Goal: Task Accomplishment & Management: Use online tool/utility

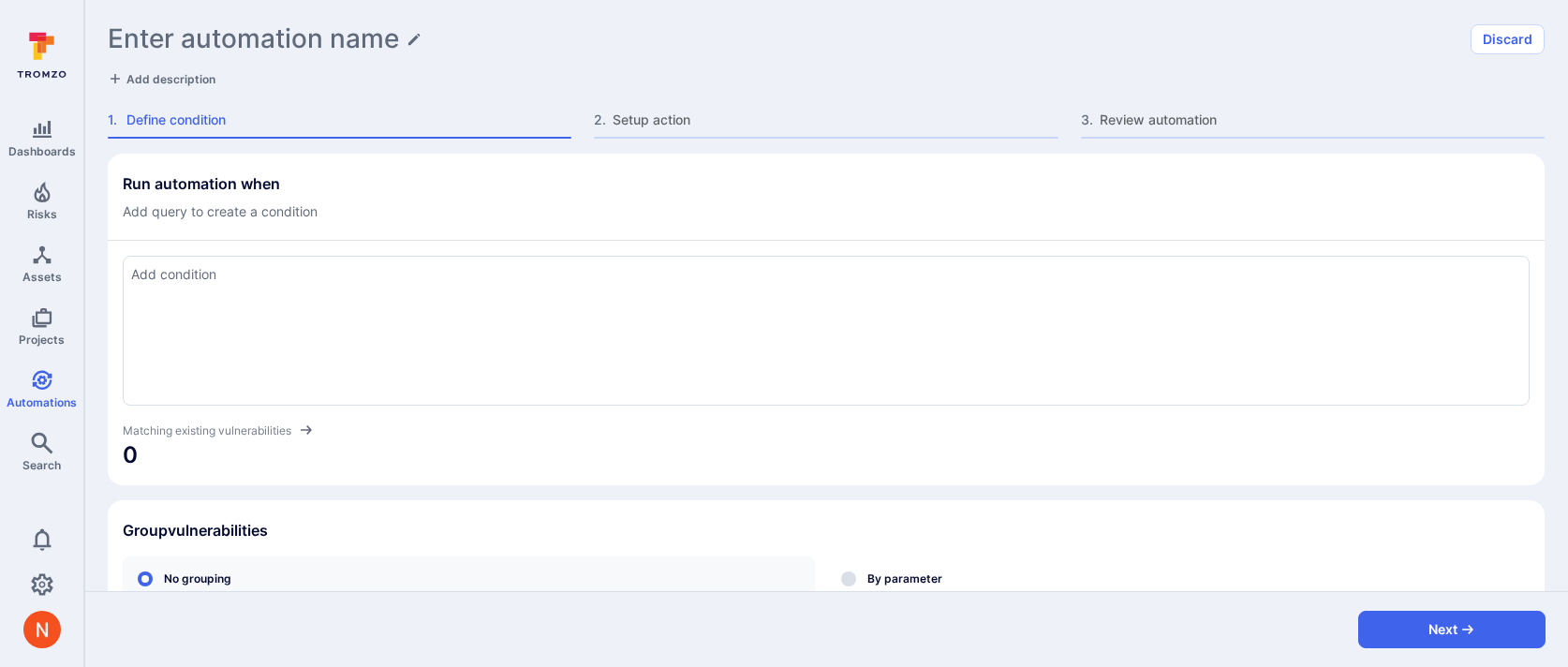
click at [324, 270] on textarea "Add condition" at bounding box center [827, 275] width 1390 height 21
paste textarea "tool_name = "wiz" and severity in ("critical") and tags = "wiz_vulnerability" a…"
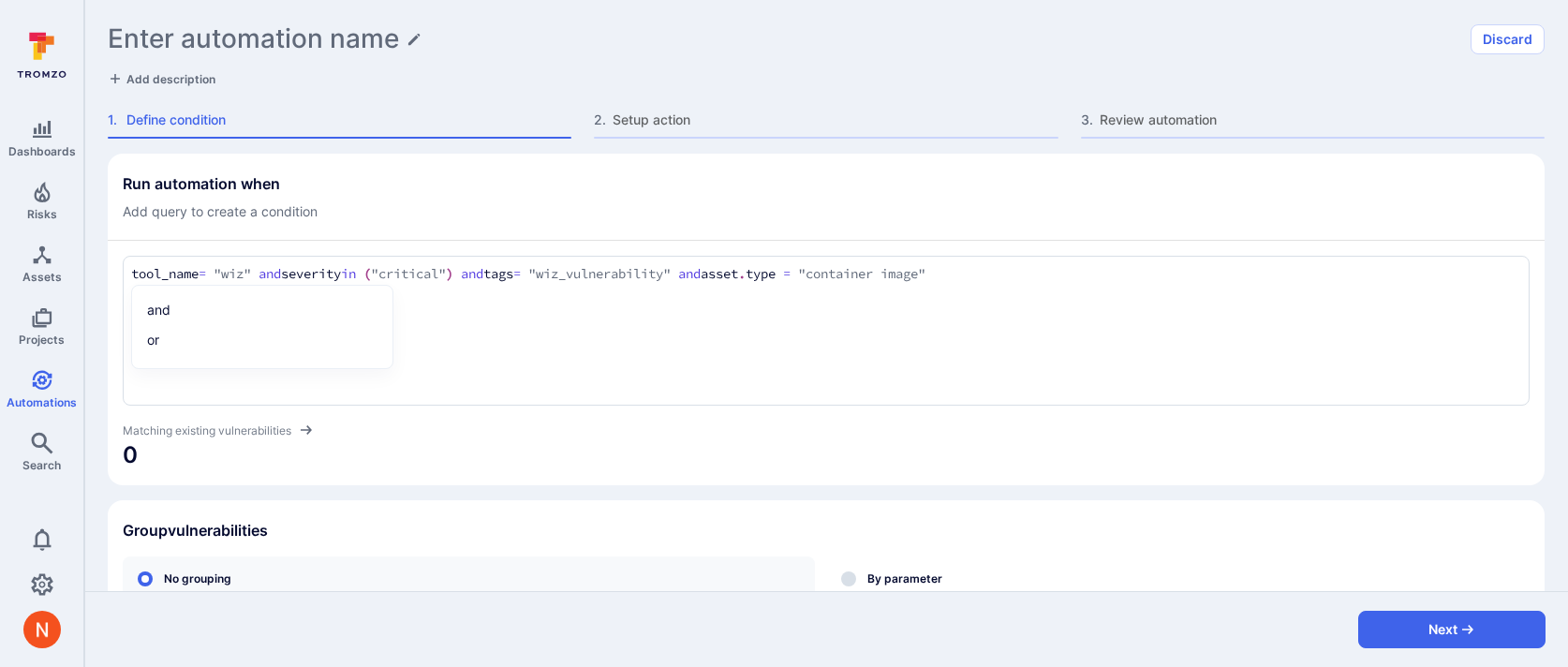
click at [585, 468] on span "0" at bounding box center [827, 456] width 1407 height 30
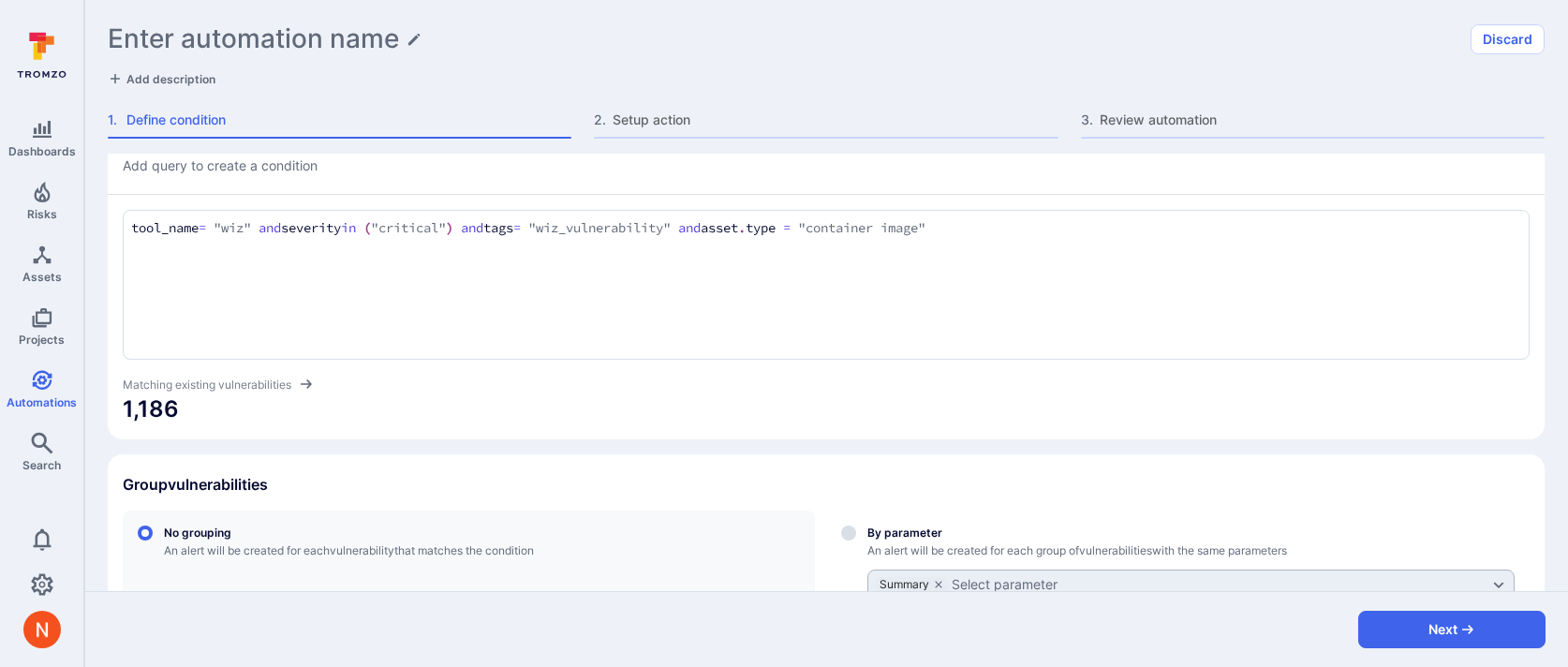
scroll to position [45, 0]
click at [481, 227] on textarea "tool_name = "wiz" and severity in ("critical") and tags = "wiz_vulnerability" a…" at bounding box center [827, 229] width 1390 height 21
type textarea "tool_name = "wiz" and severity in ("critical", "high") and tags = "wiz_vulnerab…"
click at [750, 439] on section "Run automation when Add query to create a condition tool_name = "wiz" and sever…" at bounding box center [827, 275] width 1437 height 332
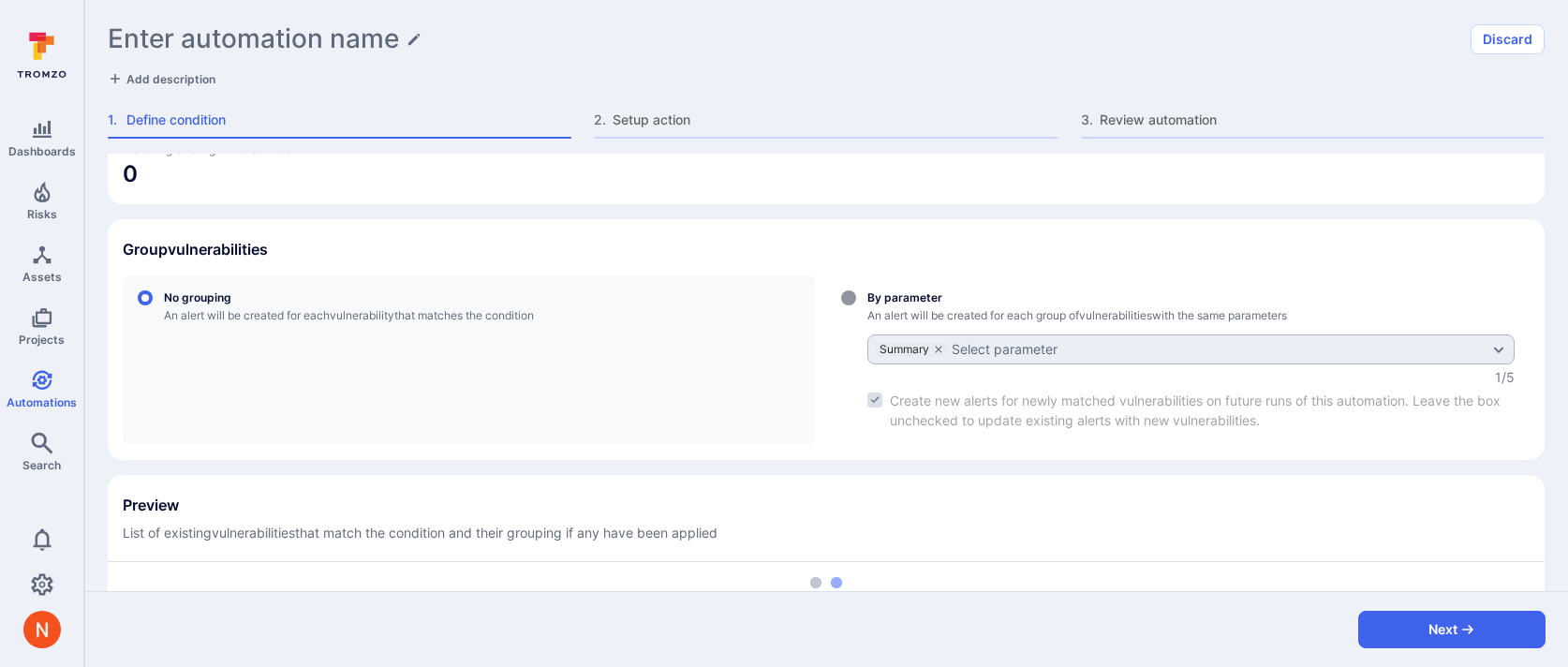
click at [843, 302] on input "By parameter An alert will be created for each group of vulnerabilities with th…" at bounding box center [848, 298] width 15 height 15
radio input "true"
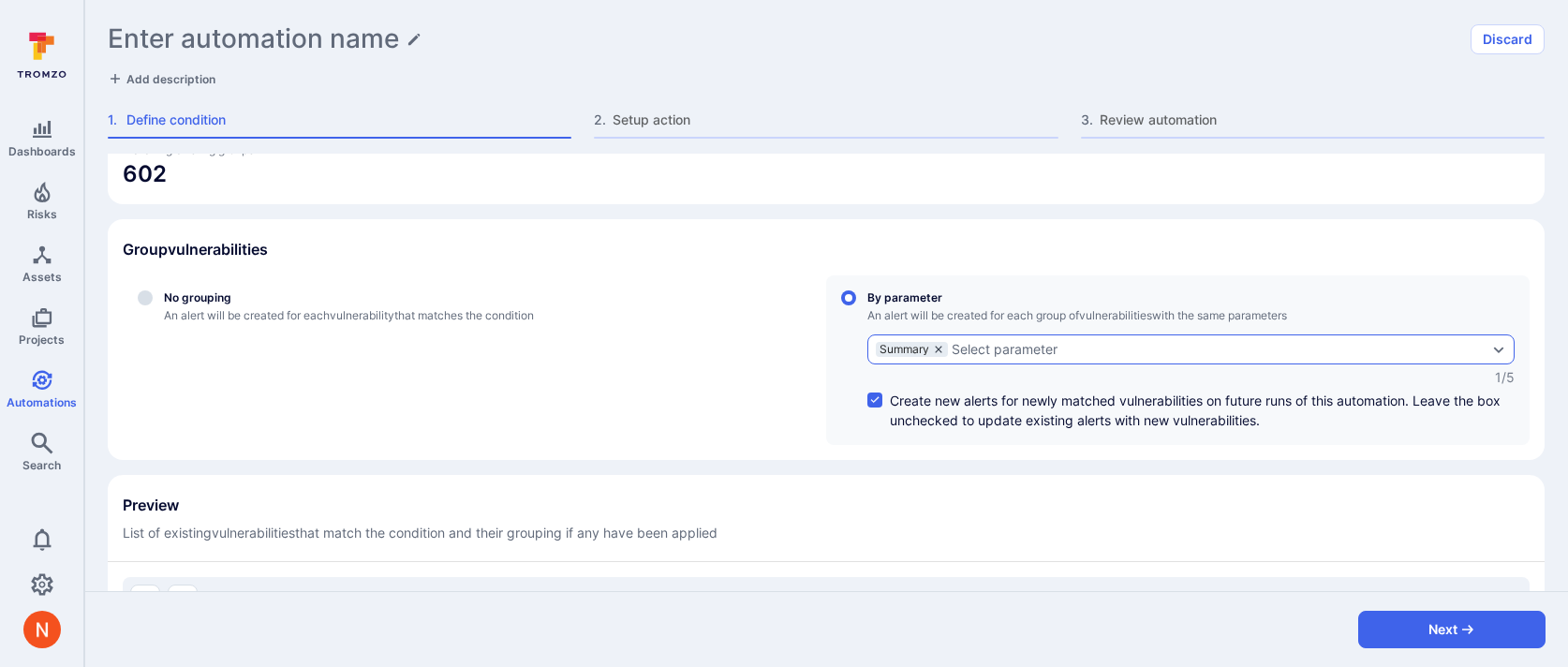
click at [940, 347] on icon "grouping parameters" at bounding box center [938, 350] width 11 height 11
click at [856, 306] on input "By parameter An alert will be created for each group of vulnerabilities with th…" at bounding box center [848, 298] width 15 height 15
click at [932, 351] on div "Select parameter" at bounding box center [929, 350] width 106 height 15
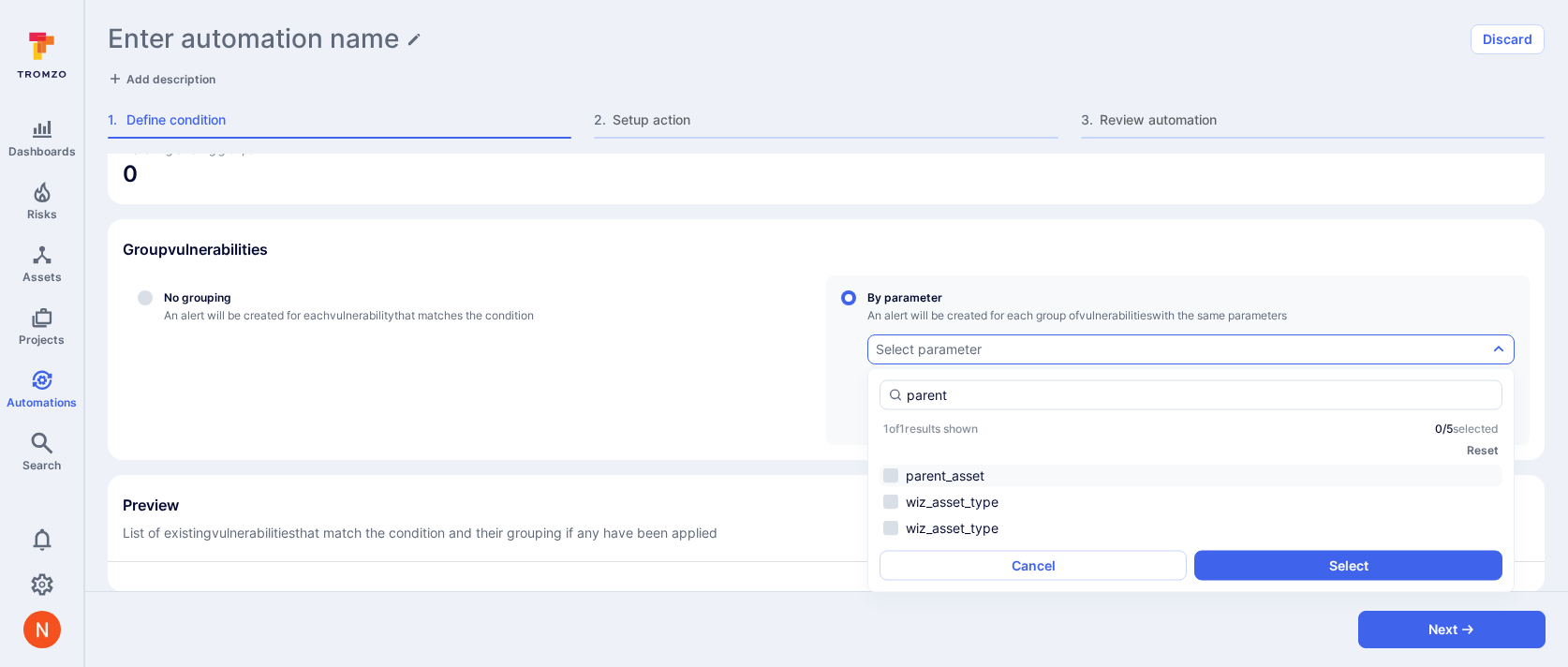
click at [931, 469] on li "parent_asset" at bounding box center [1191, 477] width 623 height 23
type input "parent"
click at [1230, 566] on button "Select" at bounding box center [1347, 567] width 307 height 30
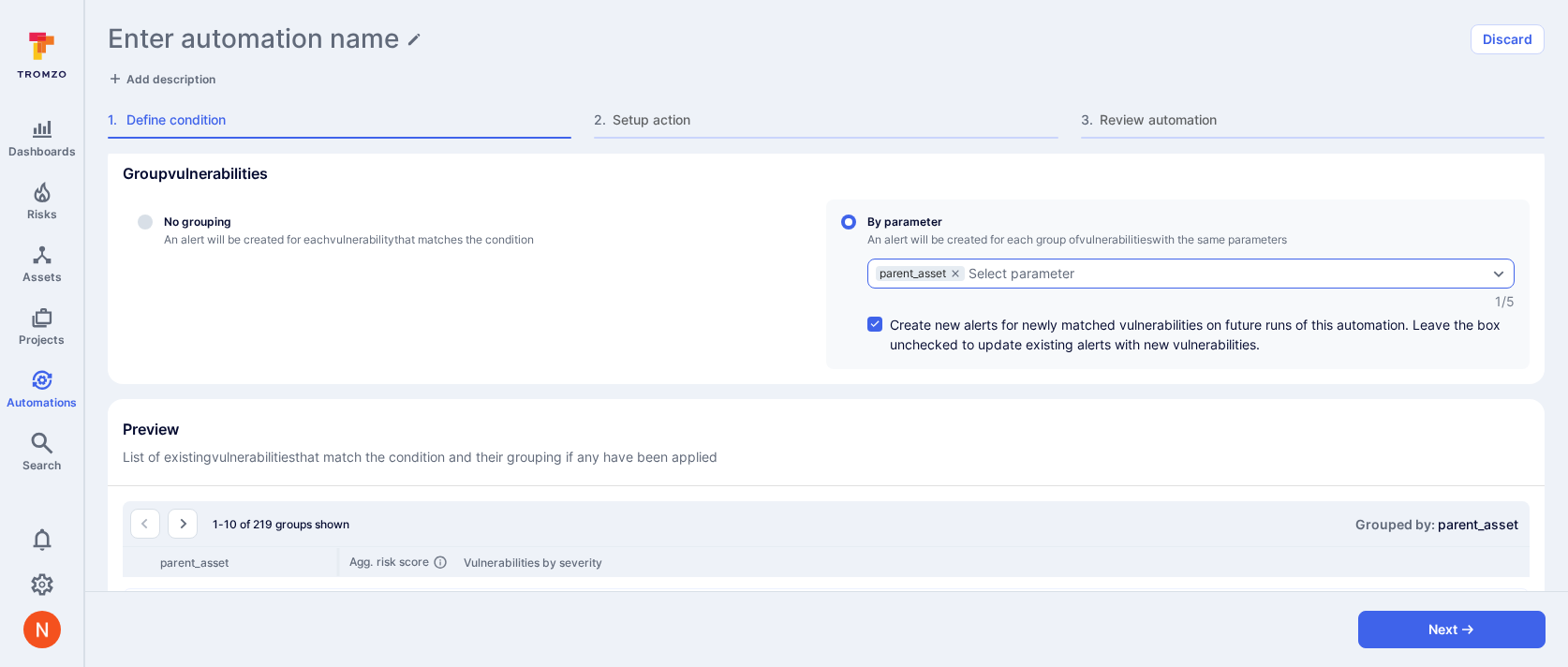
scroll to position [365, 0]
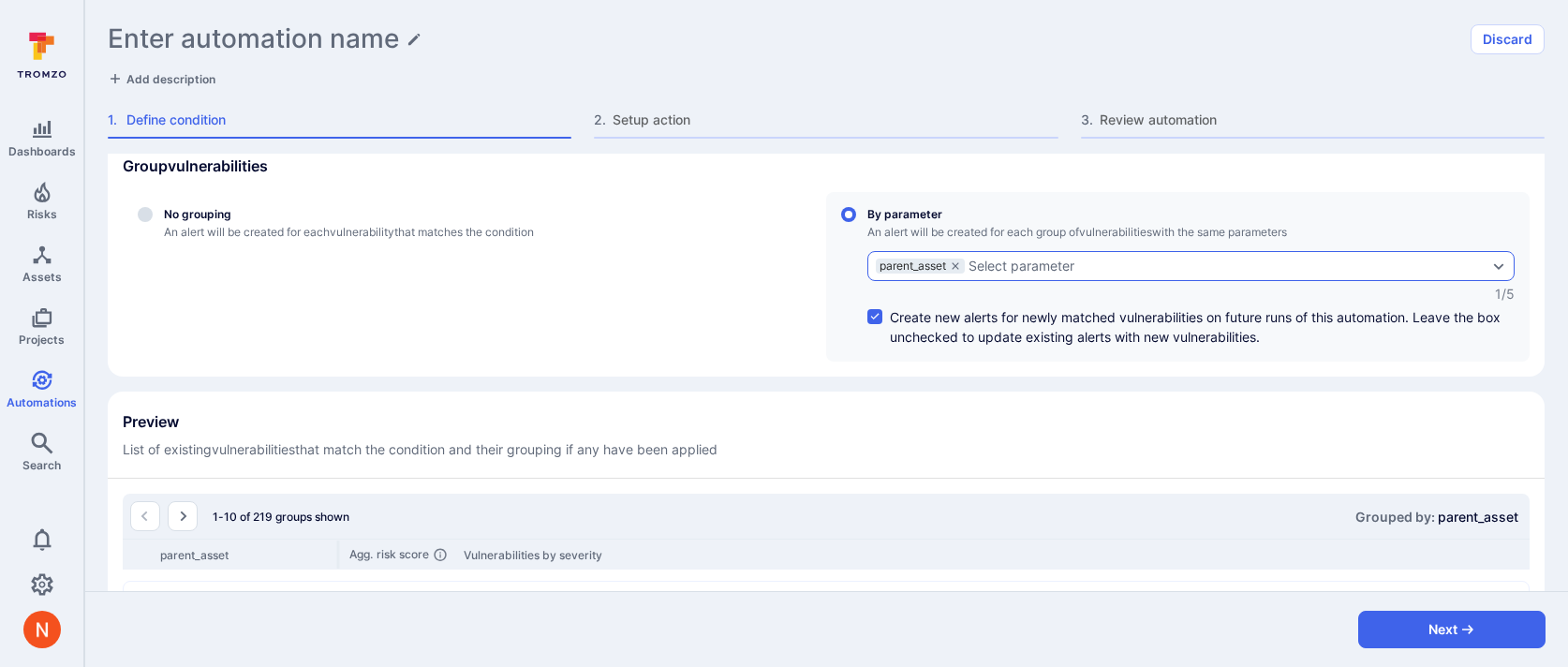
click at [1046, 261] on div "Select parameter" at bounding box center [1022, 266] width 106 height 15
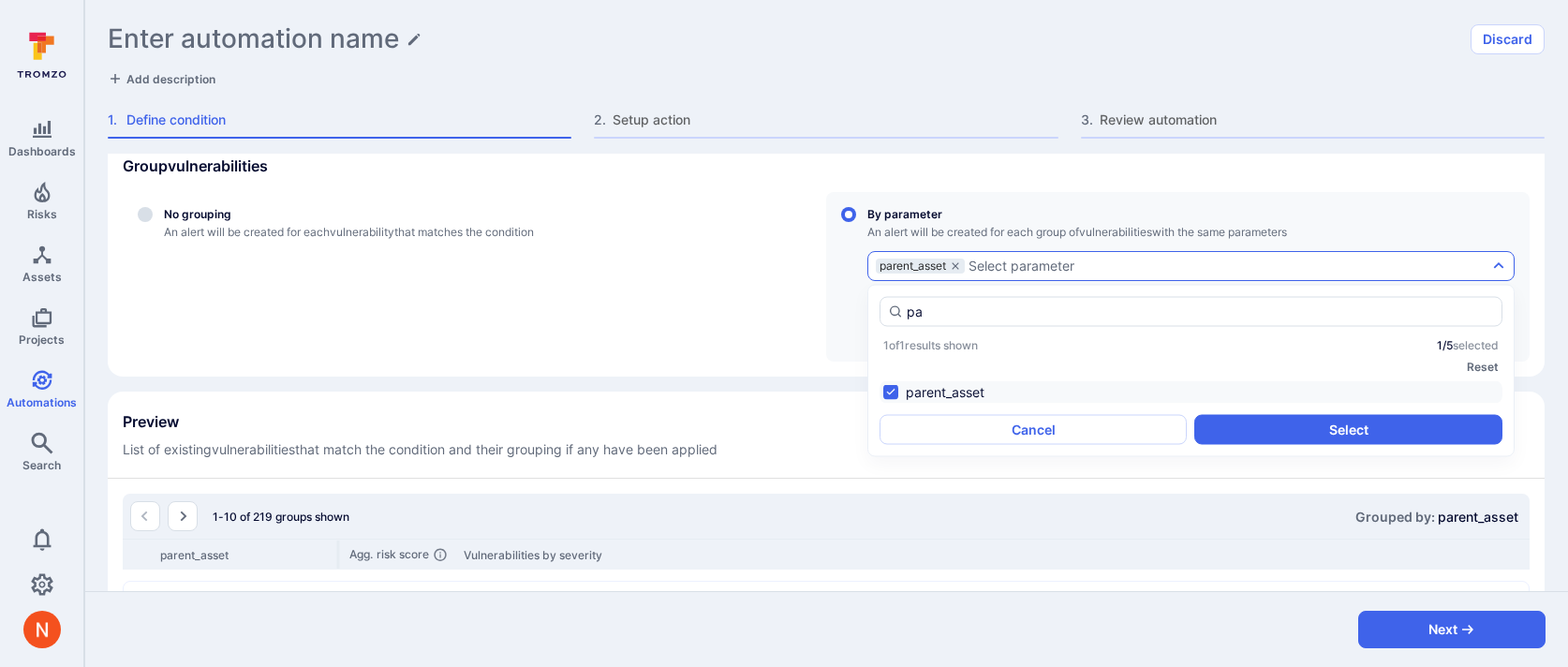
type input "p"
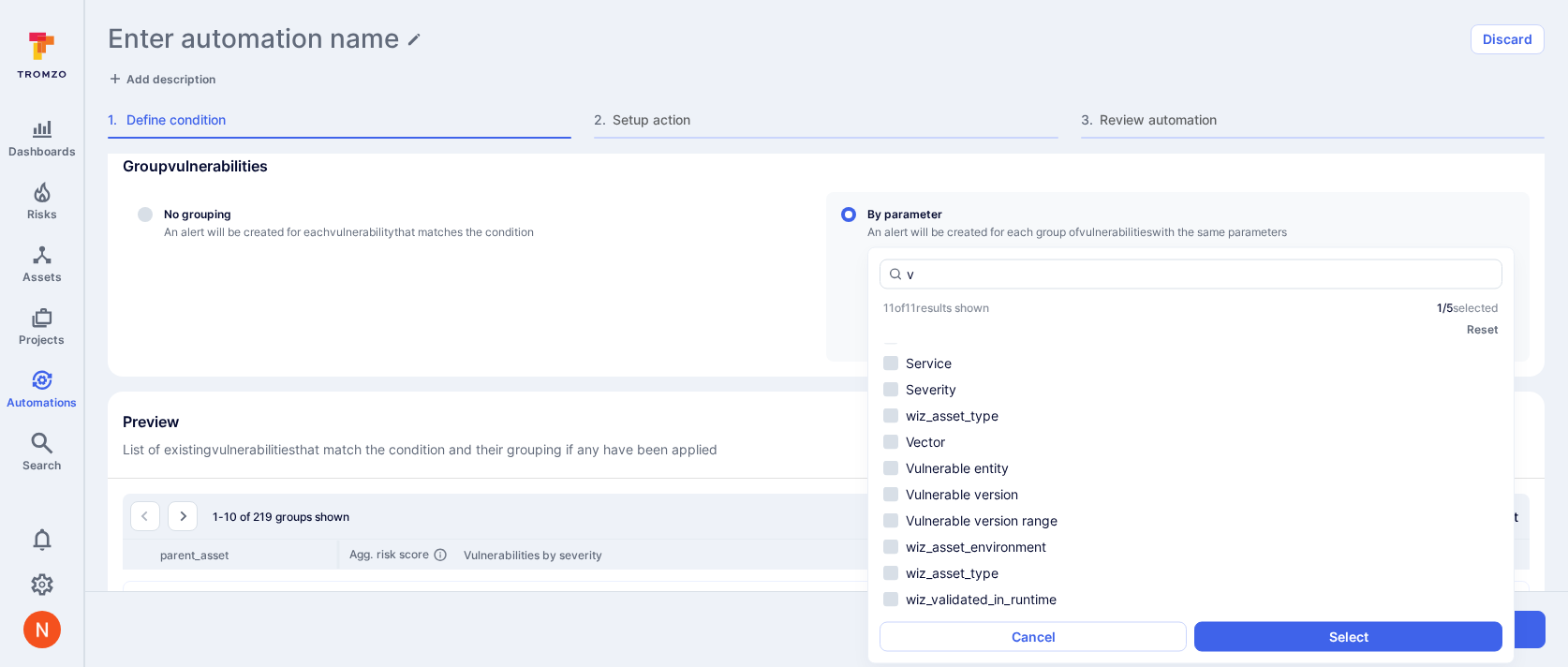
scroll to position [0, 0]
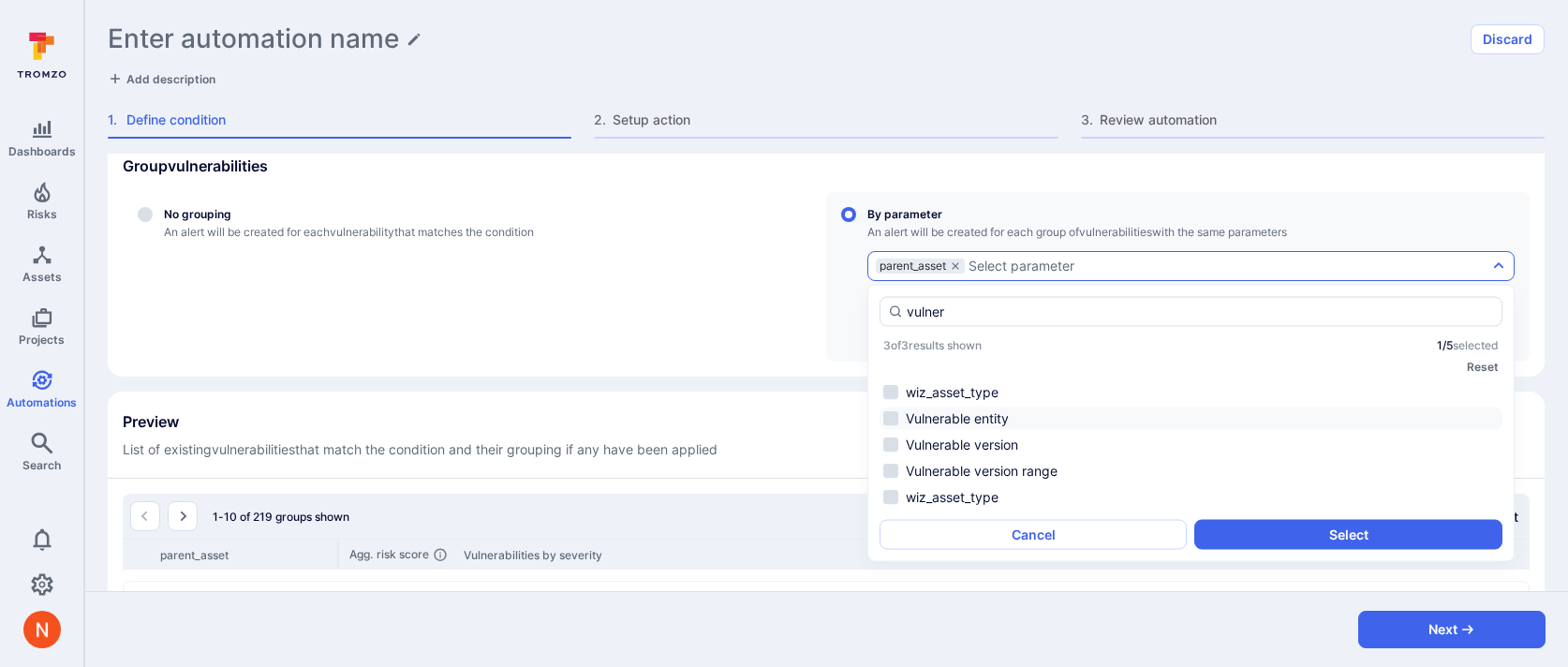
click at [1011, 416] on li "Vulnerable entity" at bounding box center [1191, 419] width 623 height 23
type input "vulner"
click at [1332, 532] on button "Select" at bounding box center [1347, 535] width 307 height 30
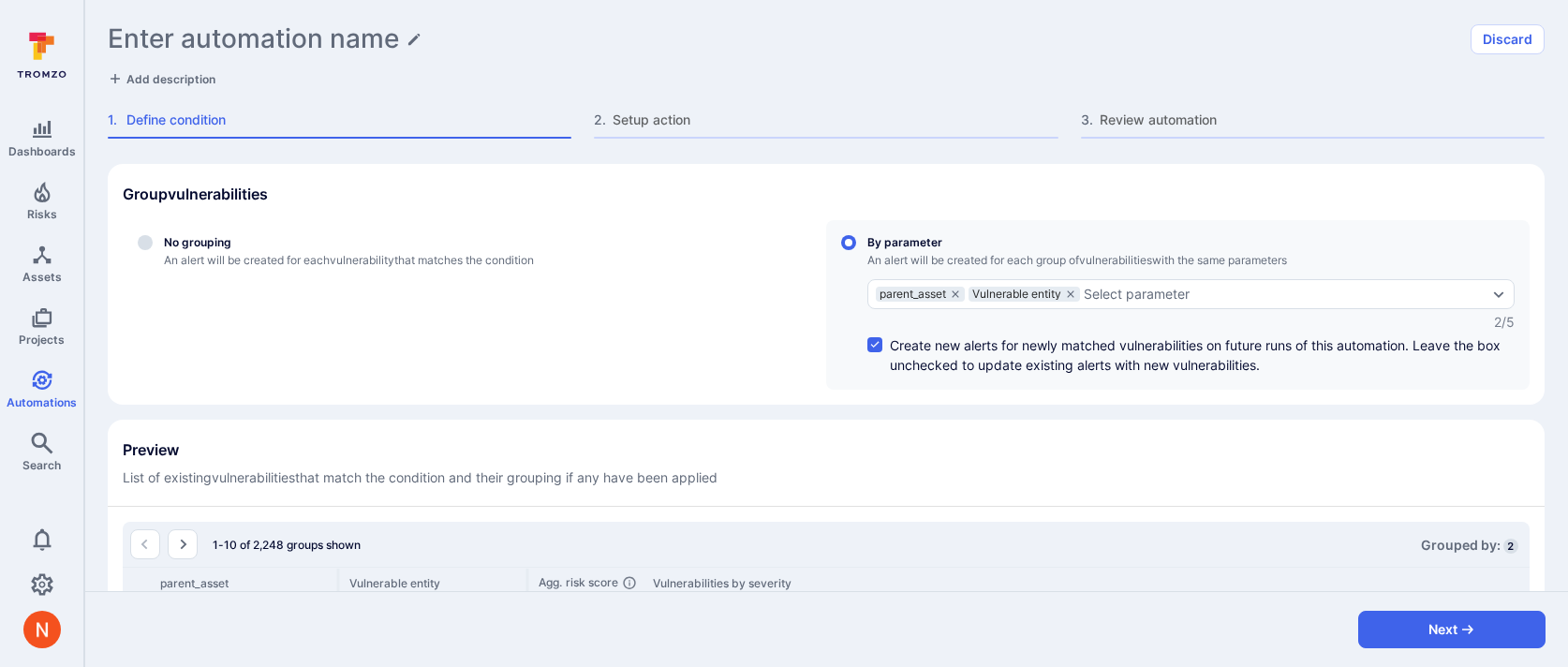
scroll to position [365, 0]
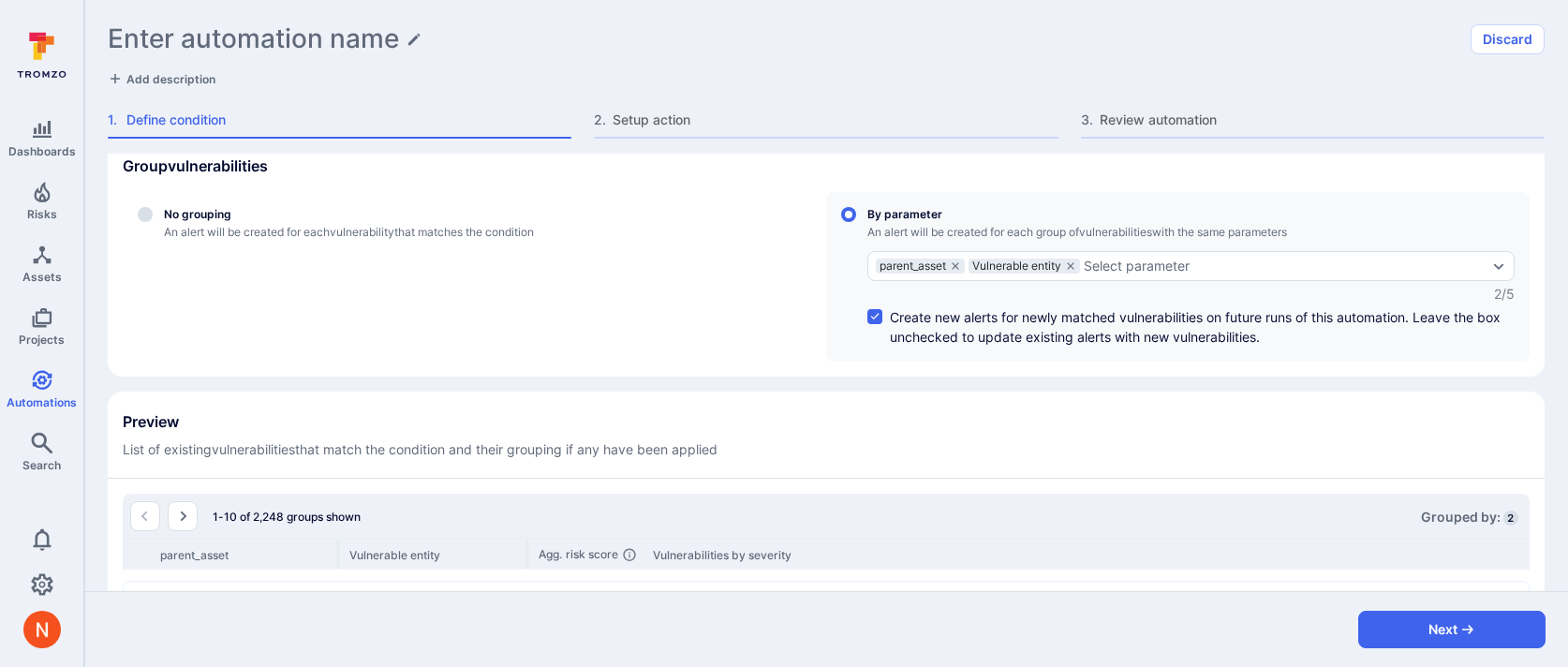
click at [311, 35] on h1 "Enter automation name" at bounding box center [254, 39] width 292 height 31
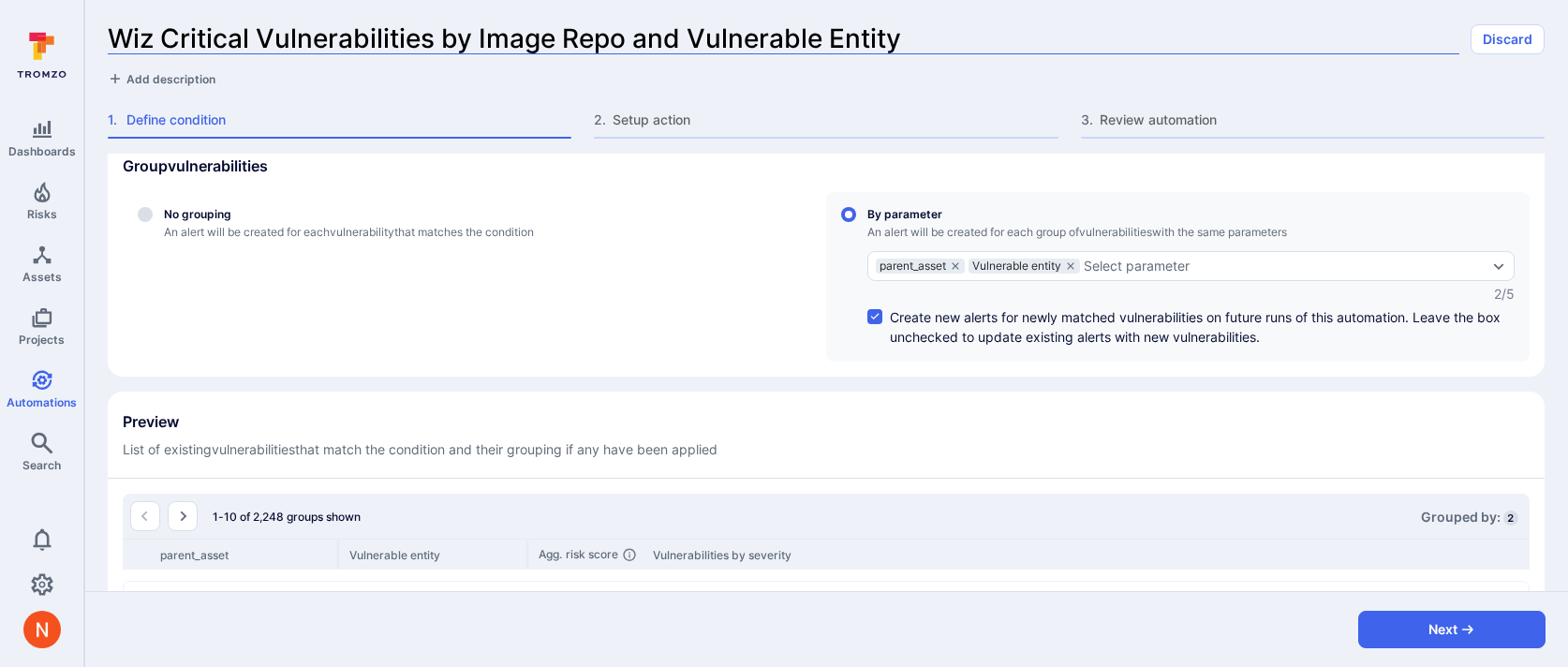
click at [252, 34] on input "Wiz Critical Vulnerabilities by Image Repo and Vulnerable Entity" at bounding box center [784, 39] width 1352 height 31
type input "Wiz Critical/High Vulnerabilities by Image Repo and Vulnerable Entity"
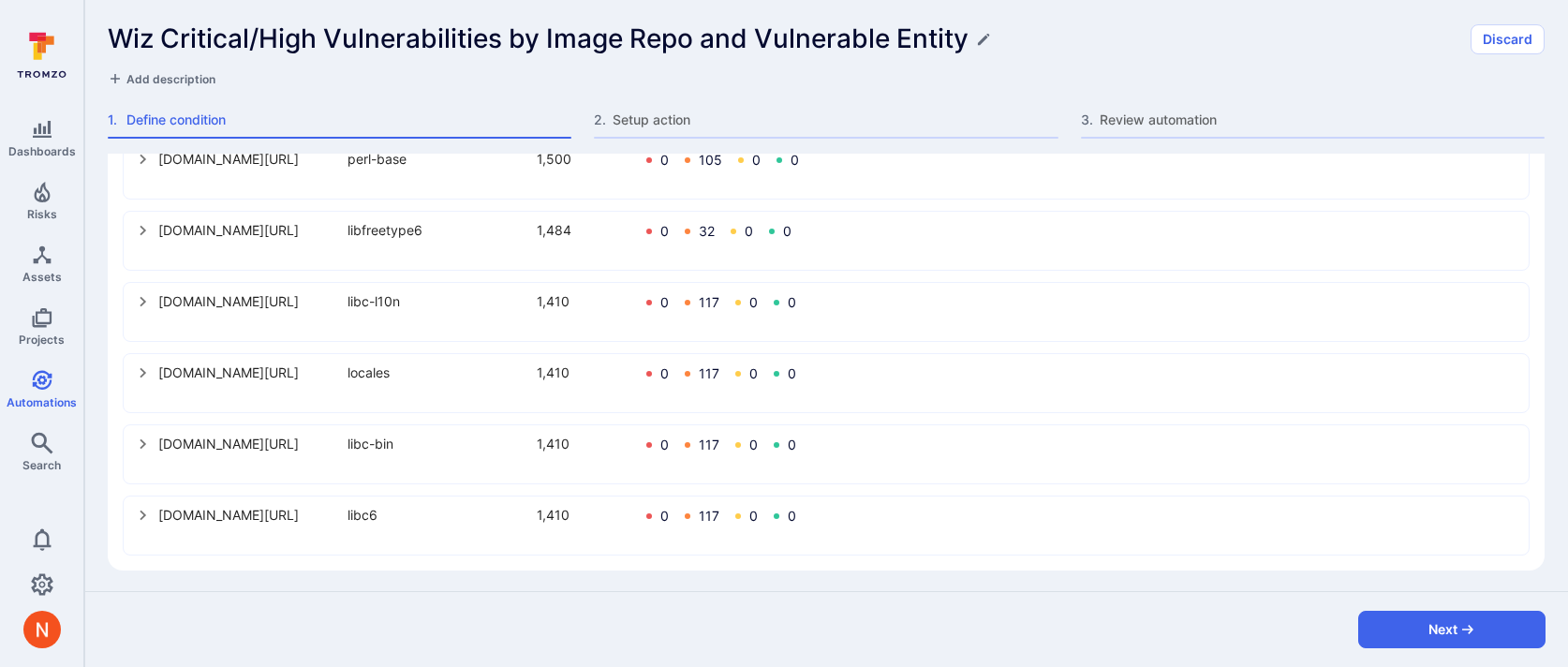
scroll to position [1093, 0]
click at [1399, 625] on button "Next" at bounding box center [1452, 630] width 187 height 38
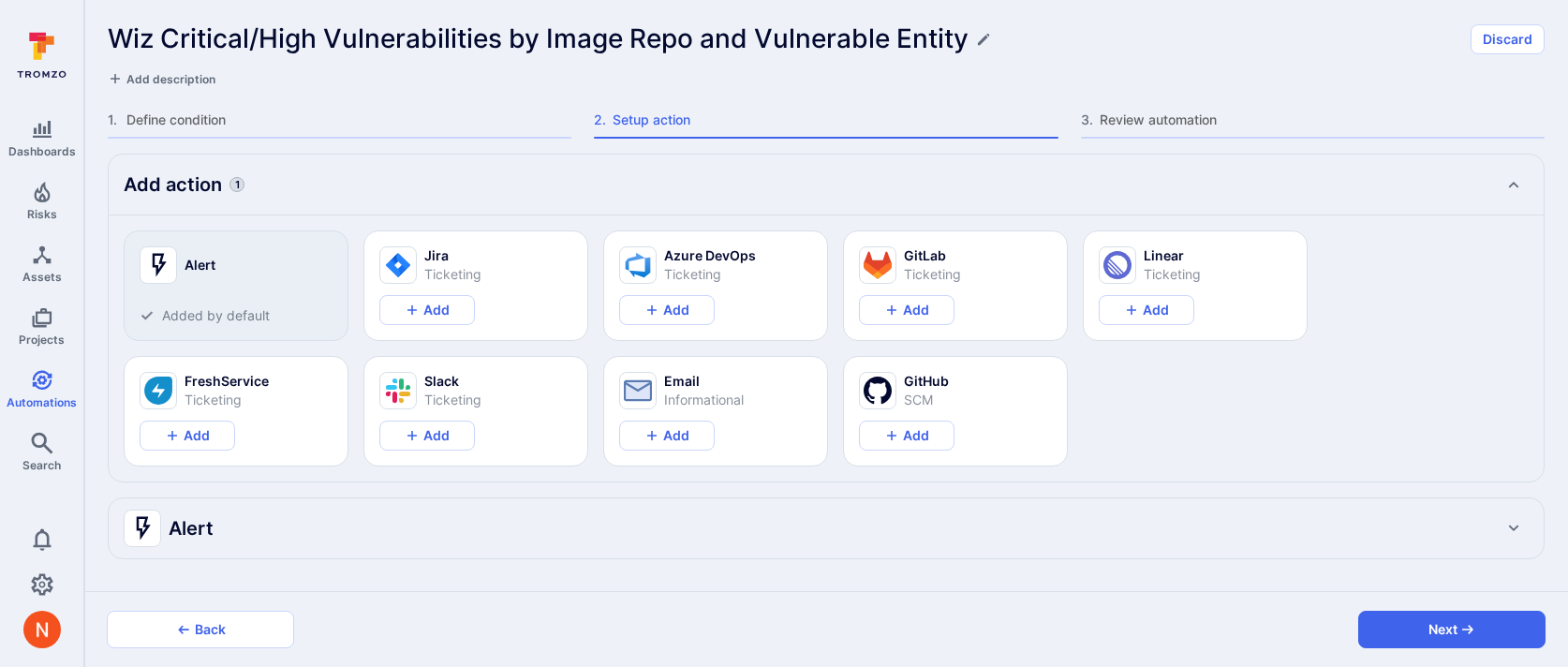
type textarea "x"
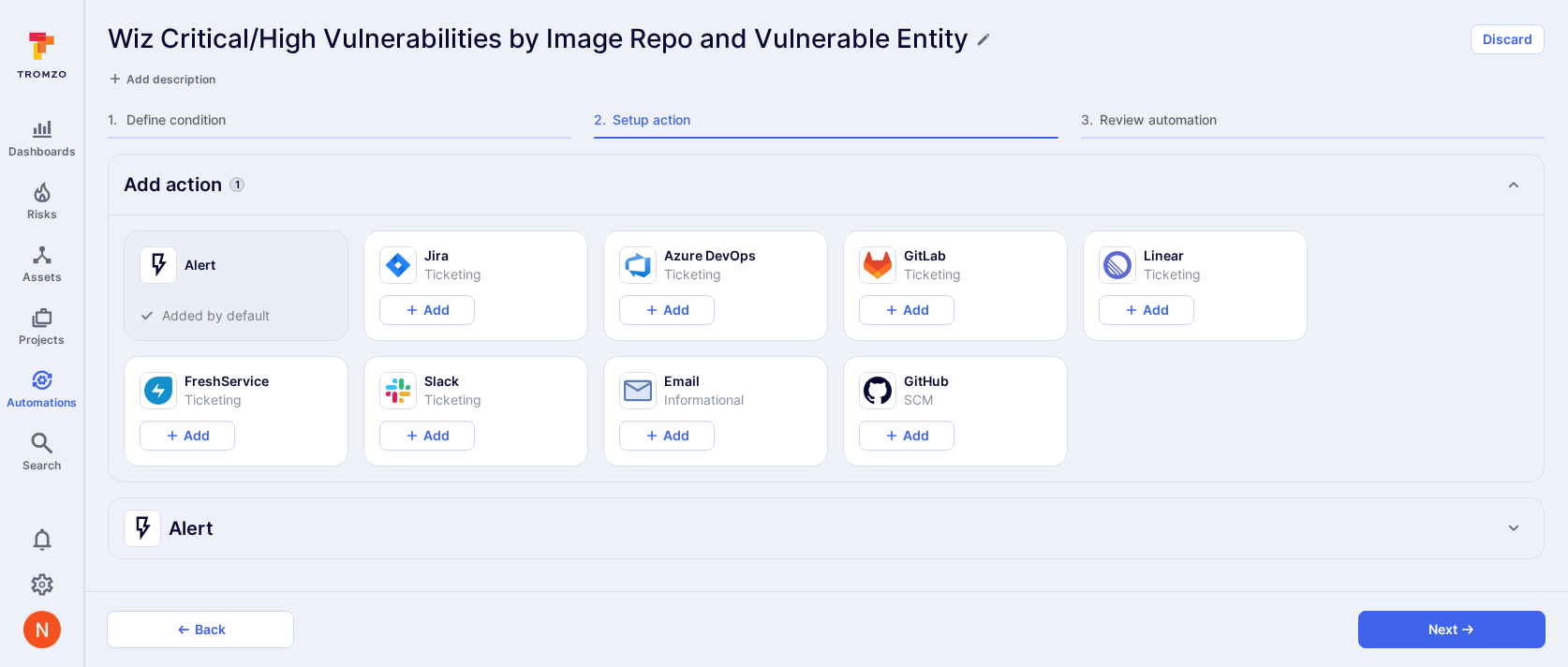
type textarea "x"
click at [874, 484] on div "Add action 1 Alert Added by default Jira Ticketing Add Azure DevOps Ticketing A…" at bounding box center [827, 356] width 1437 height 406
click at [862, 496] on div "Add action 1 Alert Added by default Jira Ticketing Add Azure DevOps Ticketing A…" at bounding box center [827, 356] width 1437 height 406
click at [851, 514] on div "Alert" at bounding box center [808, 529] width 1367 height 30
type textarea "x"
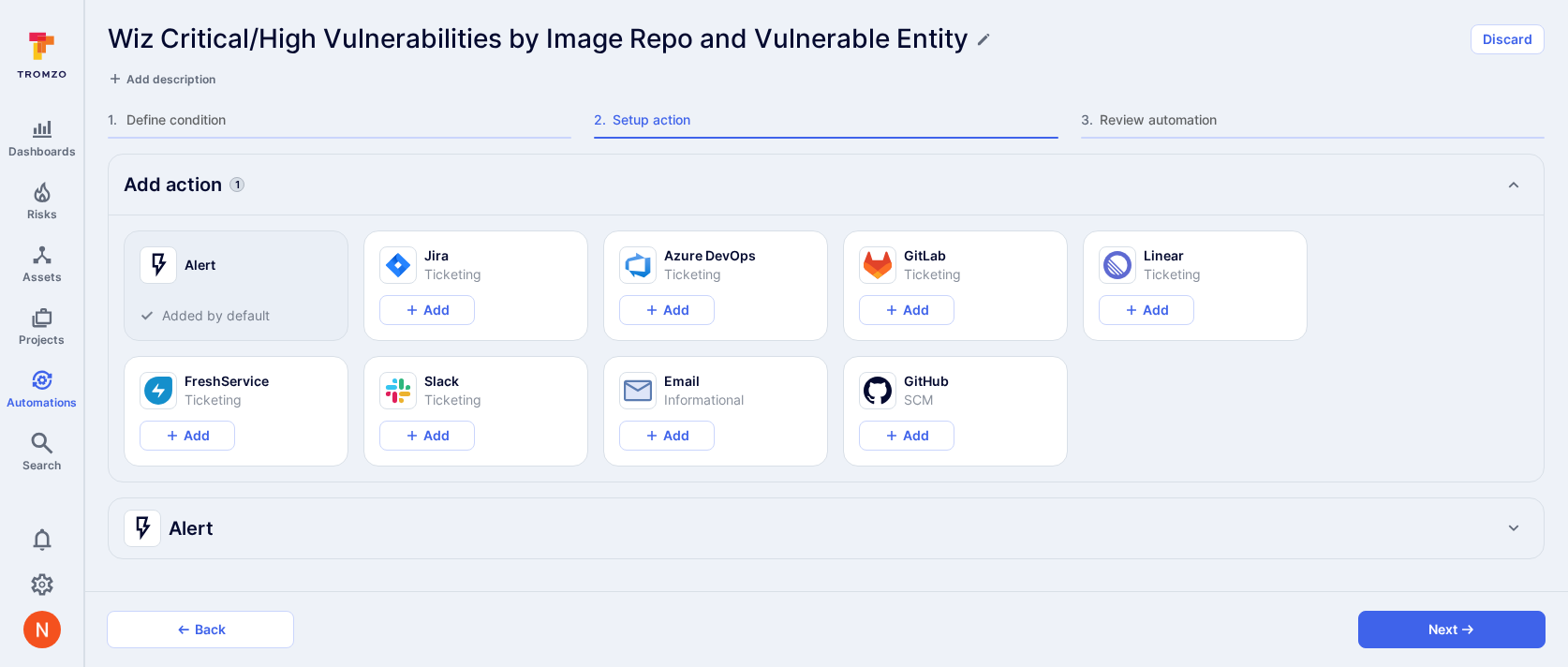
type textarea "x"
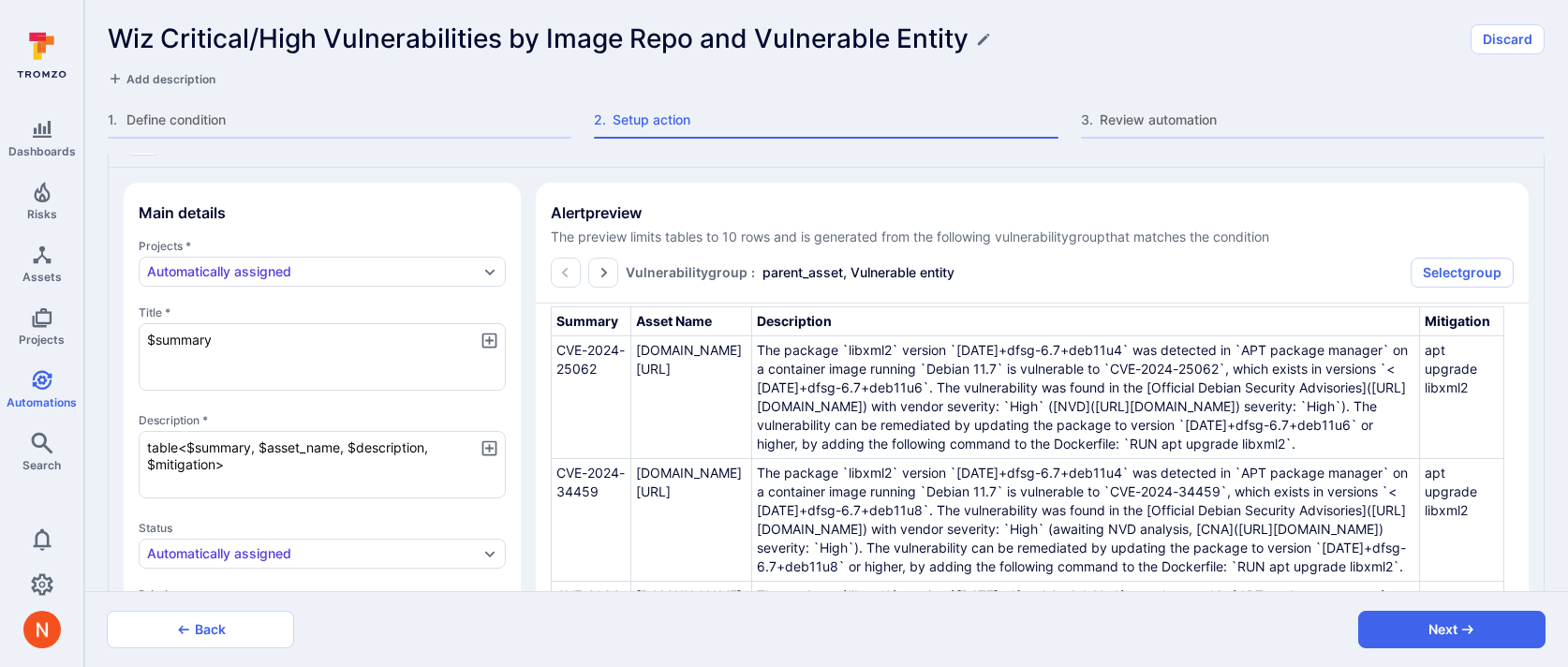
scroll to position [143, 0]
drag, startPoint x: 276, startPoint y: 466, endPoint x: 48, endPoint y: 440, distance: 229.5
click at [48, 440] on div "Dashboards Risks Assets Projects Automations Search 0 Automations Wiz Critical/…" at bounding box center [784, 334] width 1568 height 667
paste textarea "Upgrade <b>$vulnerable_entity</b>. <b>Recommended patched version:</b> $recomme…"
type textarea "x"
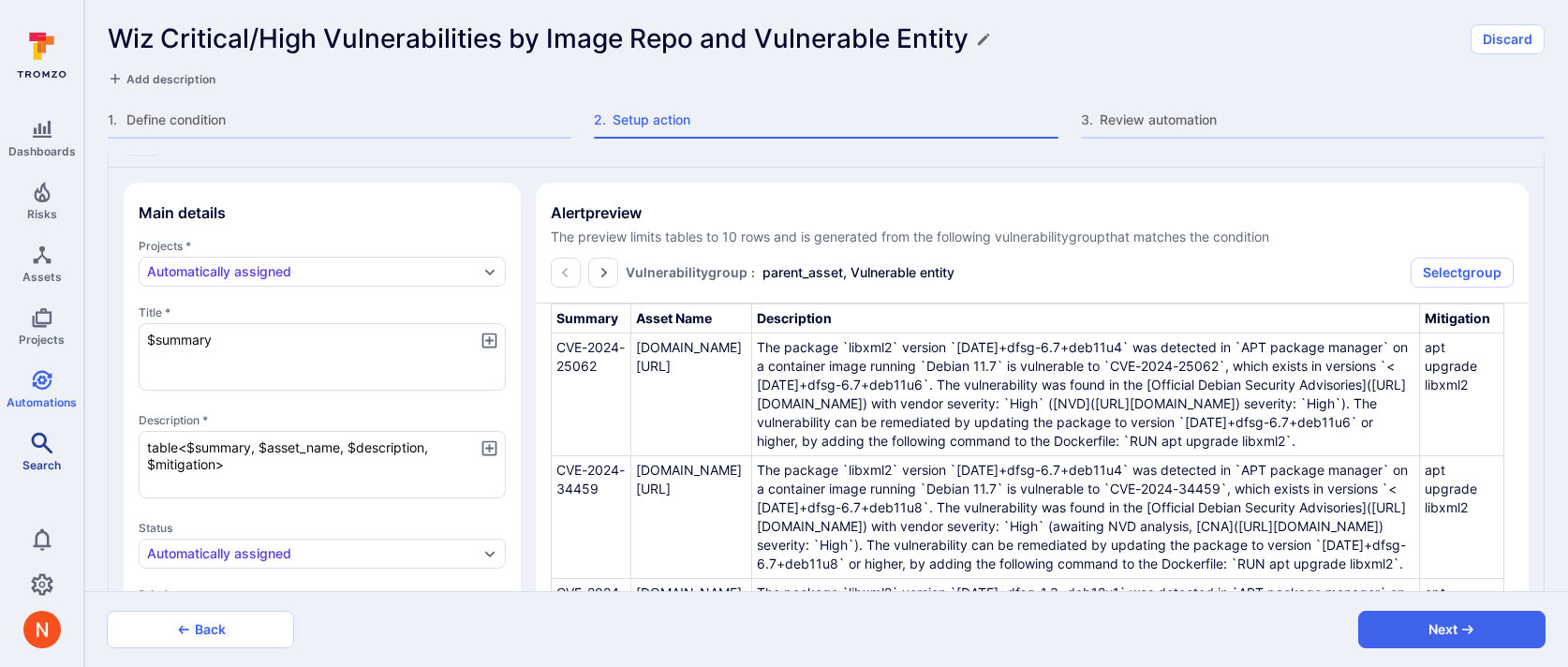
type textarea "Upgrade <b>$vulnerable_entity</b>. <b>Recommended patched version:</b> $recomme…"
type textarea "x"
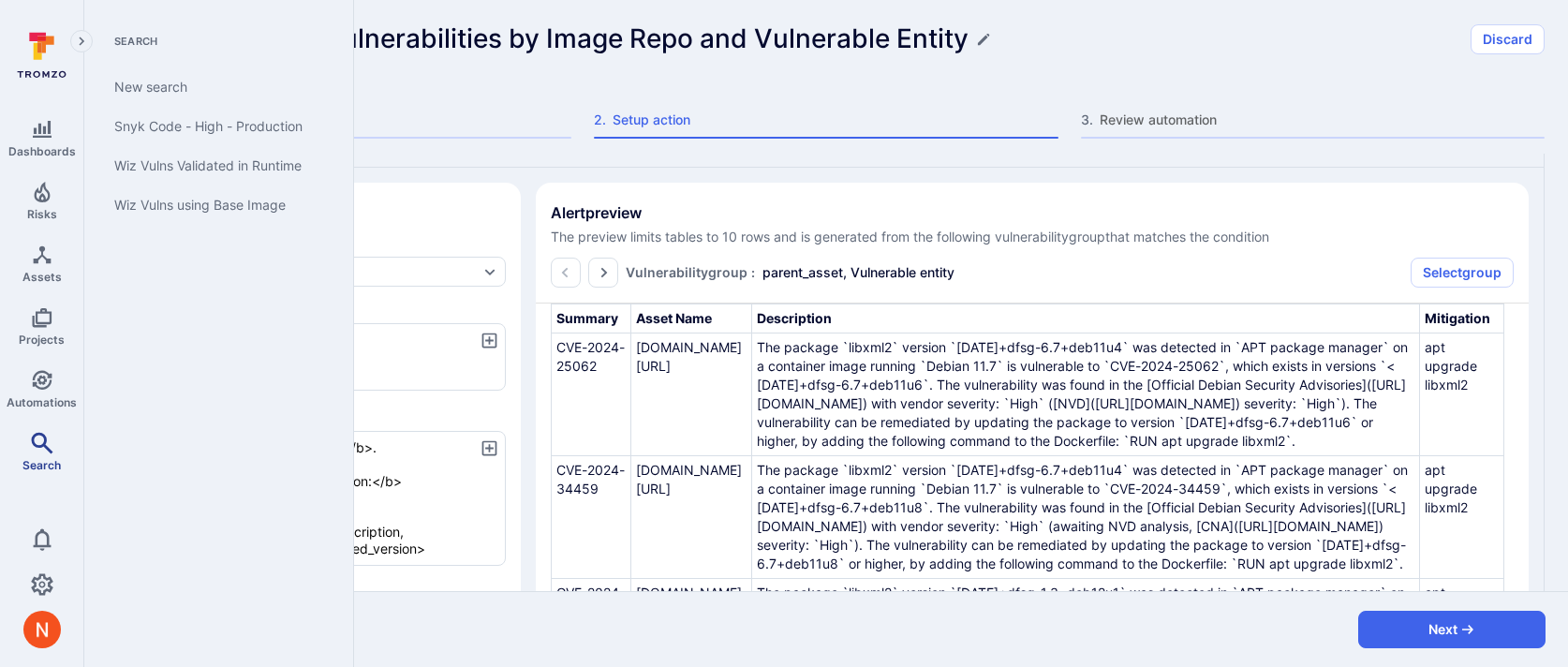
type textarea "Upgrade <b>$vulnerable_entity</b>. <b>Recommended patched version:</b> $recomme…"
type textarea "x"
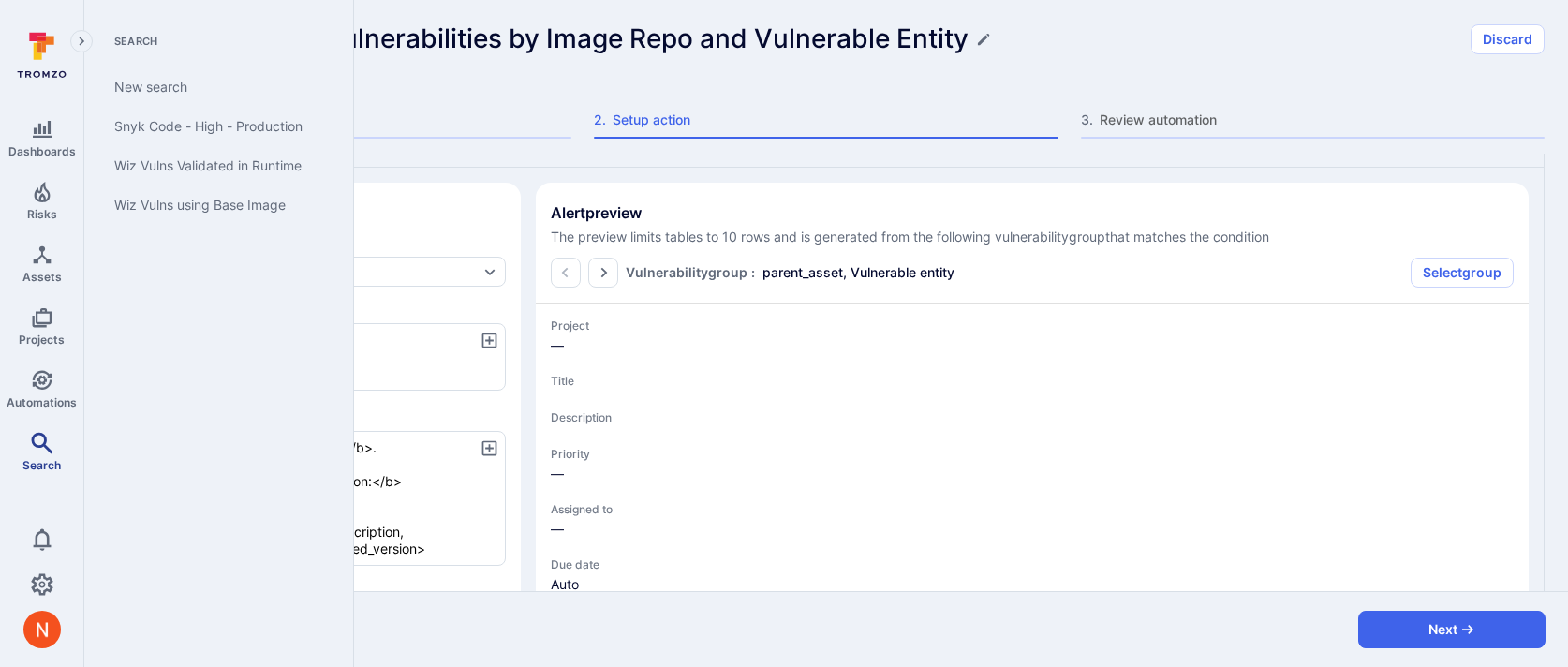
type textarea "x"
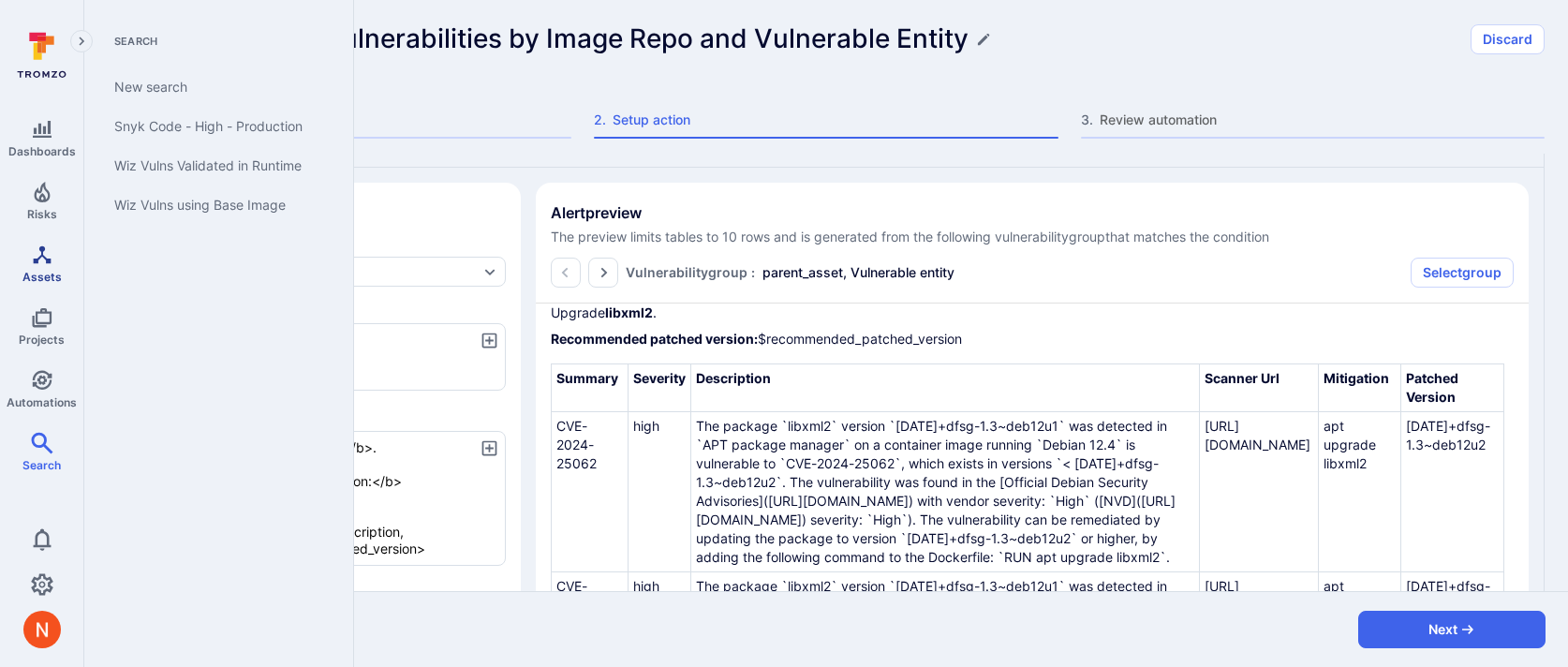
scroll to position [0, 0]
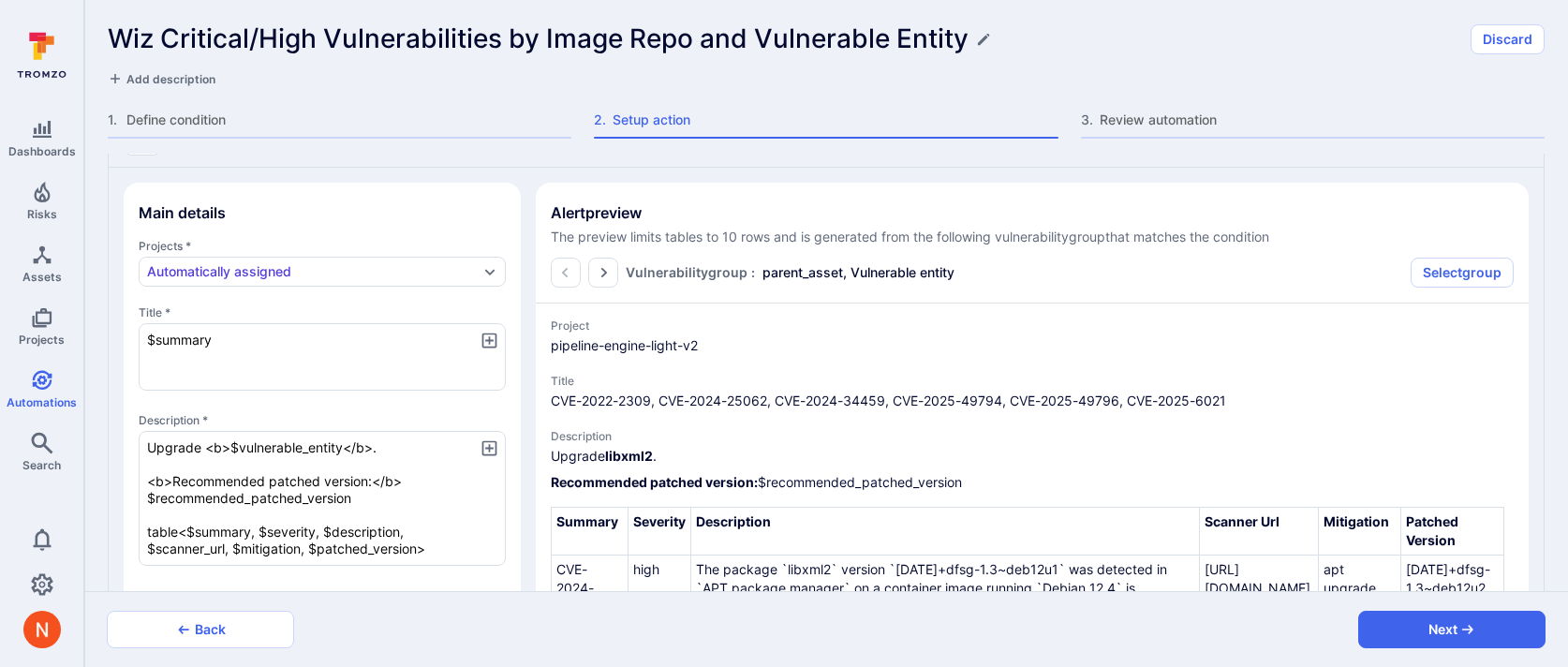
drag, startPoint x: 299, startPoint y: 343, endPoint x: 132, endPoint y: 335, distance: 167.2
click at [132, 335] on section "Main details Projects * Automatically assigned Title * $summary x Description *…" at bounding box center [322, 516] width 397 height 668
paste textarea "[Wiz] Security $highest_severity vulnerabilities in $vulnerable_entit"
type textarea "[Wiz] Security $highest_severity vulnerabilities in $vulnerable_entity"
type textarea "x"
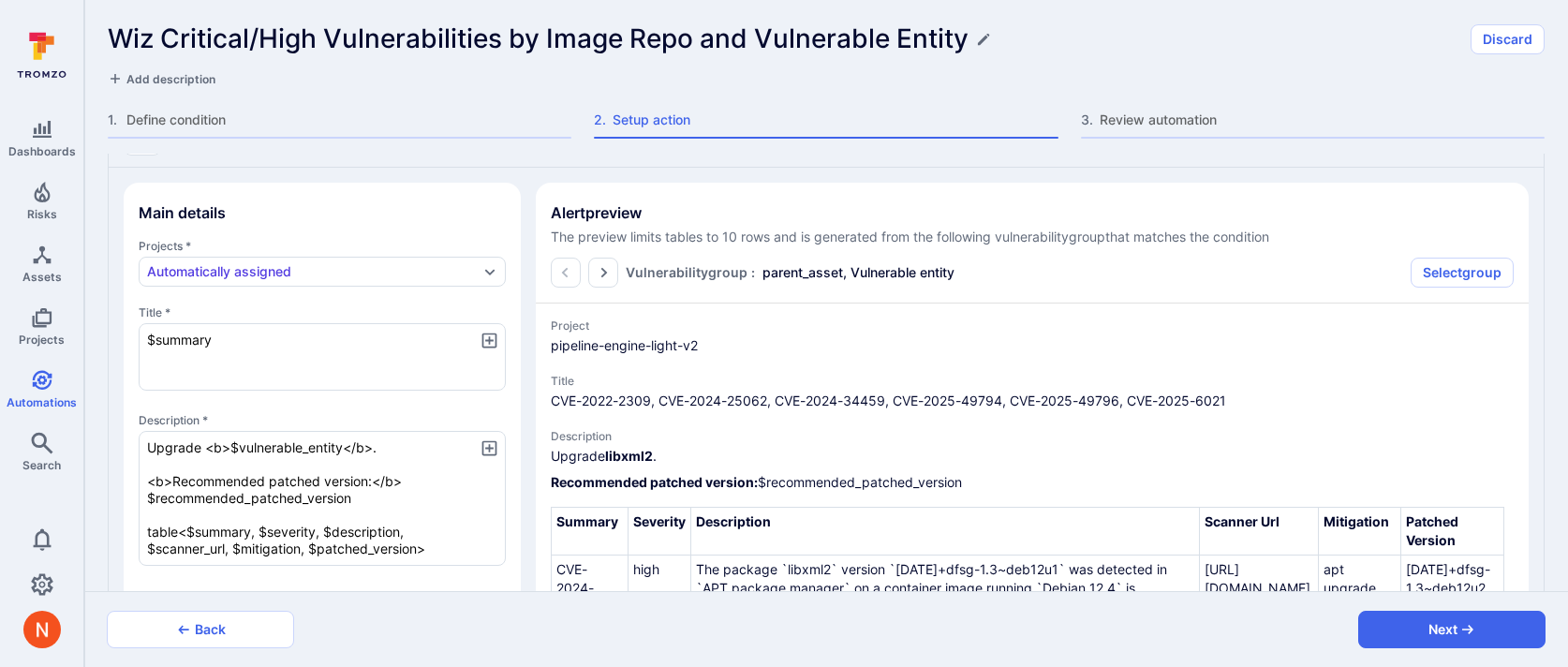
type textarea "x"
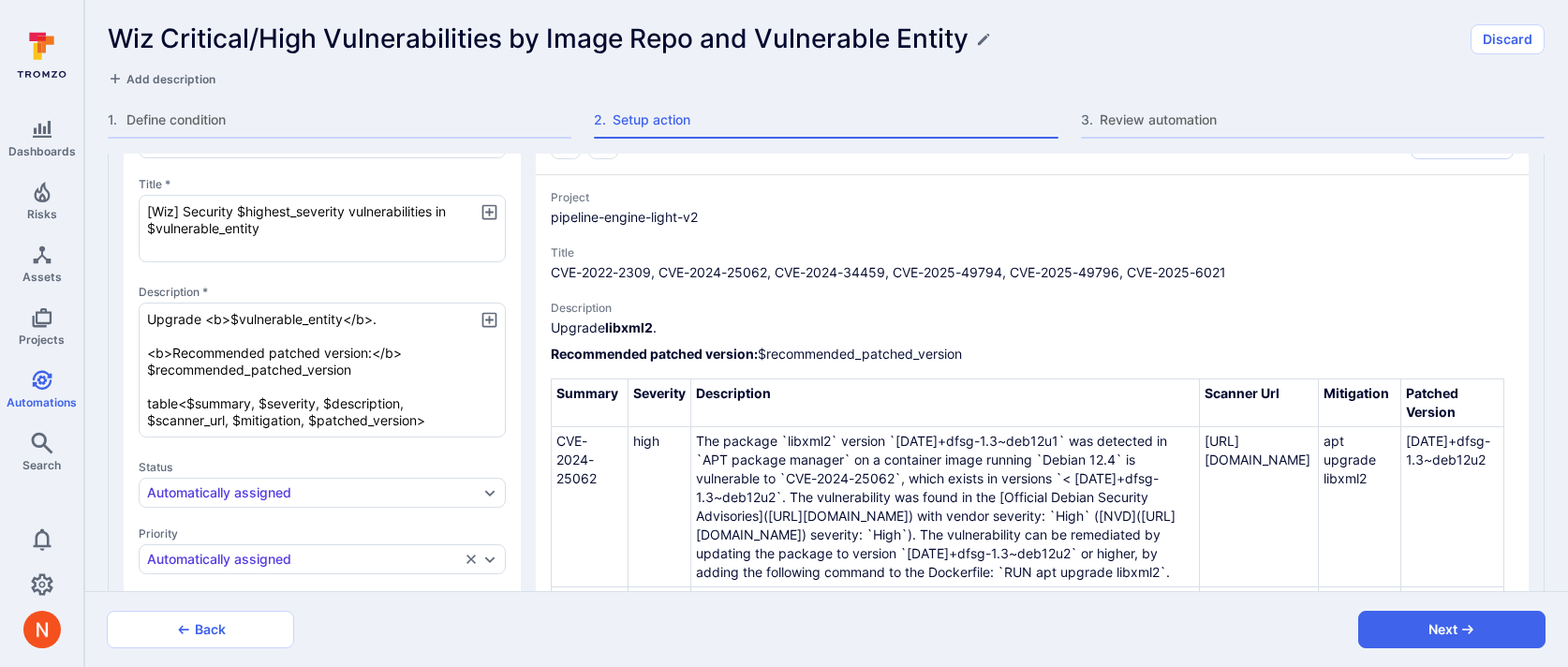
scroll to position [555, 0]
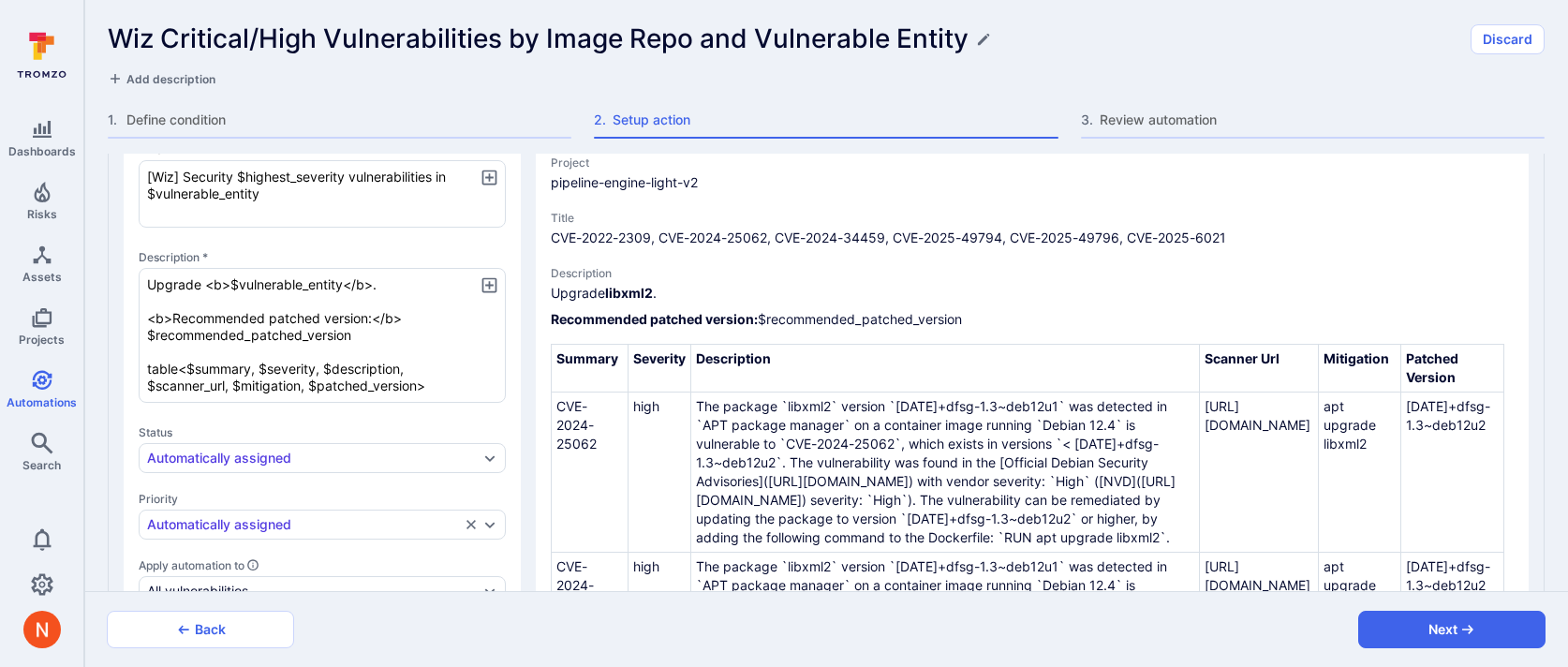
type textarea "x"
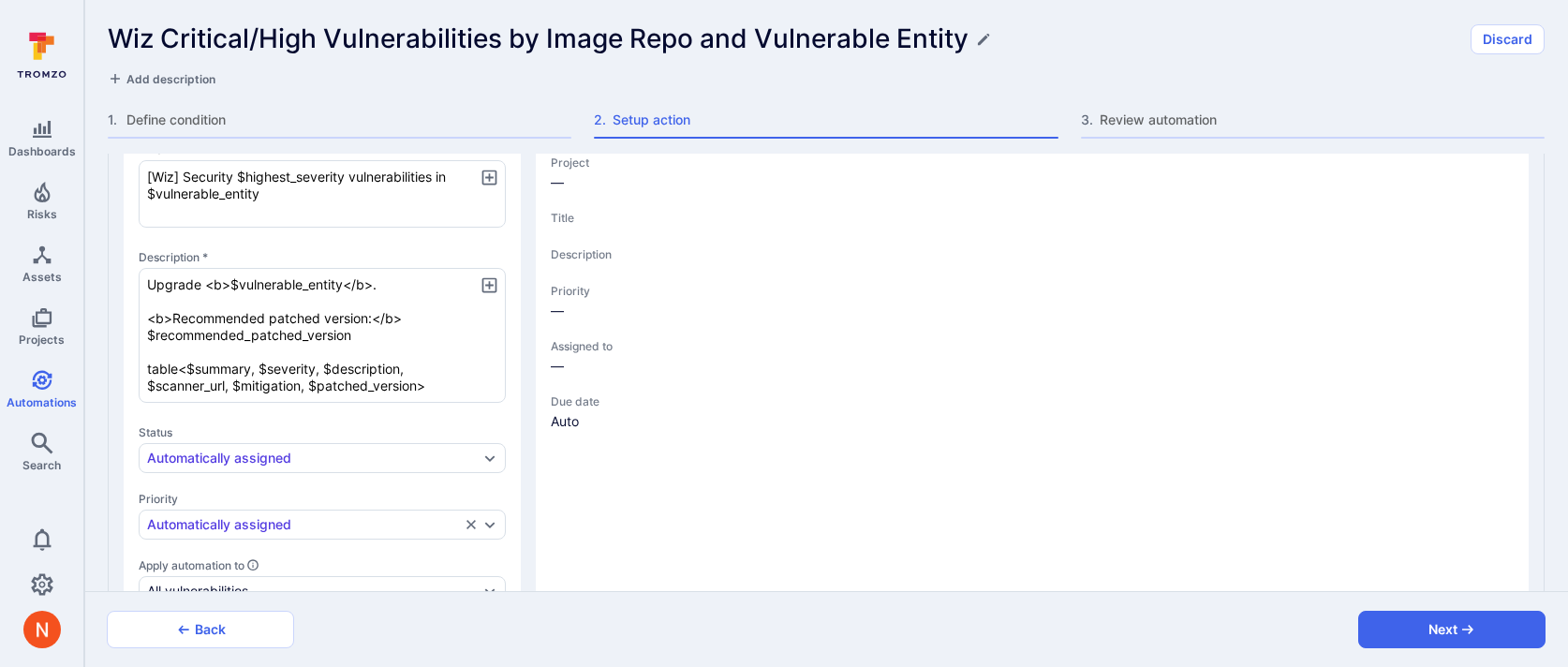
type textarea "[Wiz] Security $highest_severity vulnerabilities in $vulnerable_entity"
click at [528, 357] on div "Main details Projects * Automatically assigned Title * [Wiz] Security $highest_…" at bounding box center [827, 573] width 1435 height 1138
type textarea "x"
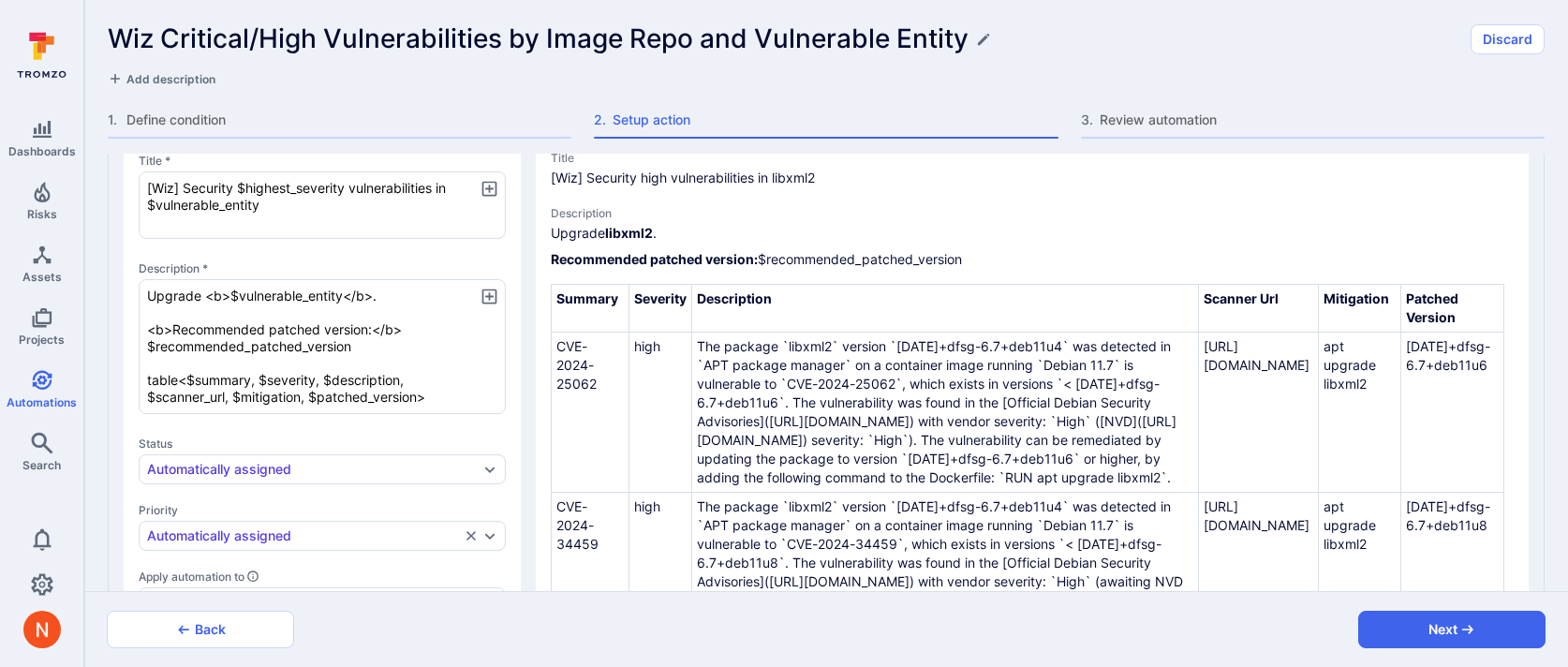
scroll to position [66, 0]
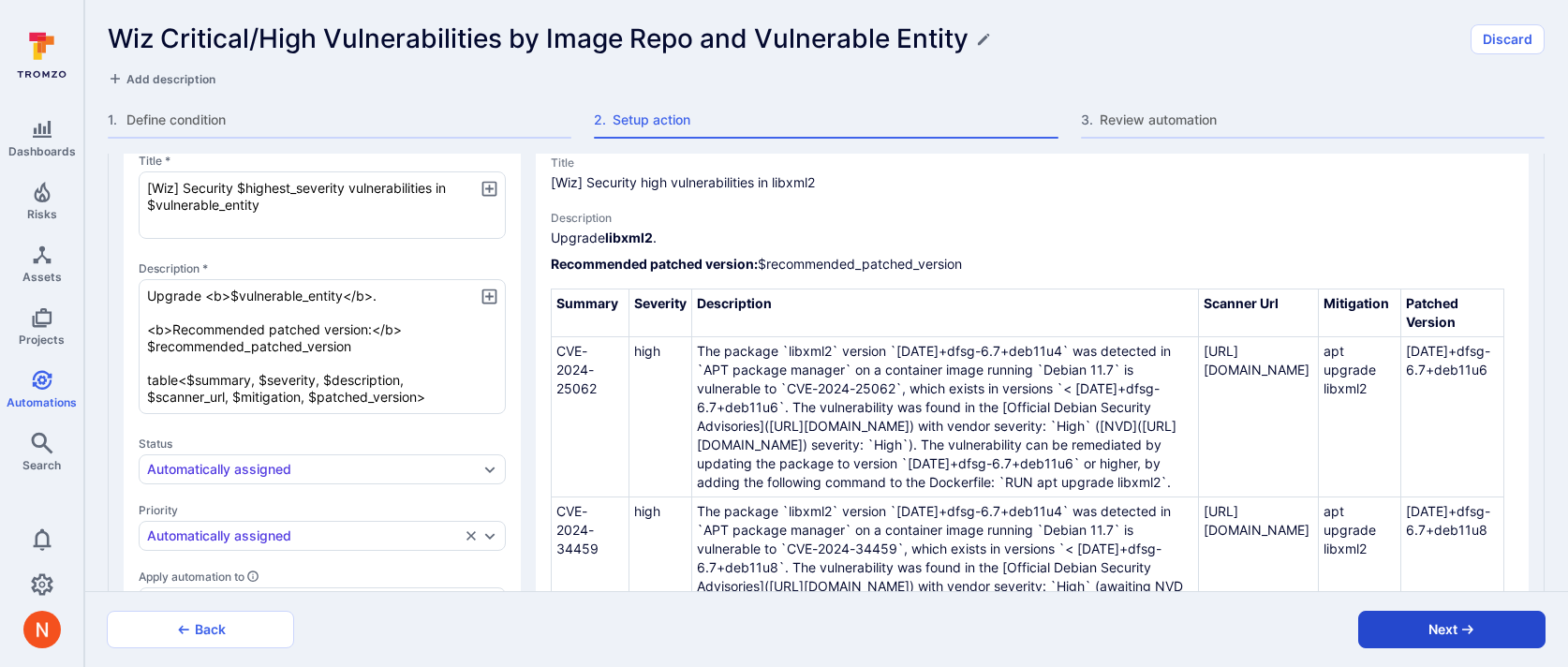
click at [1386, 624] on button "Next" at bounding box center [1452, 630] width 187 height 38
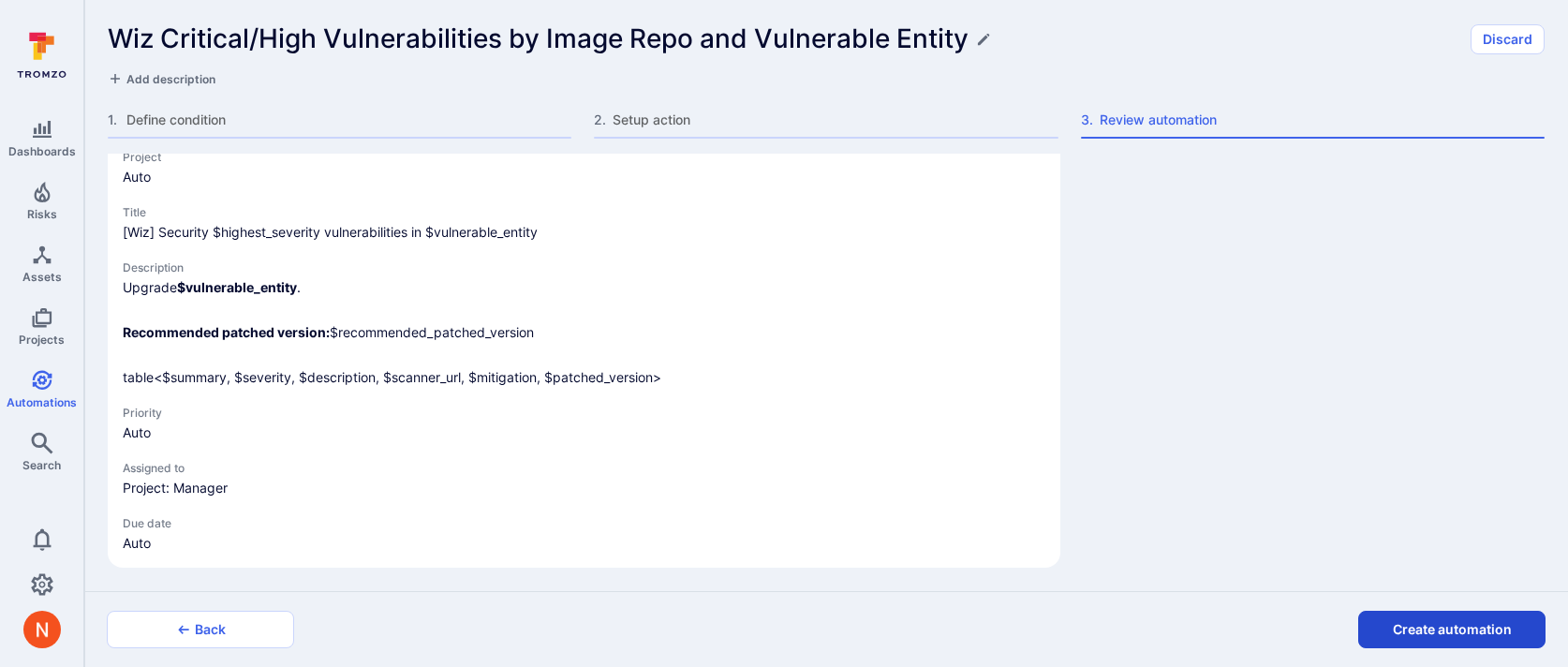
click at [1384, 629] on button "Create automation" at bounding box center [1452, 630] width 187 height 38
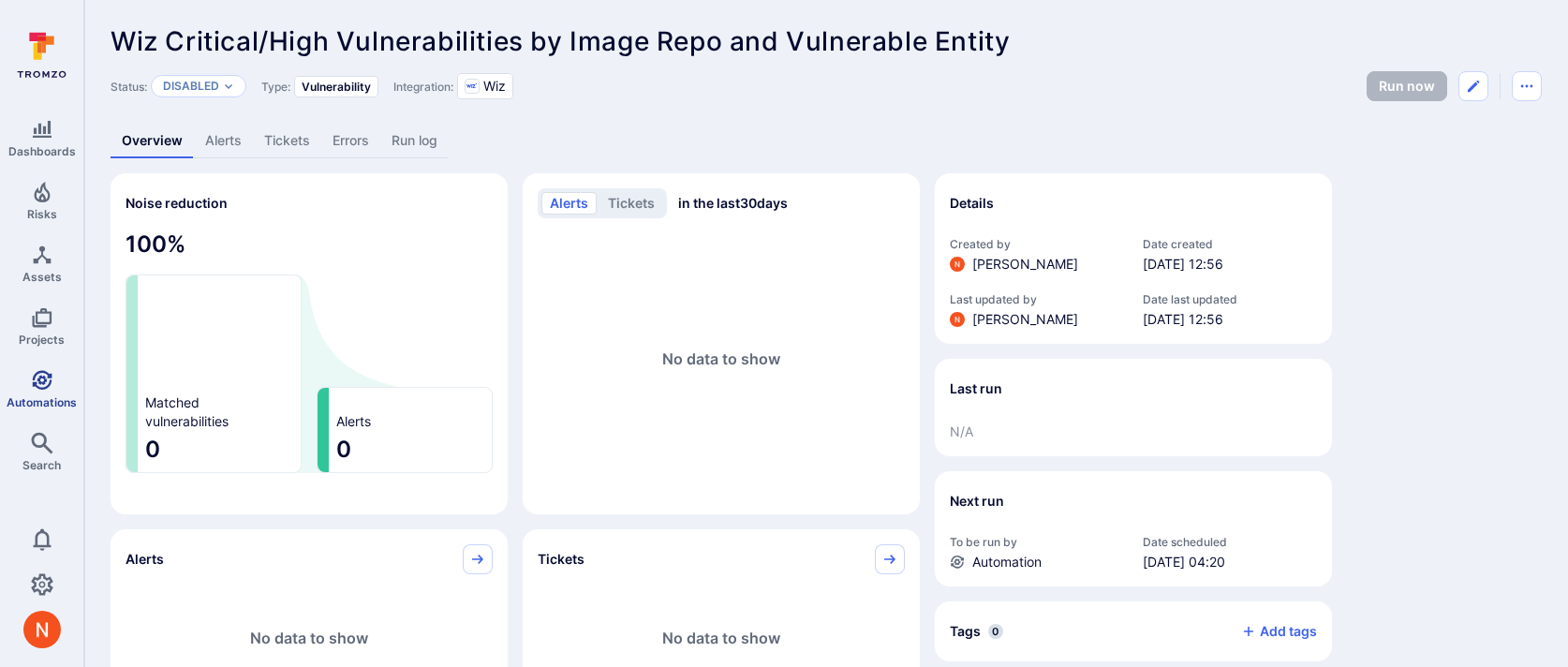
click at [45, 387] on icon "Automations" at bounding box center [43, 381] width 23 height 23
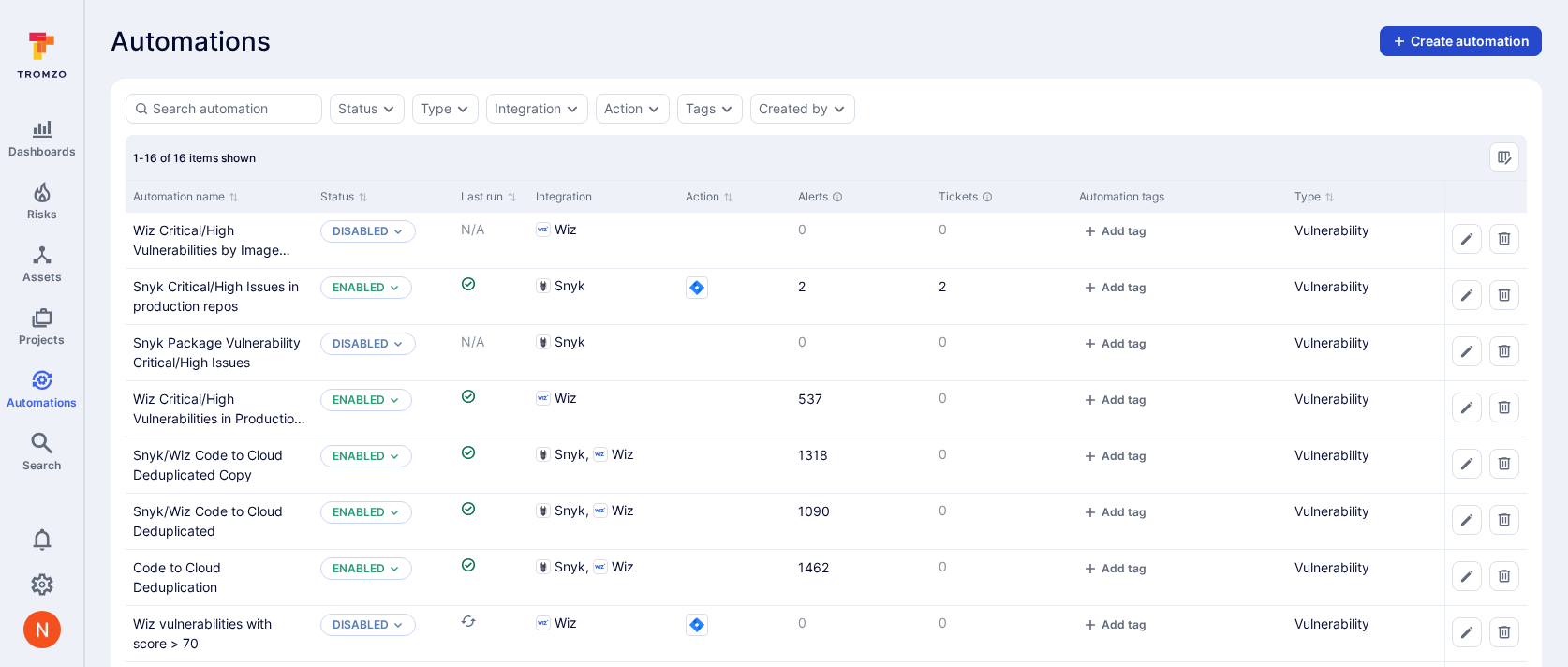
click at [1472, 32] on button "Create automation" at bounding box center [1460, 42] width 162 height 30
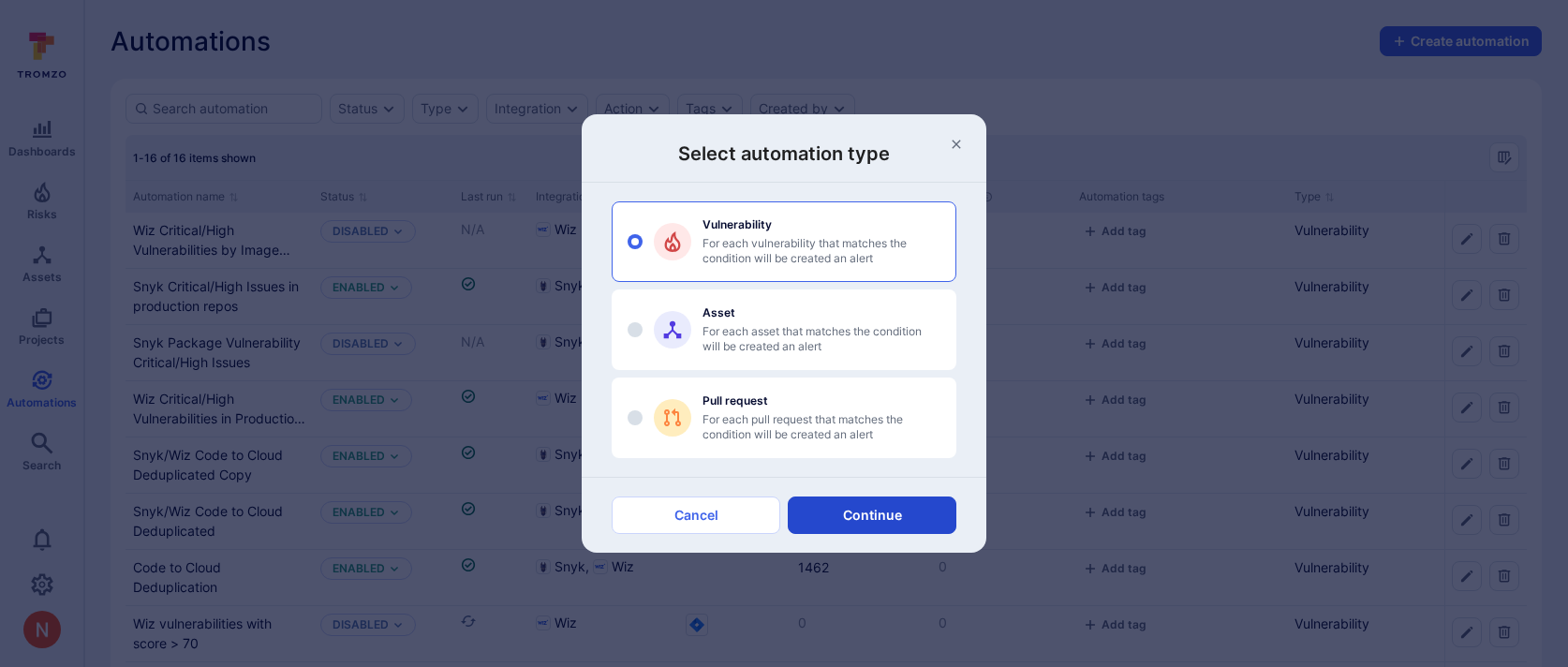
click at [903, 509] on button "Continue" at bounding box center [872, 515] width 169 height 38
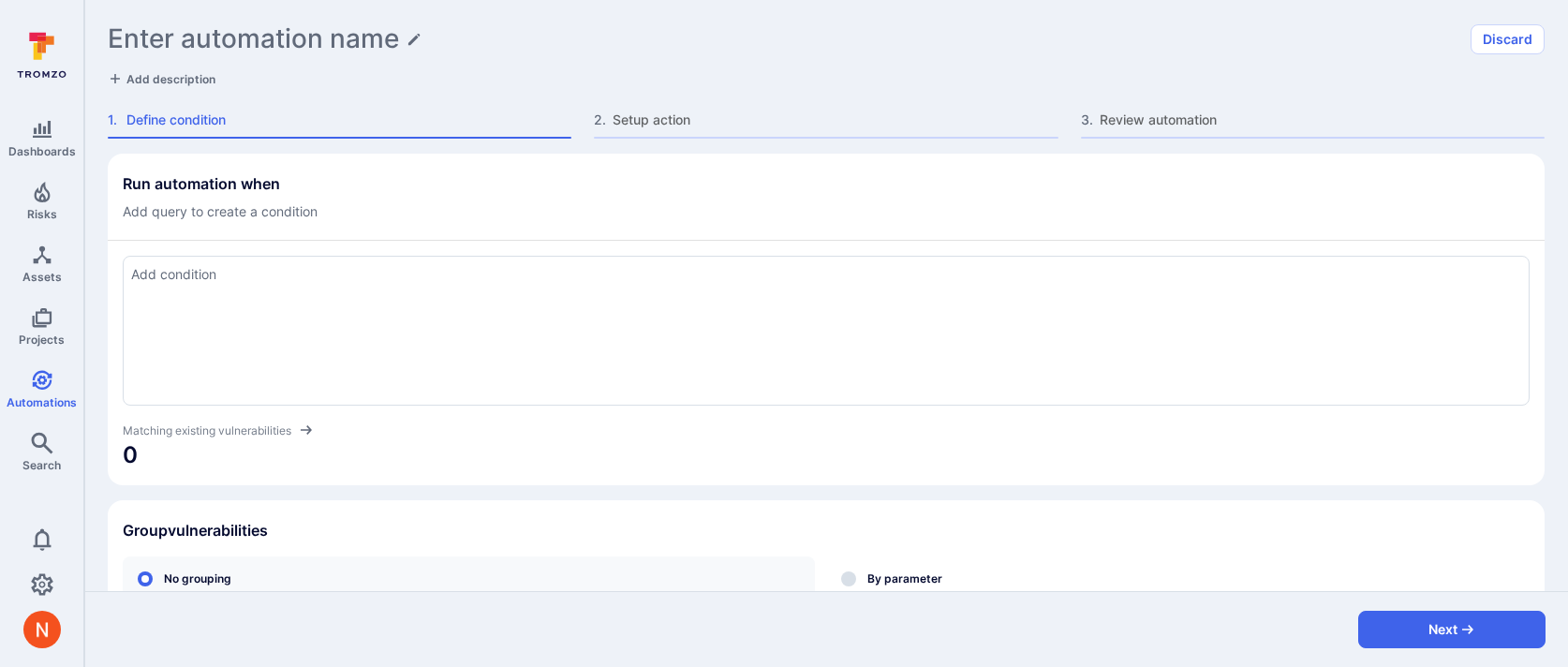
click at [469, 284] on textarea "Add condition" at bounding box center [827, 275] width 1390 height 21
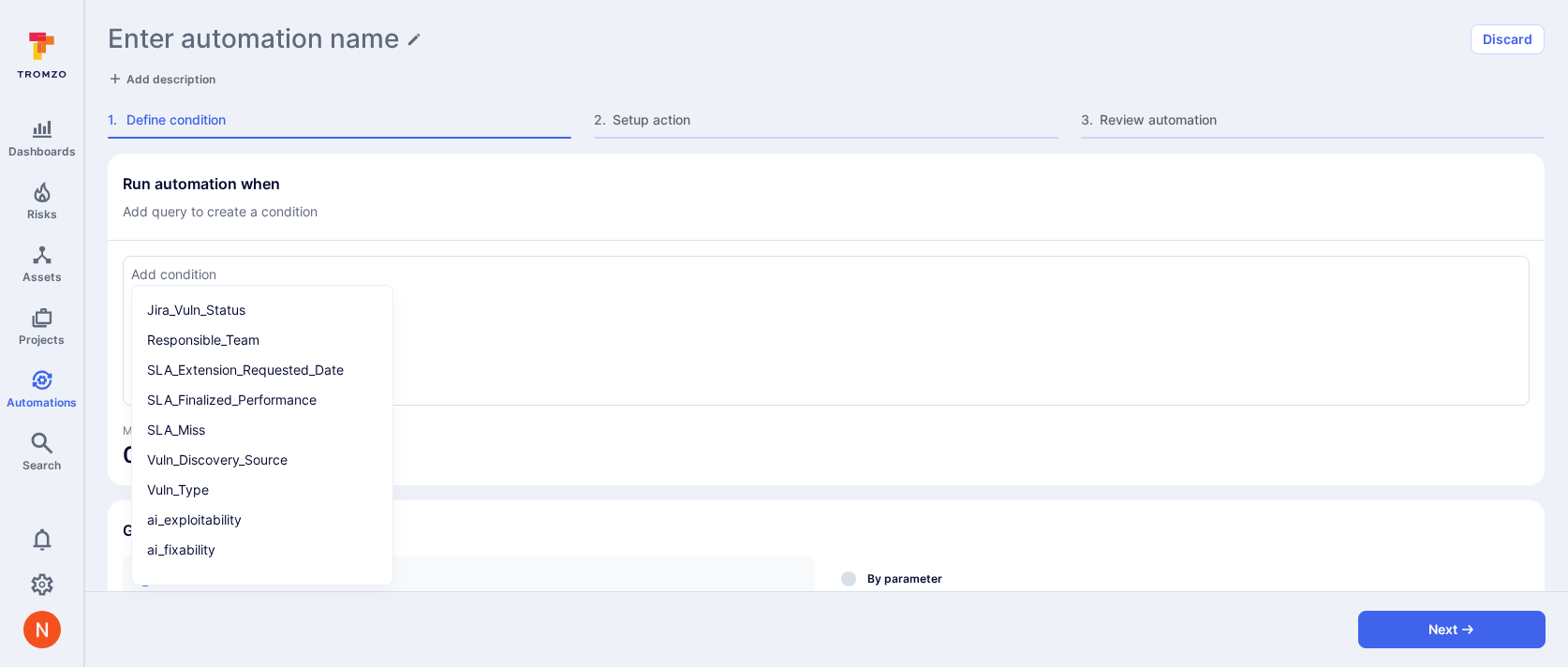
paste textarea "tool_name = "wiz" and severity in ("critical", "high") and tags = "wiz_issue""
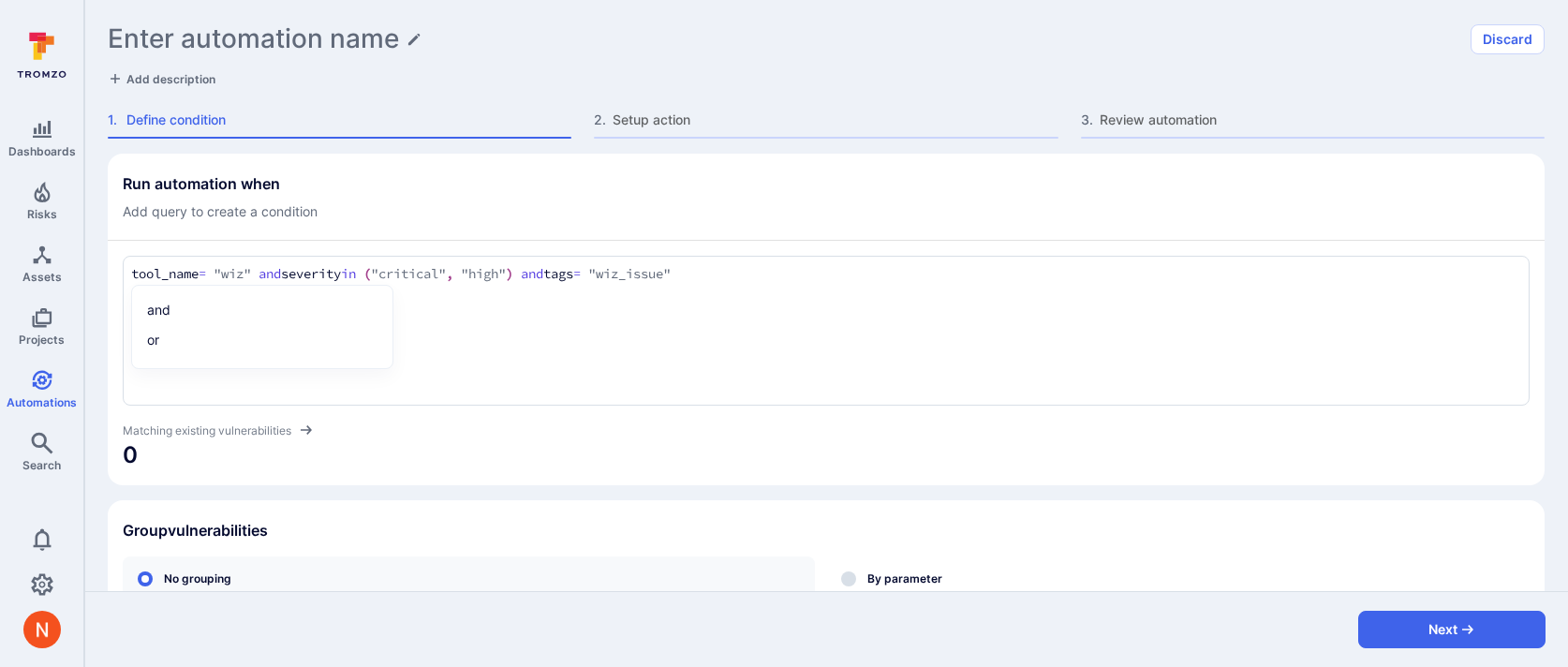
type textarea "tool_name = "wiz" and severity in ("critical", "high") and tags = "wiz_issue""
click at [319, 34] on h1 "Enter automation name" at bounding box center [254, 39] width 292 height 31
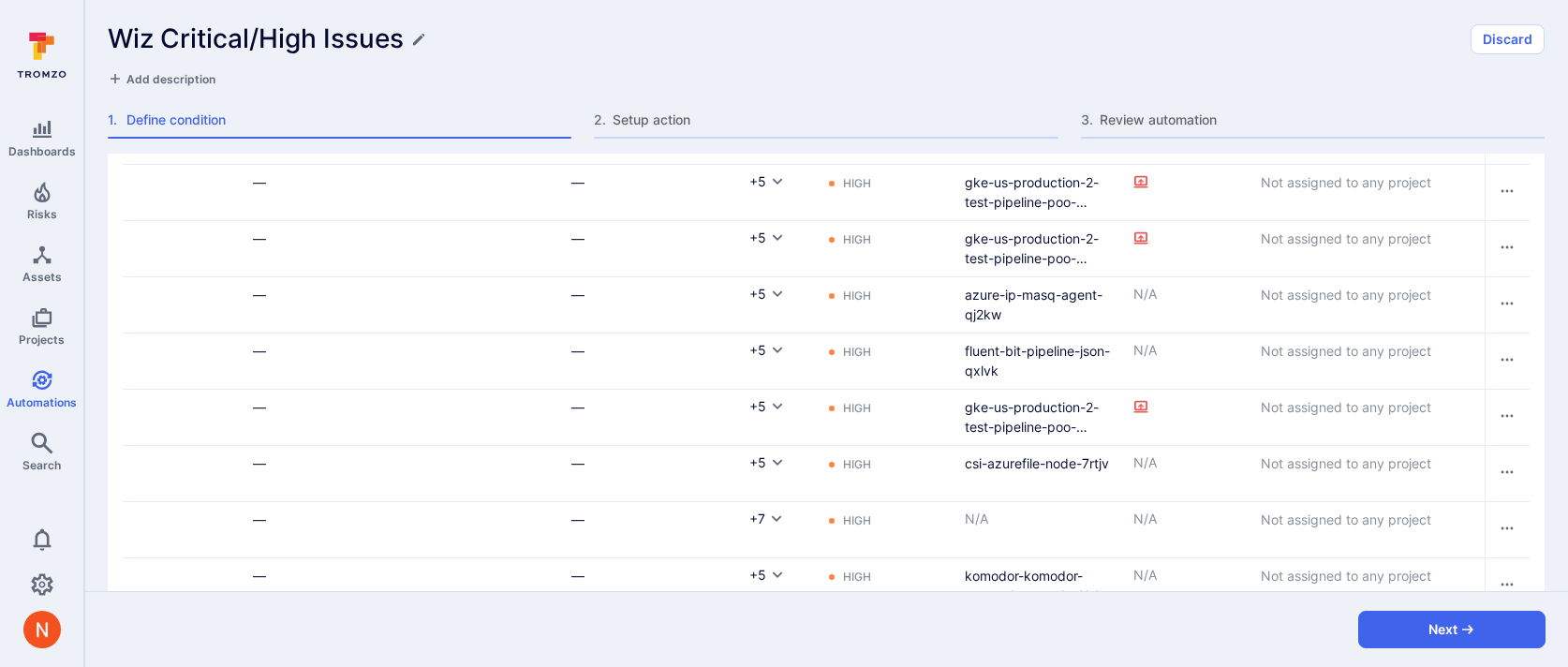
scroll to position [1286, 0]
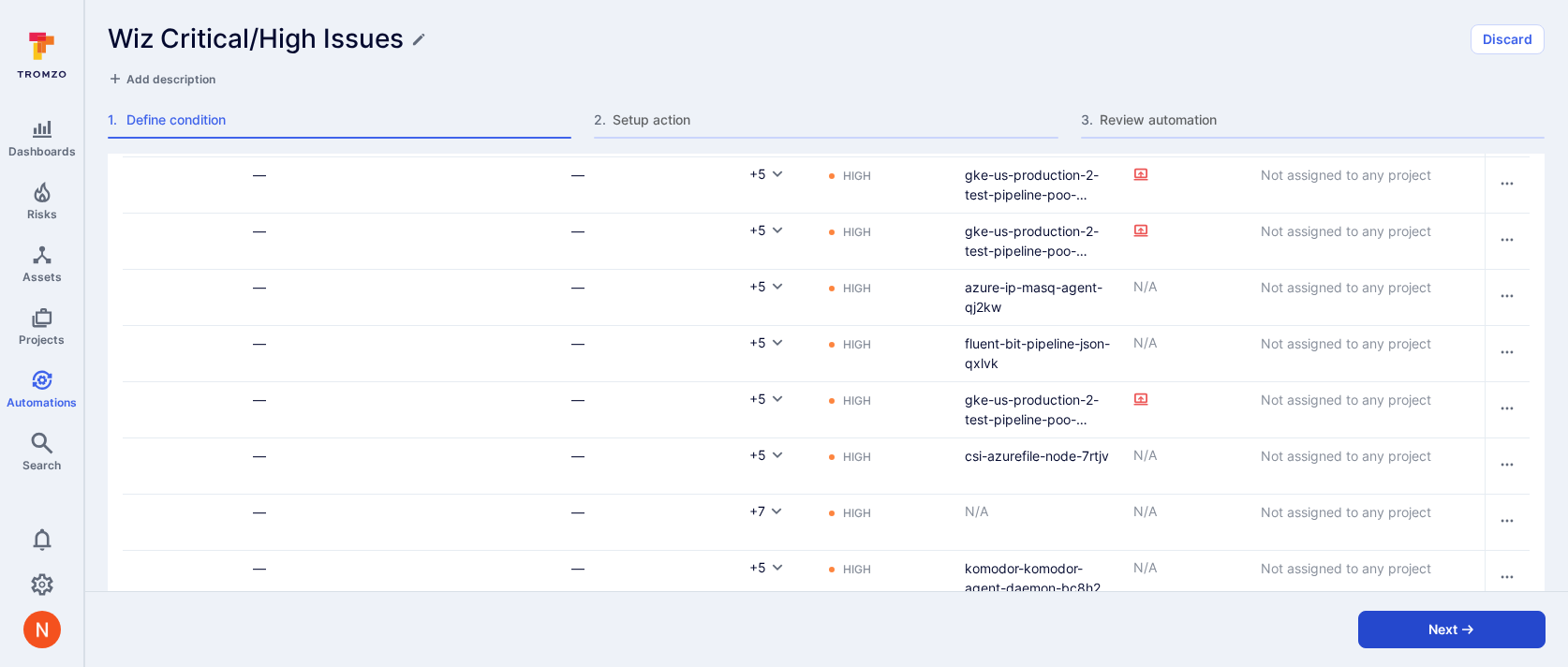
click at [1388, 623] on button "Next" at bounding box center [1452, 630] width 187 height 38
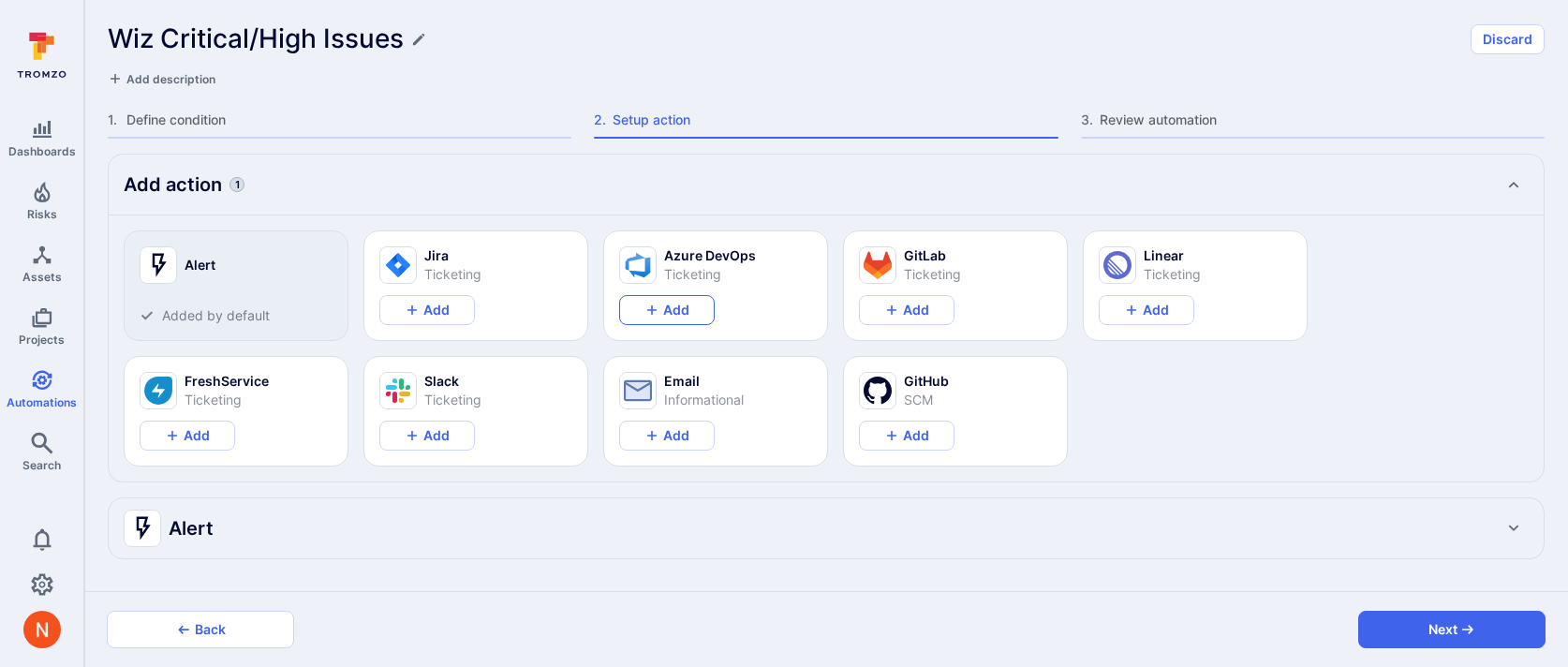
scroll to position [0, 0]
type textarea "x"
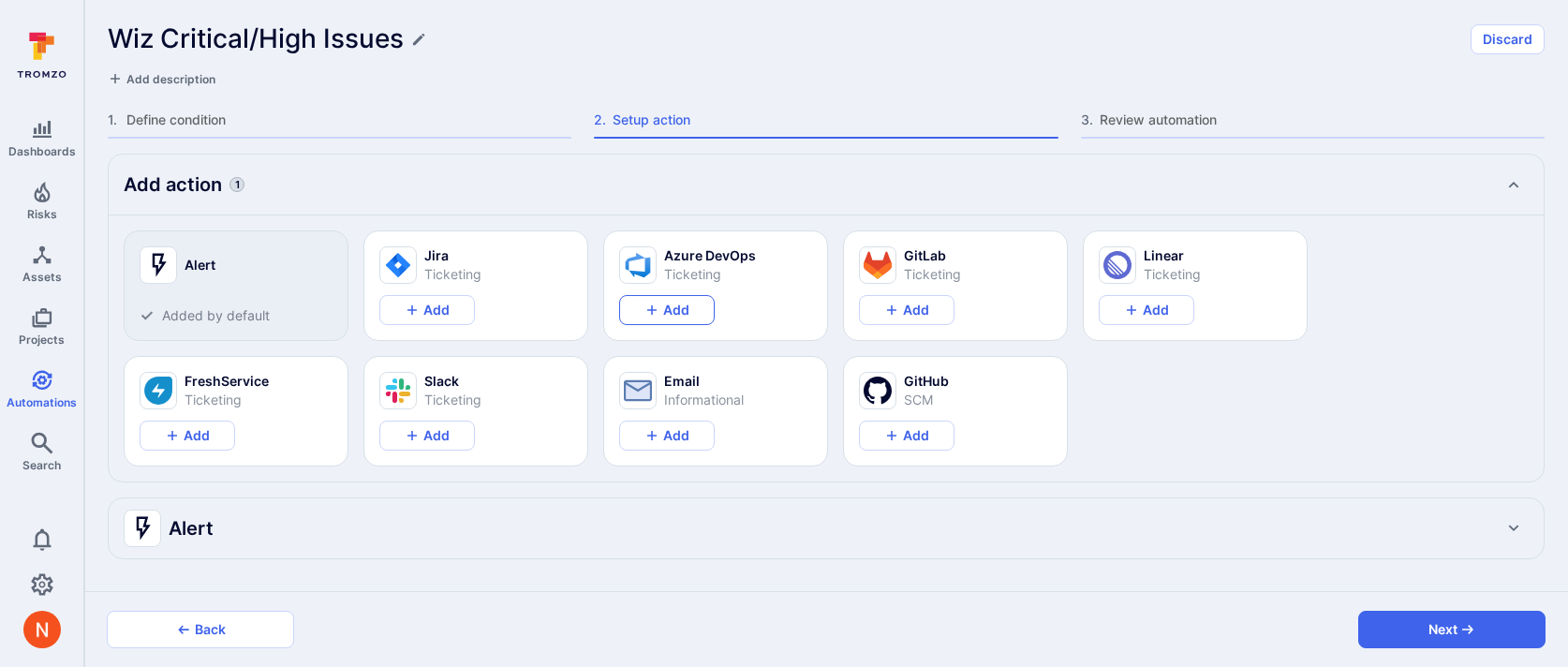
type textarea "x"
click at [763, 505] on div "Alert" at bounding box center [827, 528] width 1435 height 60
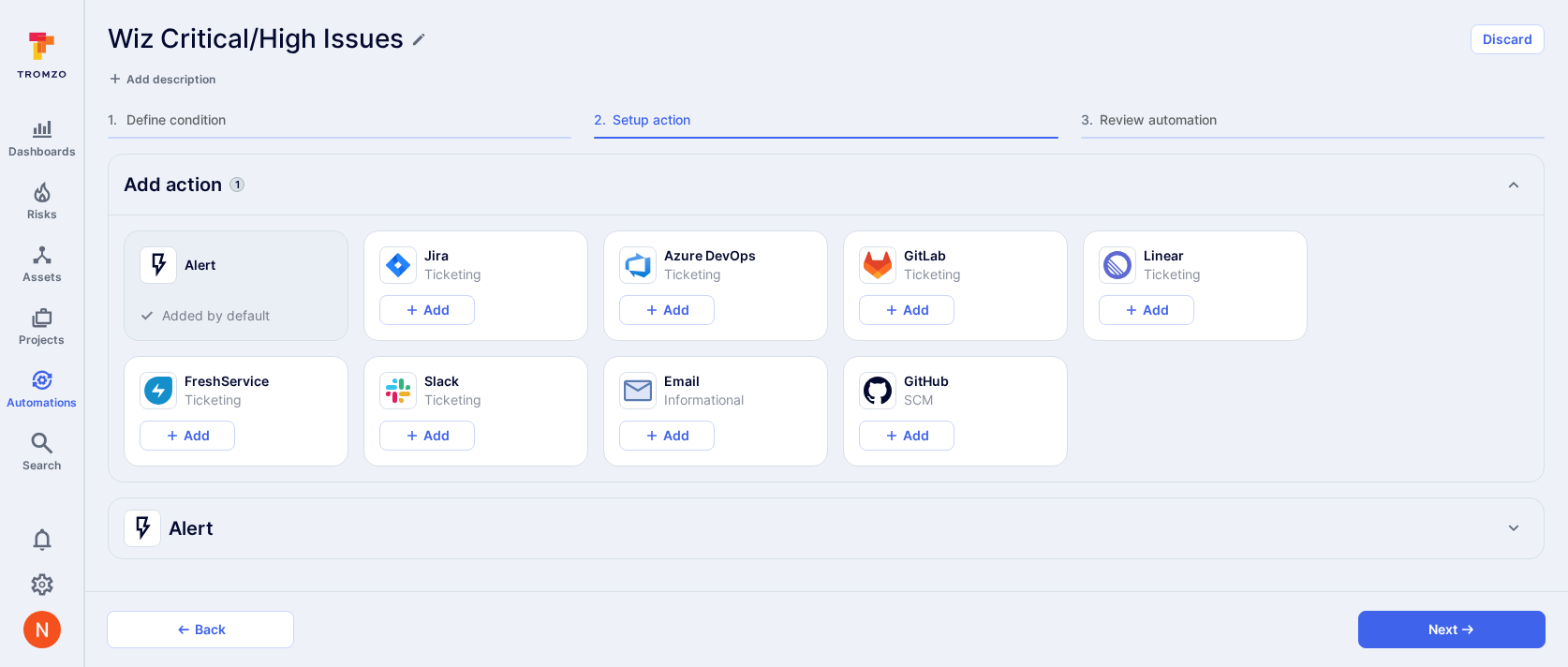
type textarea "x"
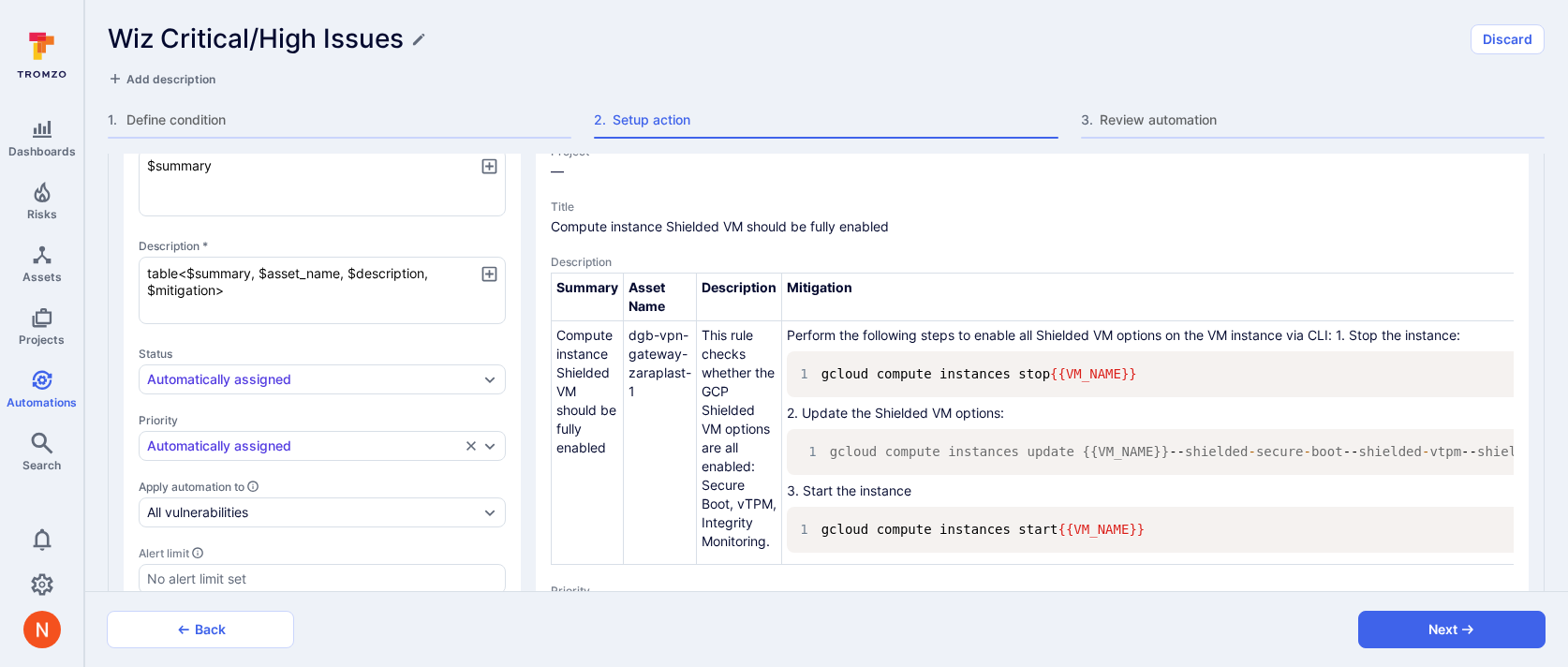
scroll to position [576, 0]
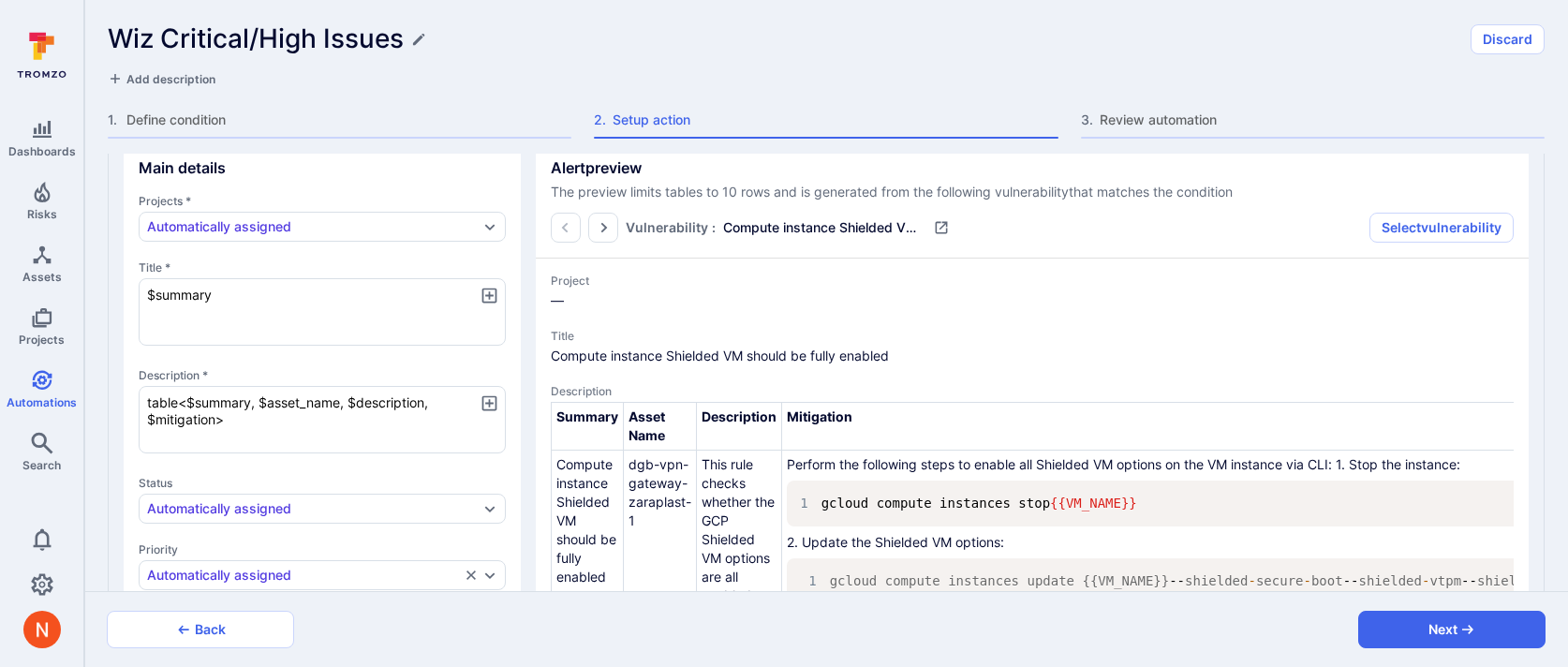
drag, startPoint x: 258, startPoint y: 424, endPoint x: -4, endPoint y: 356, distance: 270.7
click at [0, 356] on html "Dashboards Risks Assets Projects Automations Search 0 Automations Wiz Critical/…" at bounding box center [784, 334] width 1568 height 667
paste textarea "<b>Asset:</b> $asset_name <b>Severity:</b> $severity <b>Wiz Asset Cloud Platfor…"
type textarea "x"
type textarea "<b>Asset:</b> $asset_name <b>Severity:</b> $severity <b>Wiz Asset Cloud Platfor…"
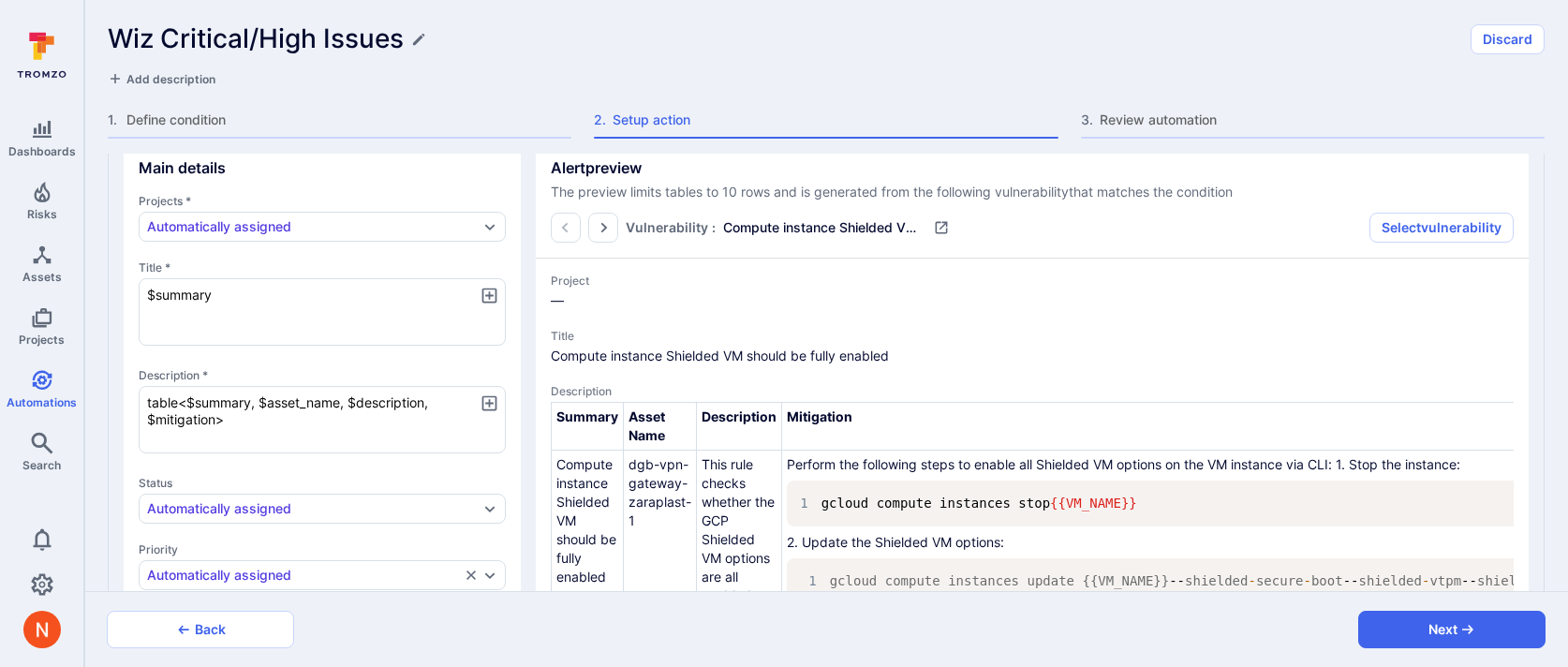
type textarea "x"
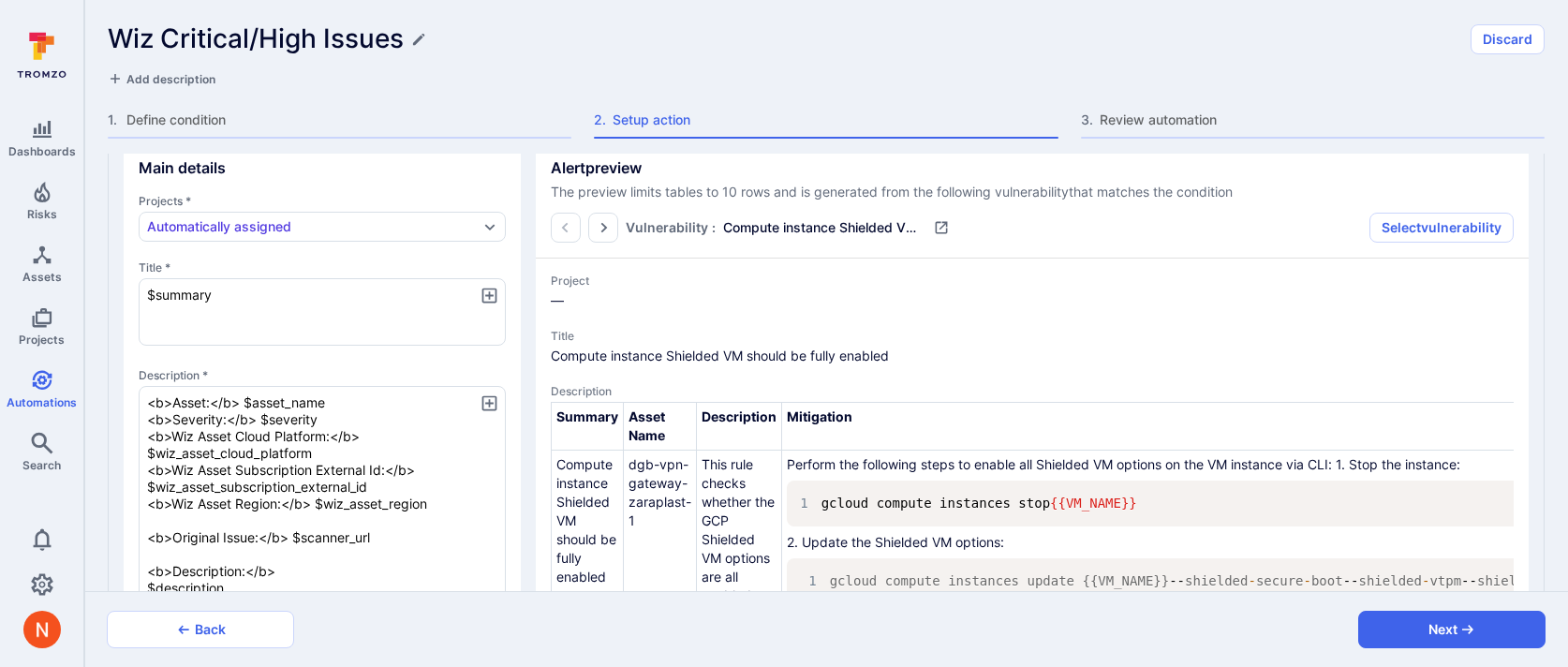
scroll to position [491, 0]
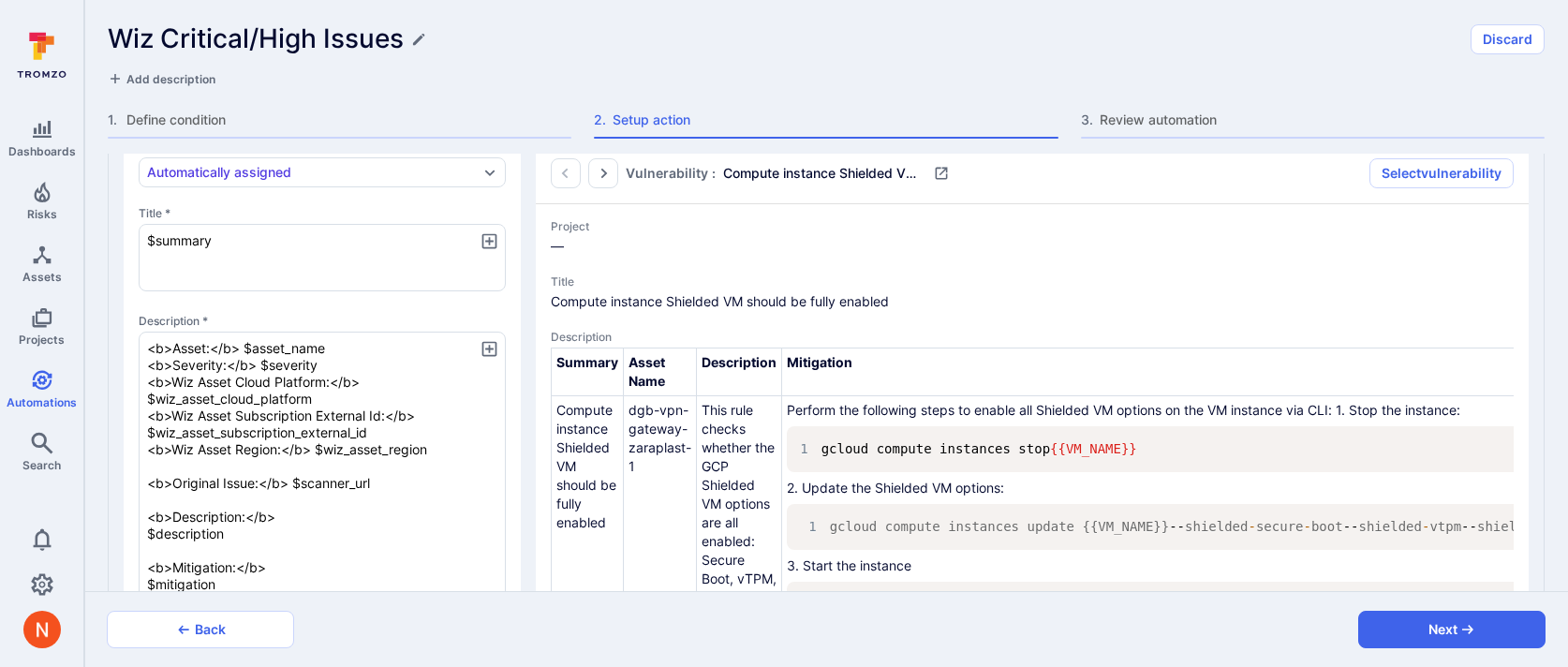
type textarea "<b>Asset:</b> $asset_name <b>Severity:</b> $severity <b>Wiz Asset Cloud Platfor…"
type textarea "x"
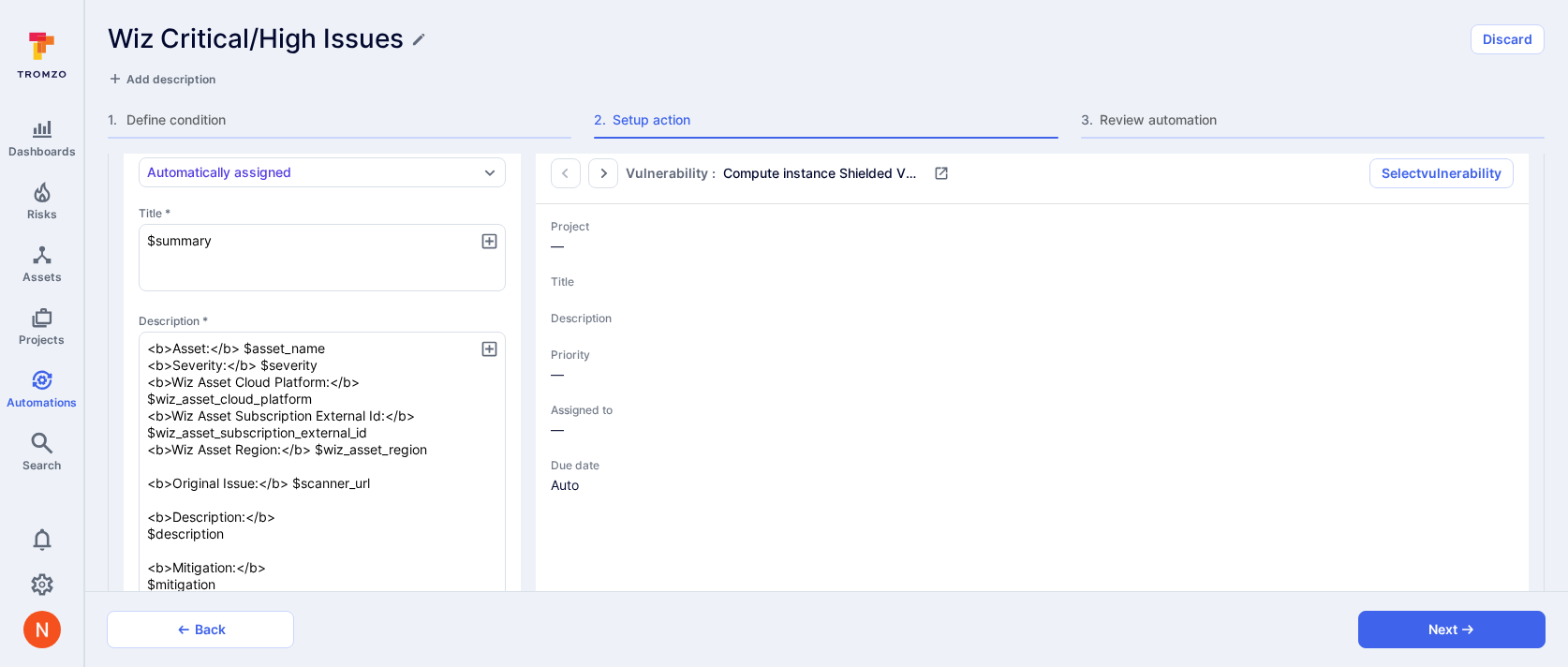
click at [515, 430] on section "Main details Projects * Automatically assigned Title * $summary x Description *…" at bounding box center [322, 485] width 397 height 803
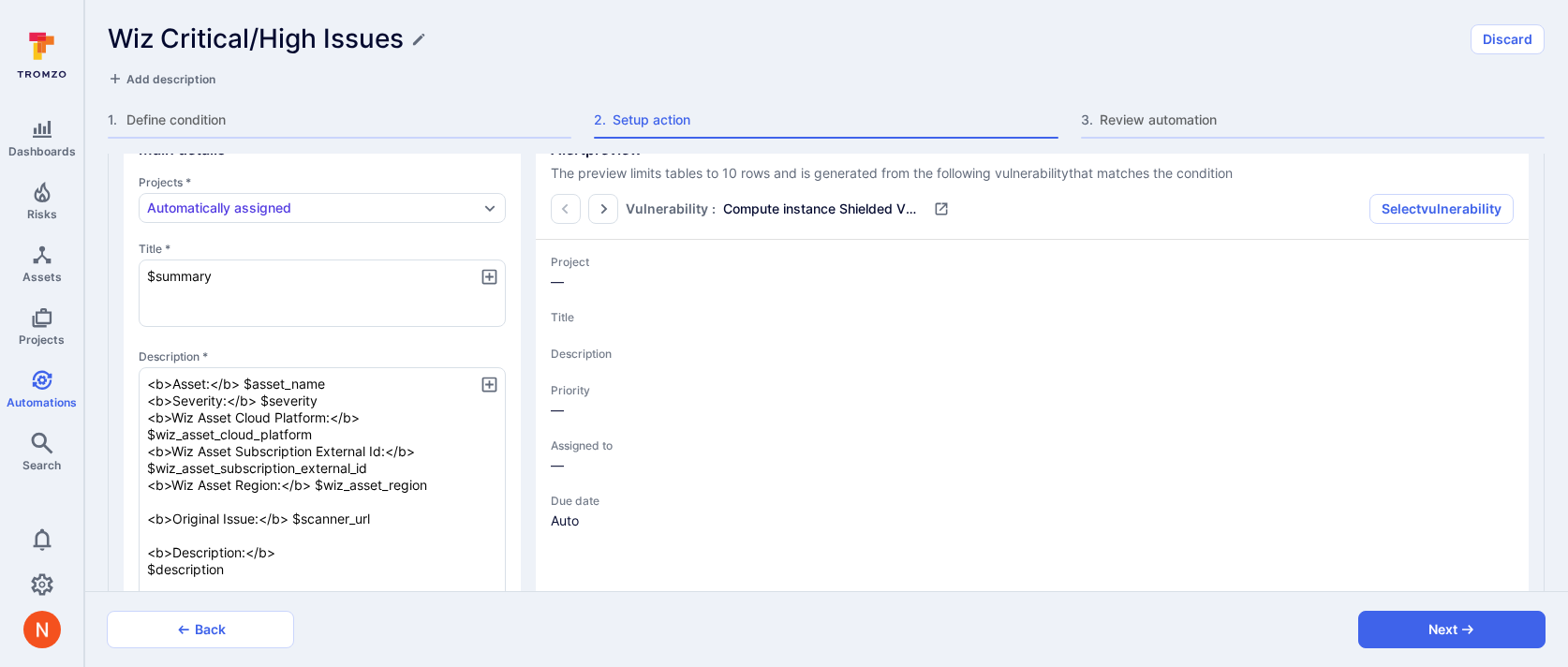
scroll to position [458, 0]
type textarea "x"
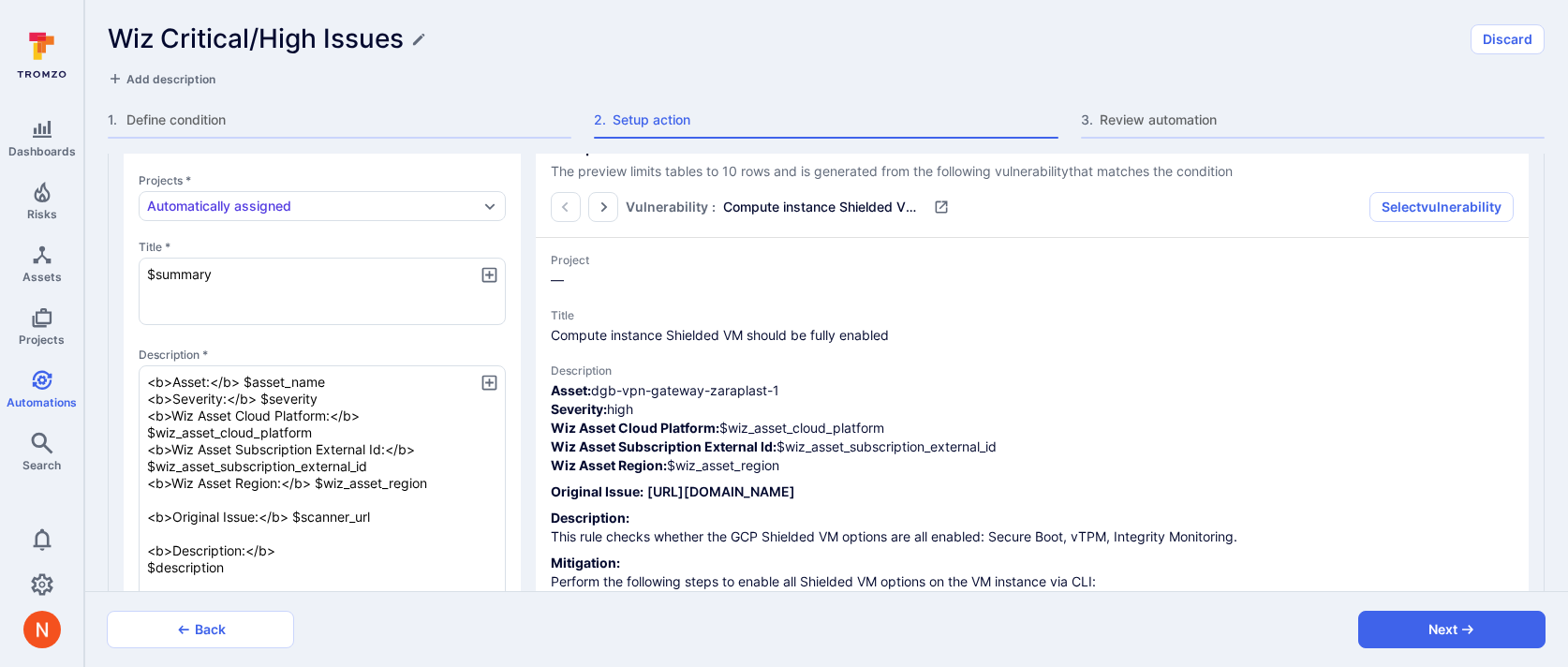
drag, startPoint x: 449, startPoint y: 482, endPoint x: 94, endPoint y: 413, distance: 361.6
click at [93, 414] on div "Add action 1 Alert Added by default Jira Ticketing Add Azure DevOps Ticketing A…" at bounding box center [826, 372] width 1484 height 438
type textarea "x"
type textarea "<b>Asset:</b> $asset_name <b>Severity:</b> $severity <b>Original Issue:</b> $sc…"
type textarea "x"
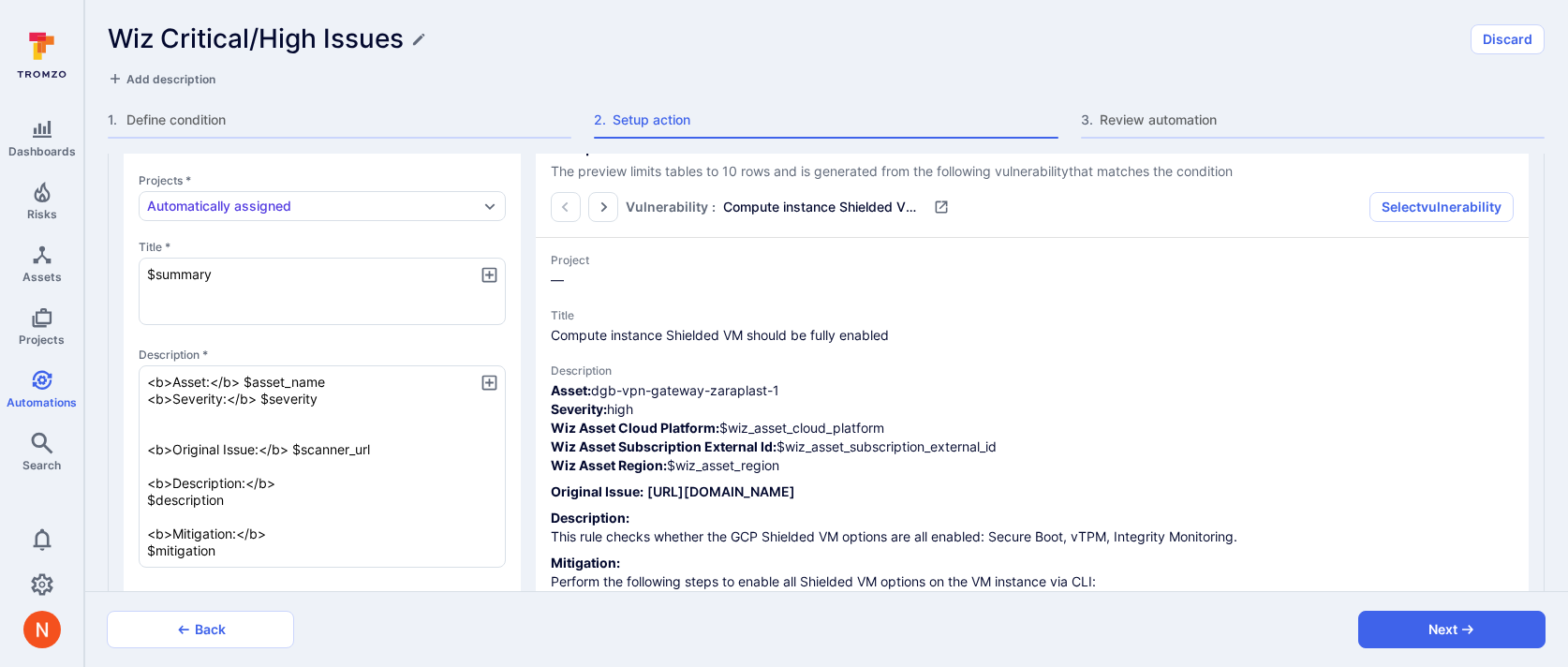
type textarea "x"
type textarea "<b>Asset:</b> $asset_name <b>Severity:</b> $severity <b>Original Issue:</b> $sc…"
type textarea "x"
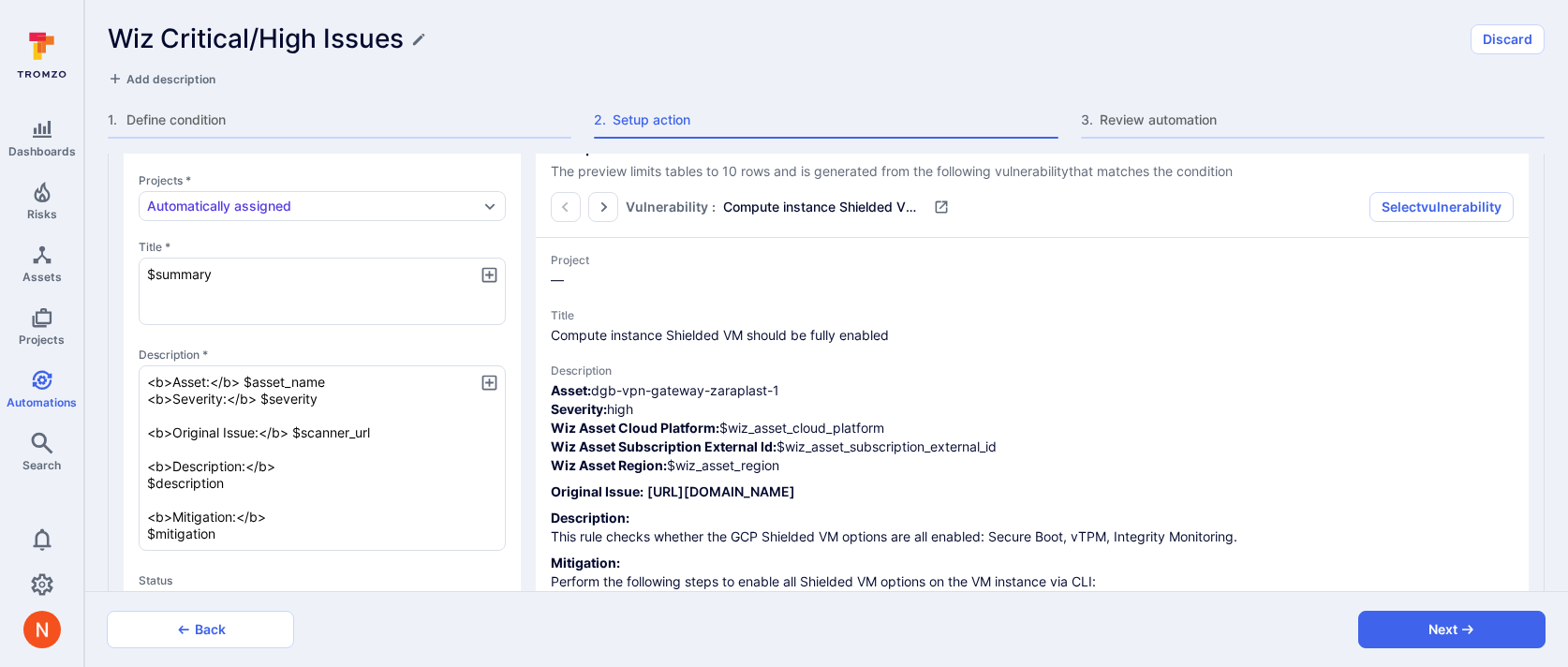
type textarea "x"
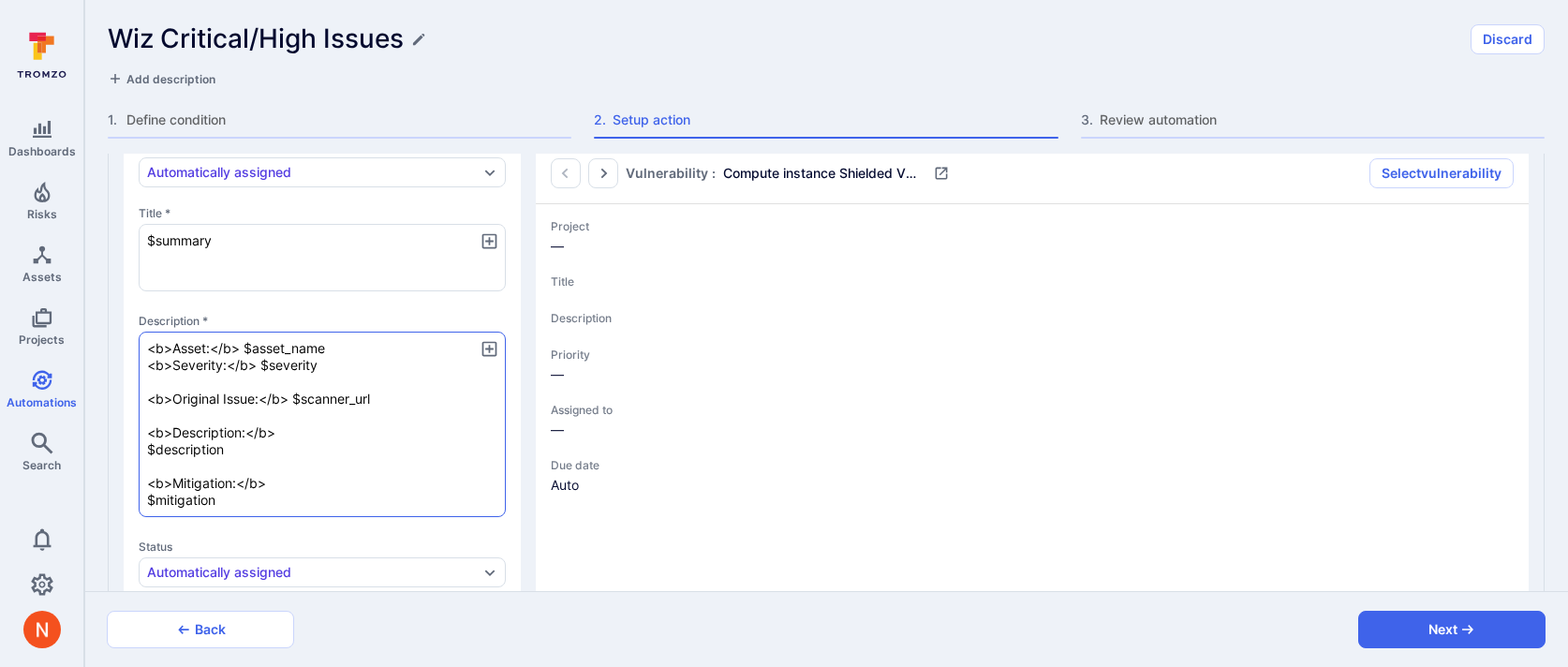
scroll to position [495, 0]
type textarea "x"
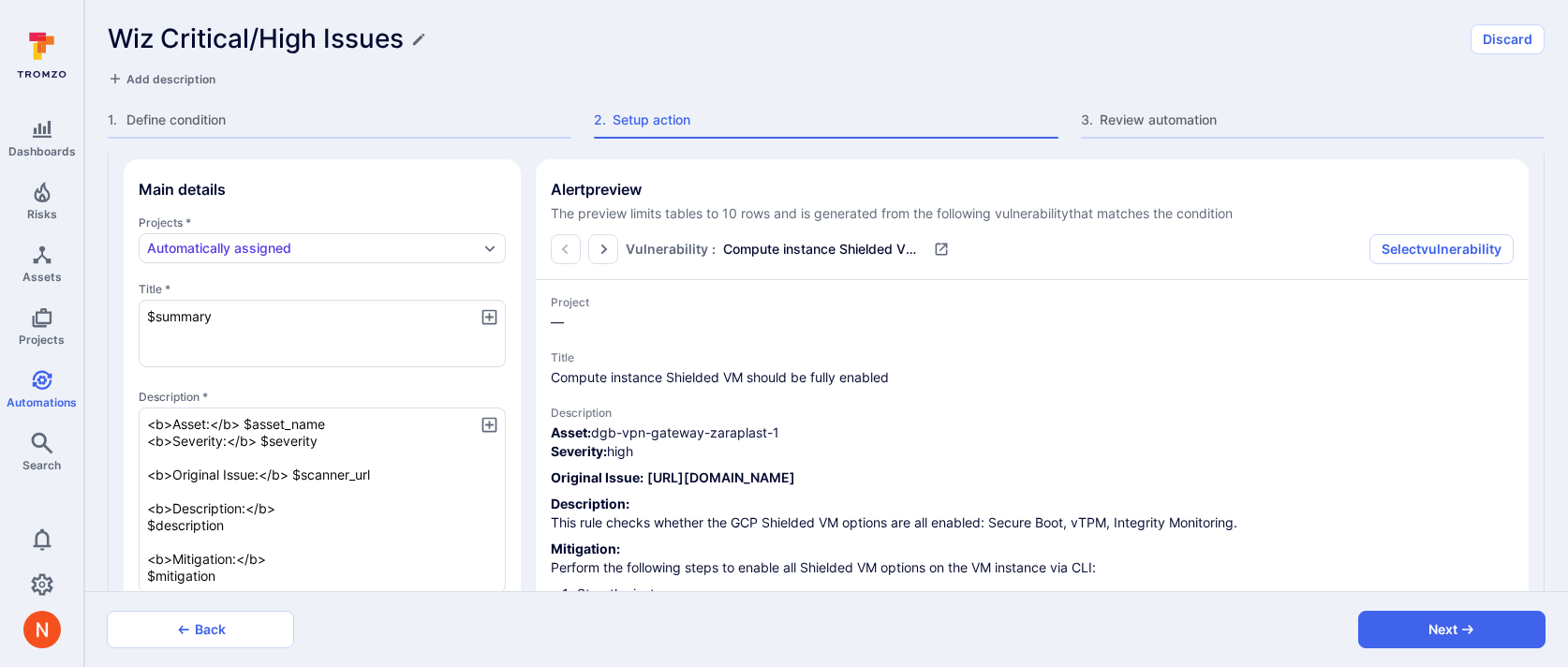
scroll to position [334, 0]
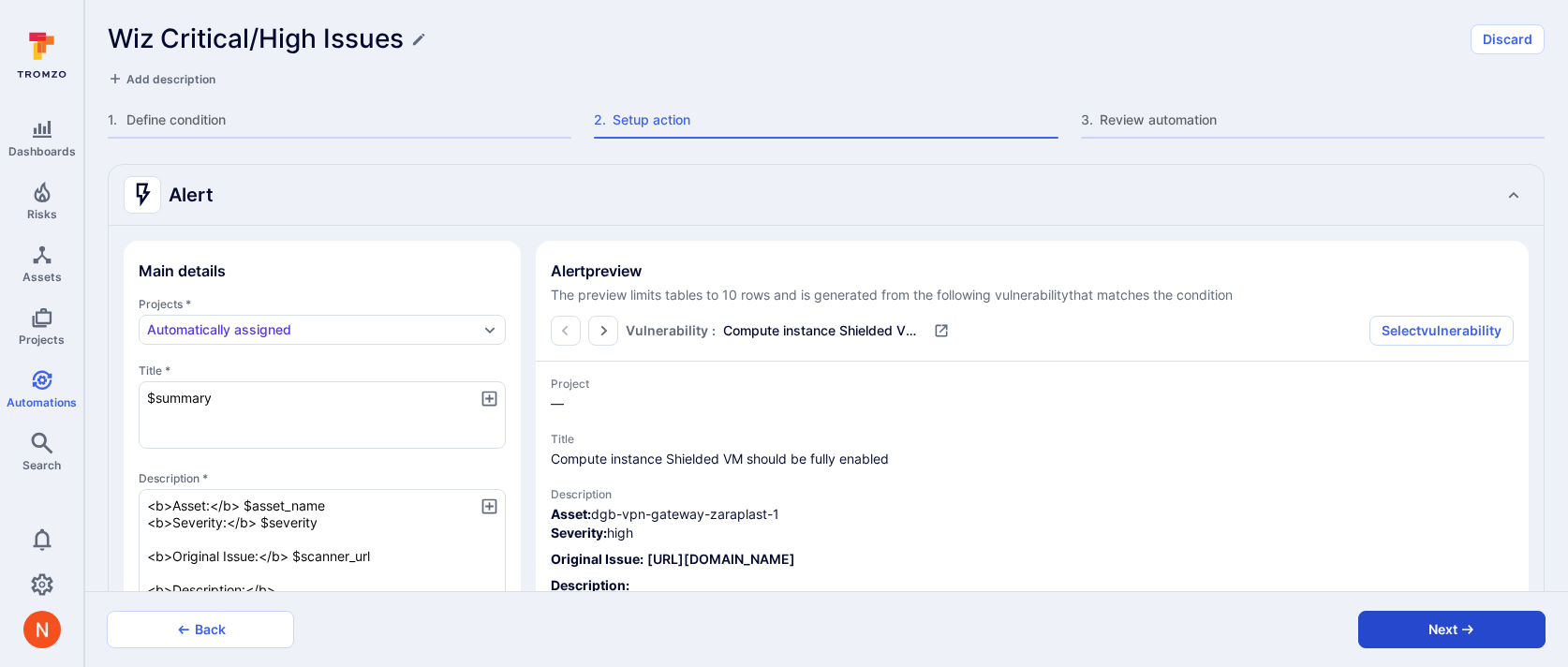
type textarea "<b>Asset:</b> $asset_name <b>Severity:</b> $severity <b>Original Issue:</b> $sc…"
click at [1403, 623] on button "Next" at bounding box center [1452, 630] width 187 height 38
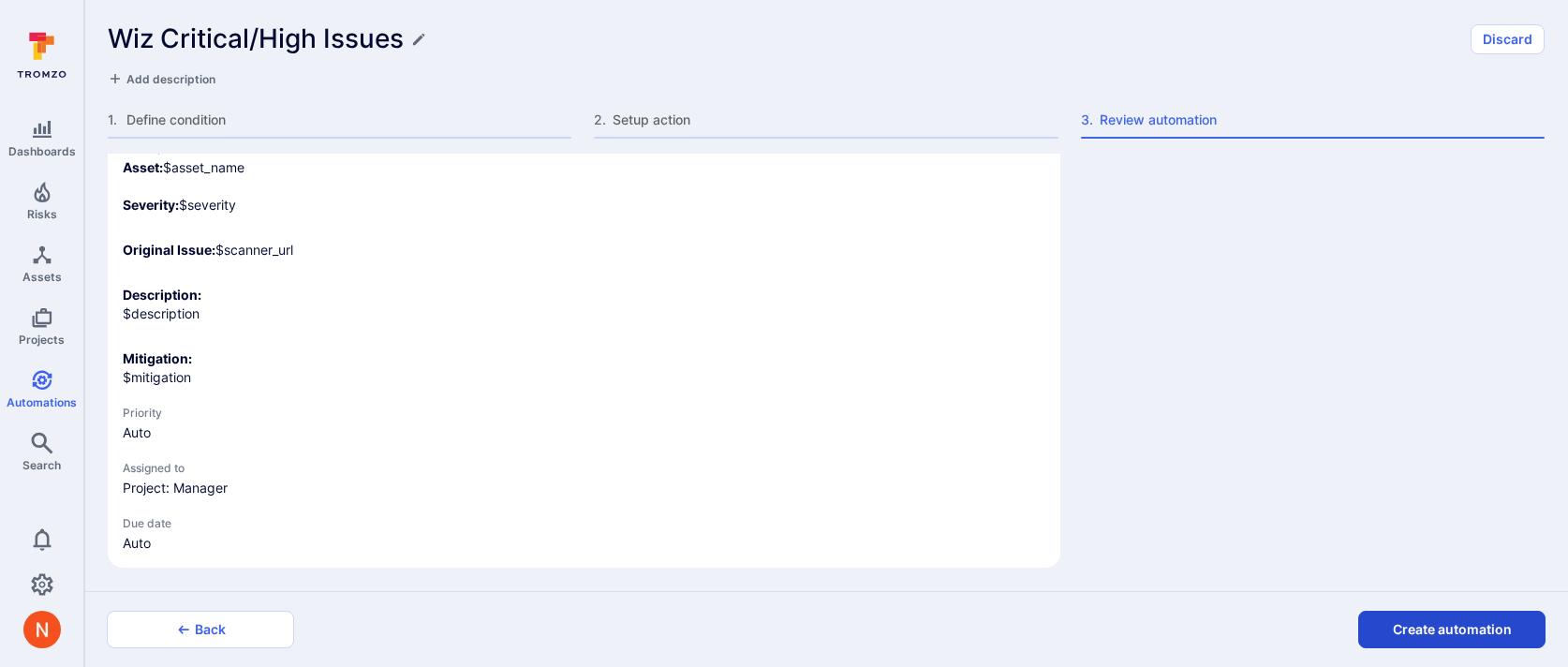
click at [1391, 632] on button "Create automation" at bounding box center [1452, 630] width 187 height 38
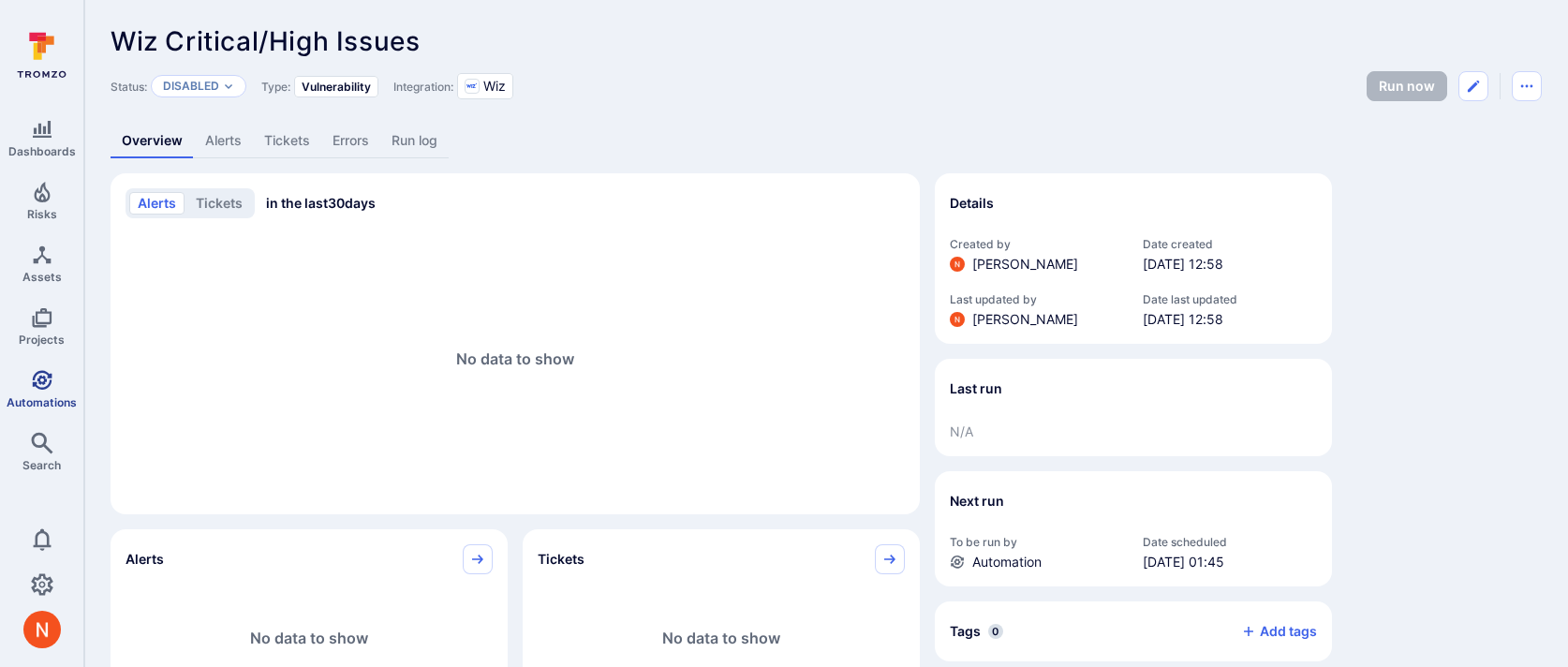
click at [46, 385] on icon "Automations" at bounding box center [42, 380] width 20 height 20
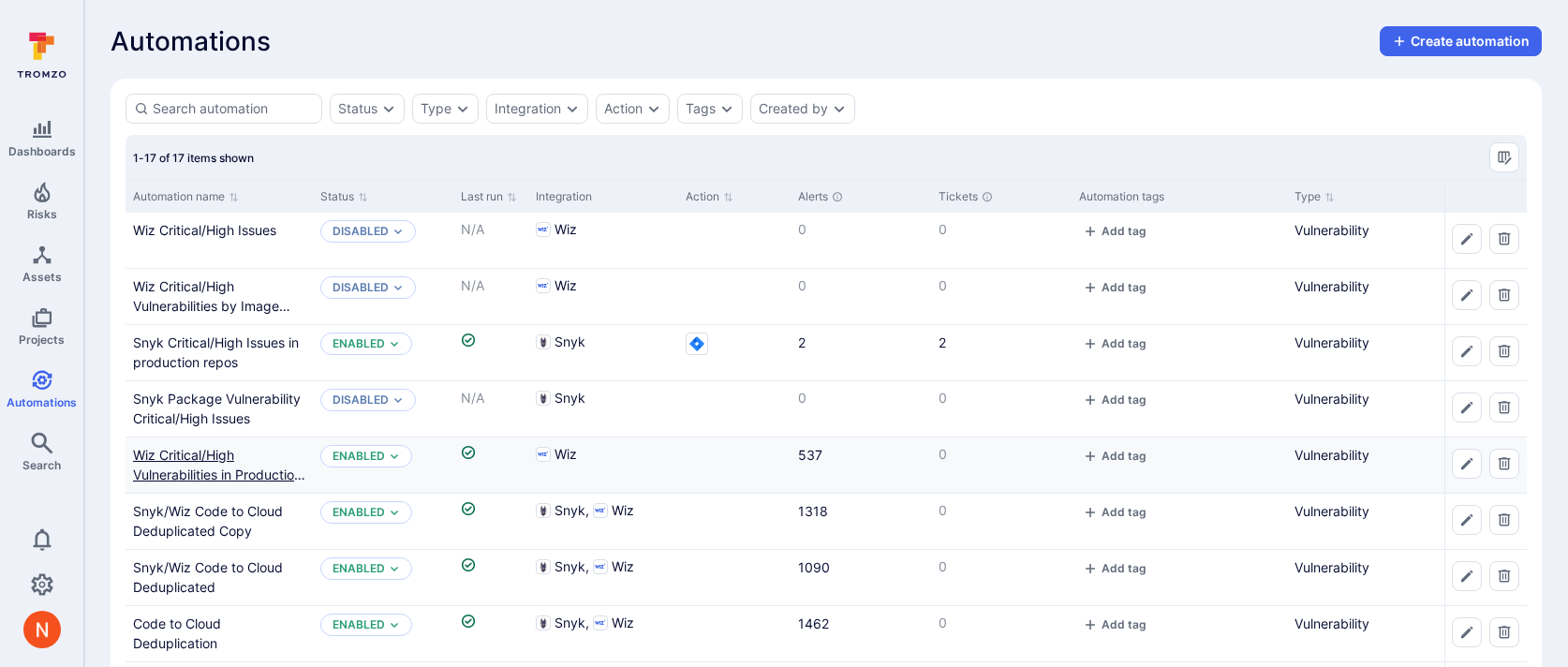
click at [192, 457] on link "Wiz Critical/High Vulnerabilities in Production by Container Image" at bounding box center [219, 475] width 172 height 55
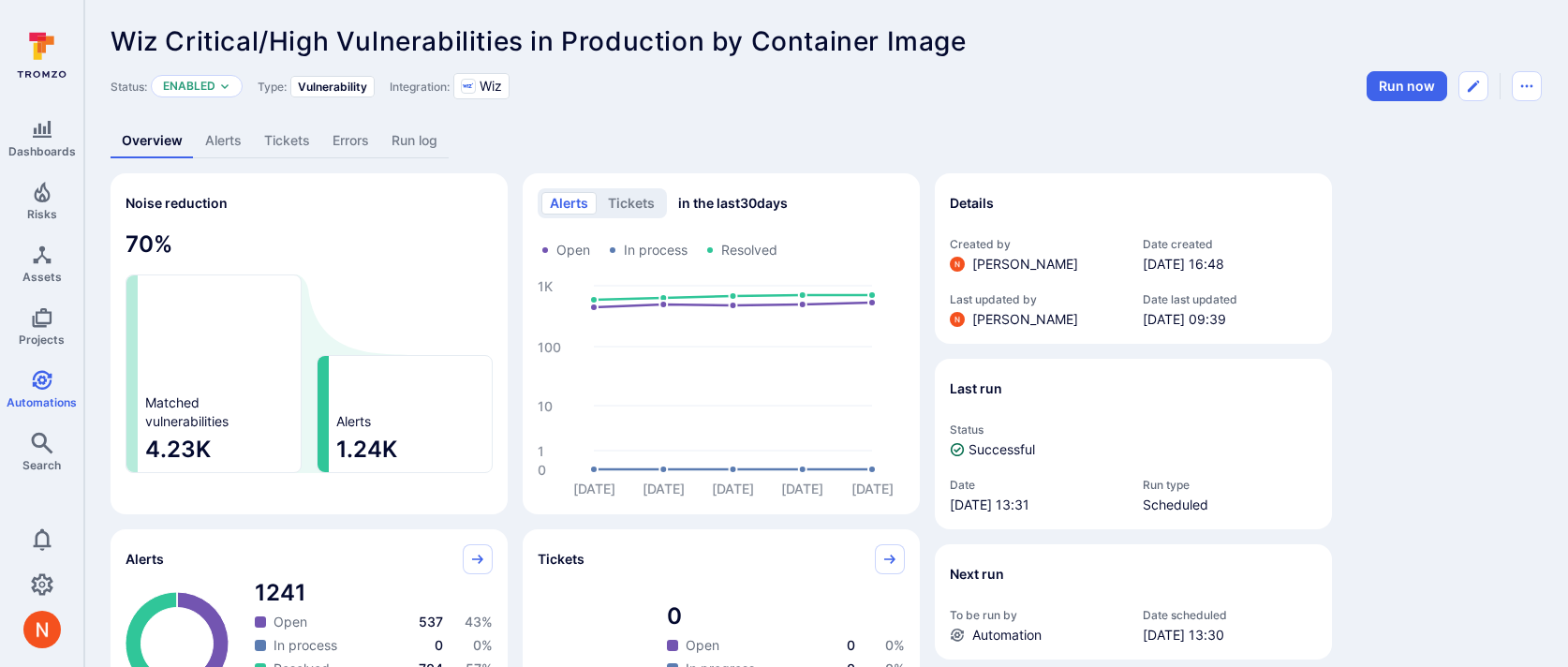
click at [241, 135] on link "Alerts" at bounding box center [223, 141] width 59 height 35
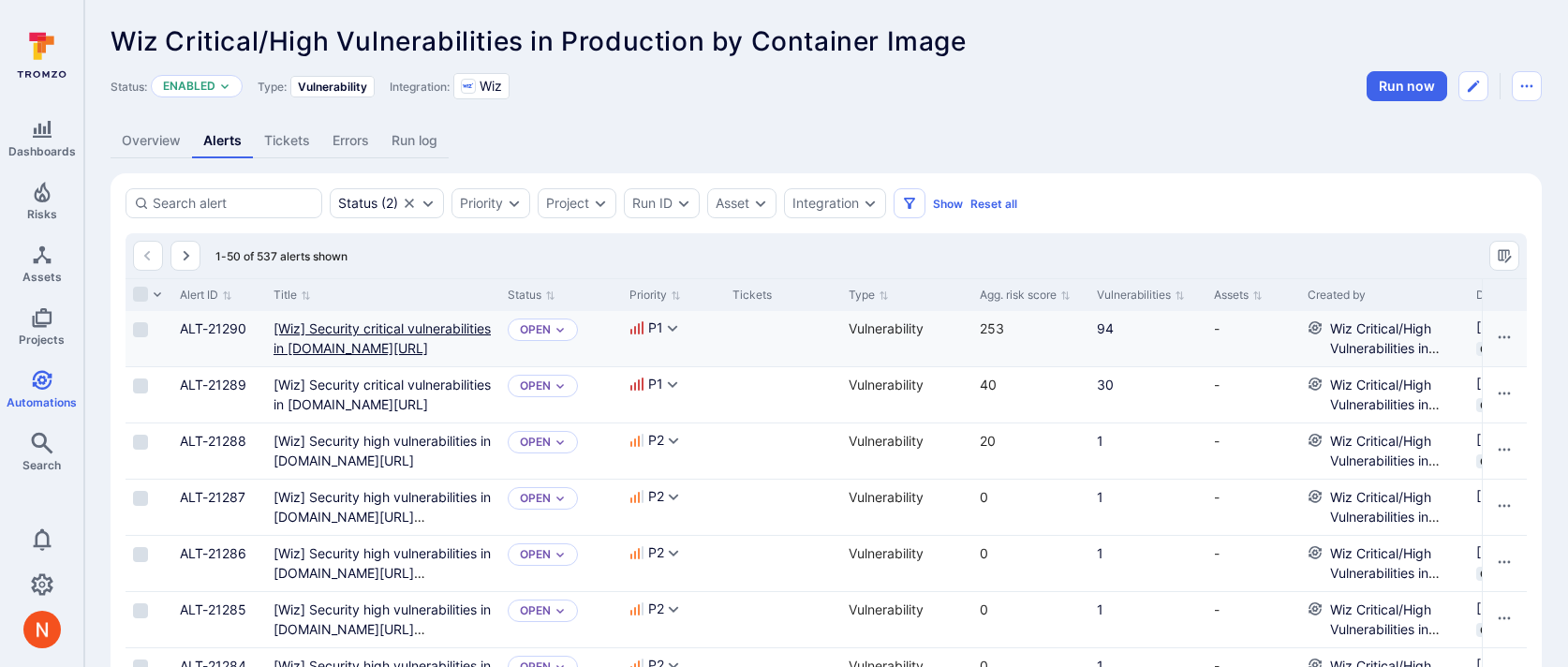
click at [312, 332] on gcr "[Wiz] Security critical vulnerabilities in gcr.io/digibee-core/digibee/postgres…" at bounding box center [383, 338] width 218 height 36
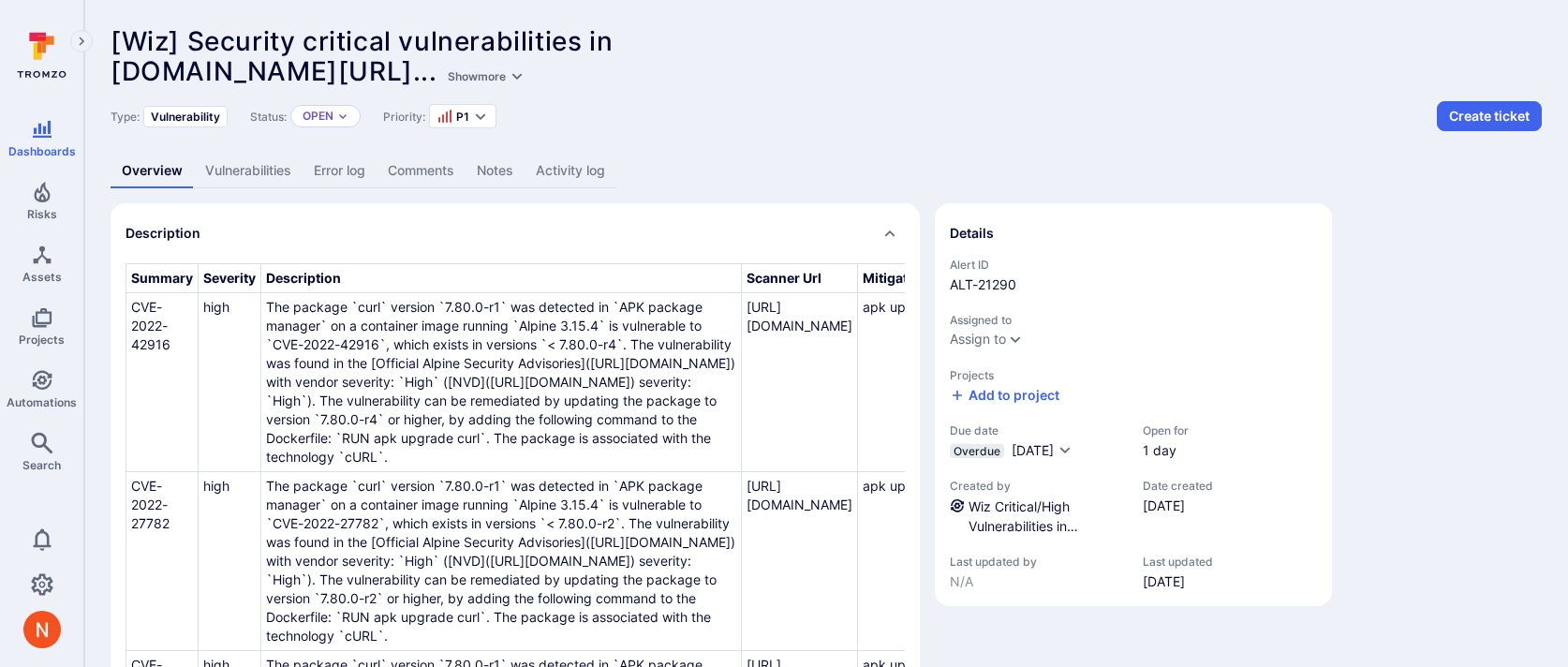
click at [260, 170] on link "Vulnerabilities" at bounding box center [248, 171] width 109 height 35
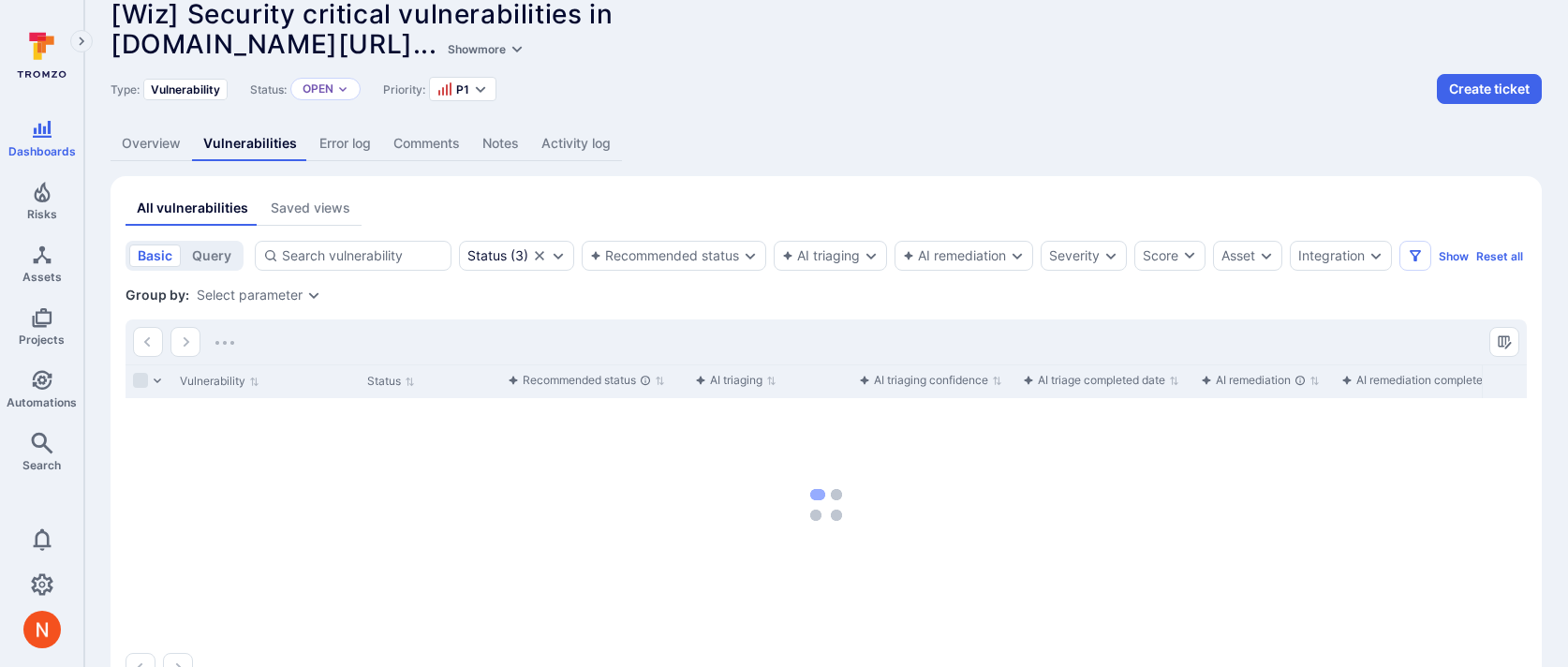
scroll to position [106, 0]
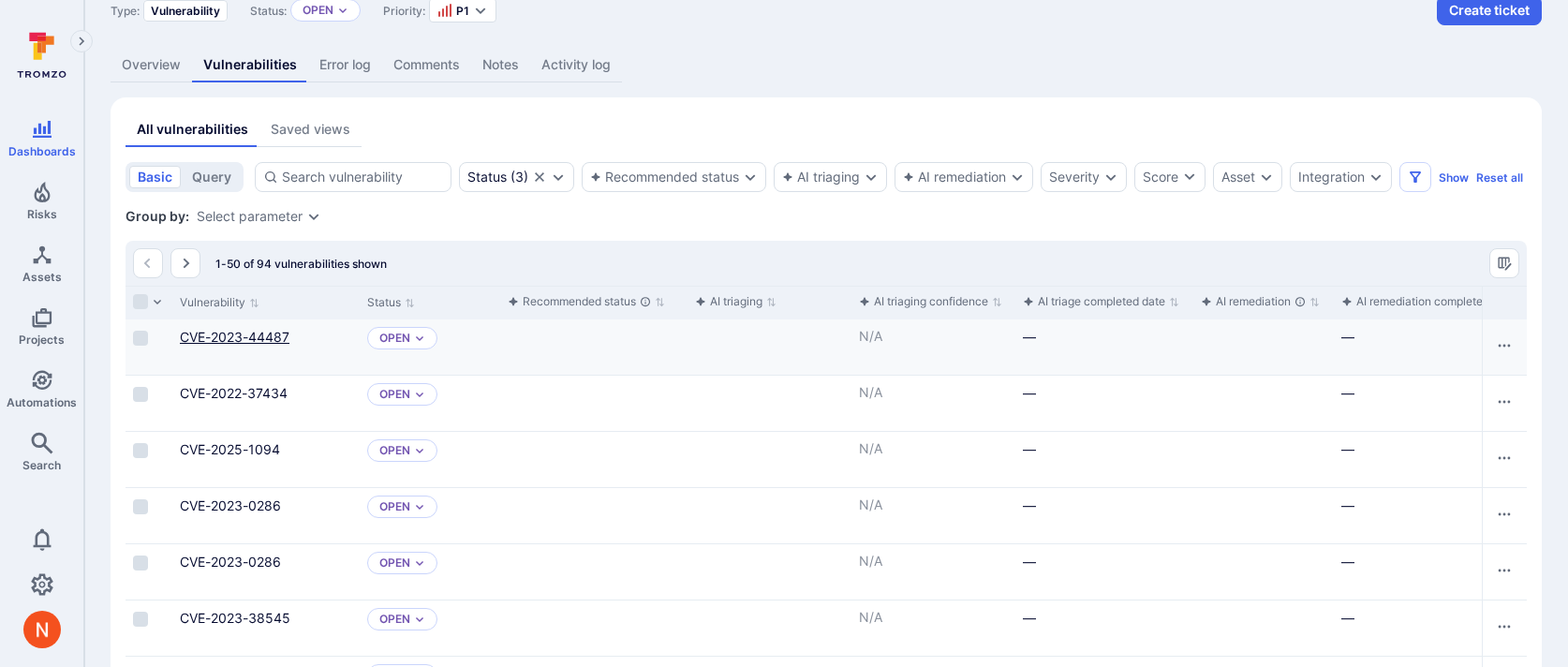
click at [257, 345] on link "CVE-2023-44487" at bounding box center [235, 336] width 110 height 16
click at [257, 358] on body "Dashboards Risks Assets Projects Automations Search 0 Dashboards All dashboards…" at bounding box center [784, 227] width 1568 height 667
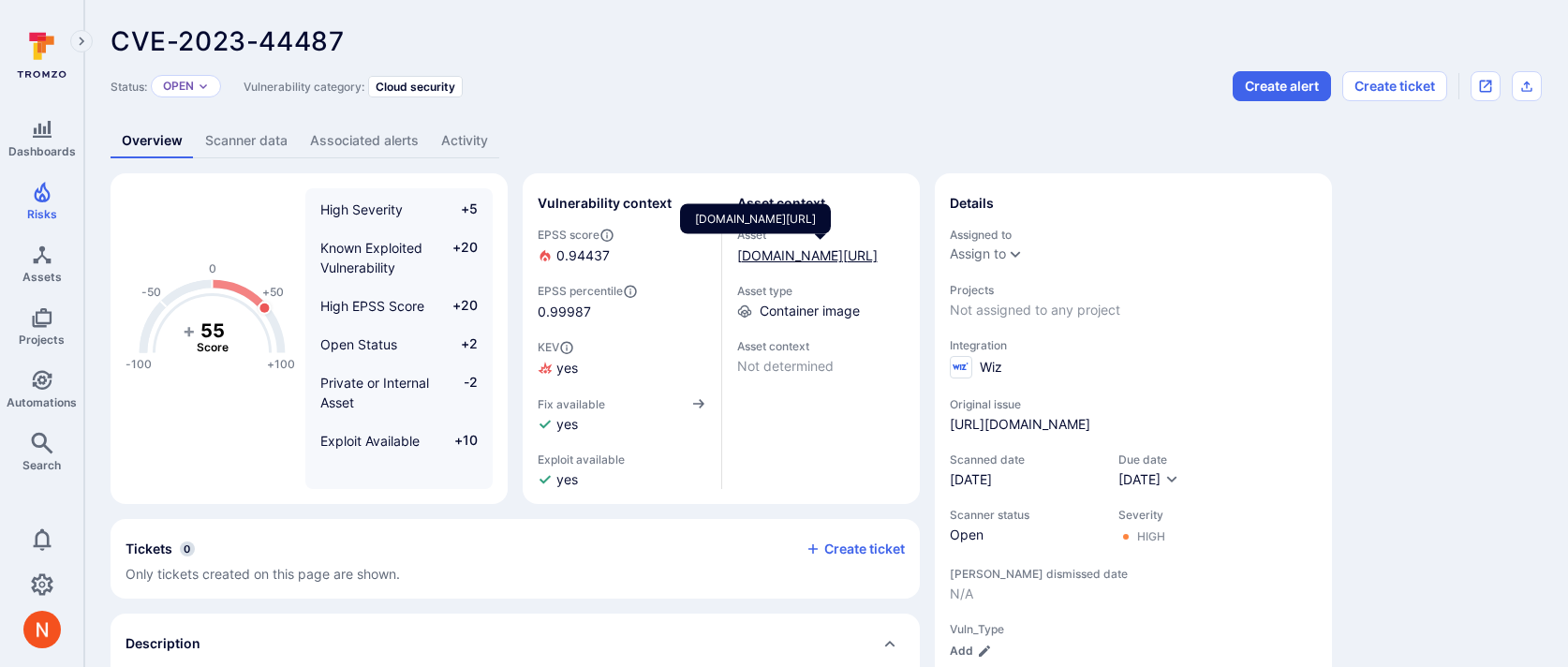
click at [809, 263] on link "gcr.io/digibee-core/digibee/postgres-backup-13@sha256:85b2f3c7bb748a77e781017ae…" at bounding box center [808, 255] width 140 height 16
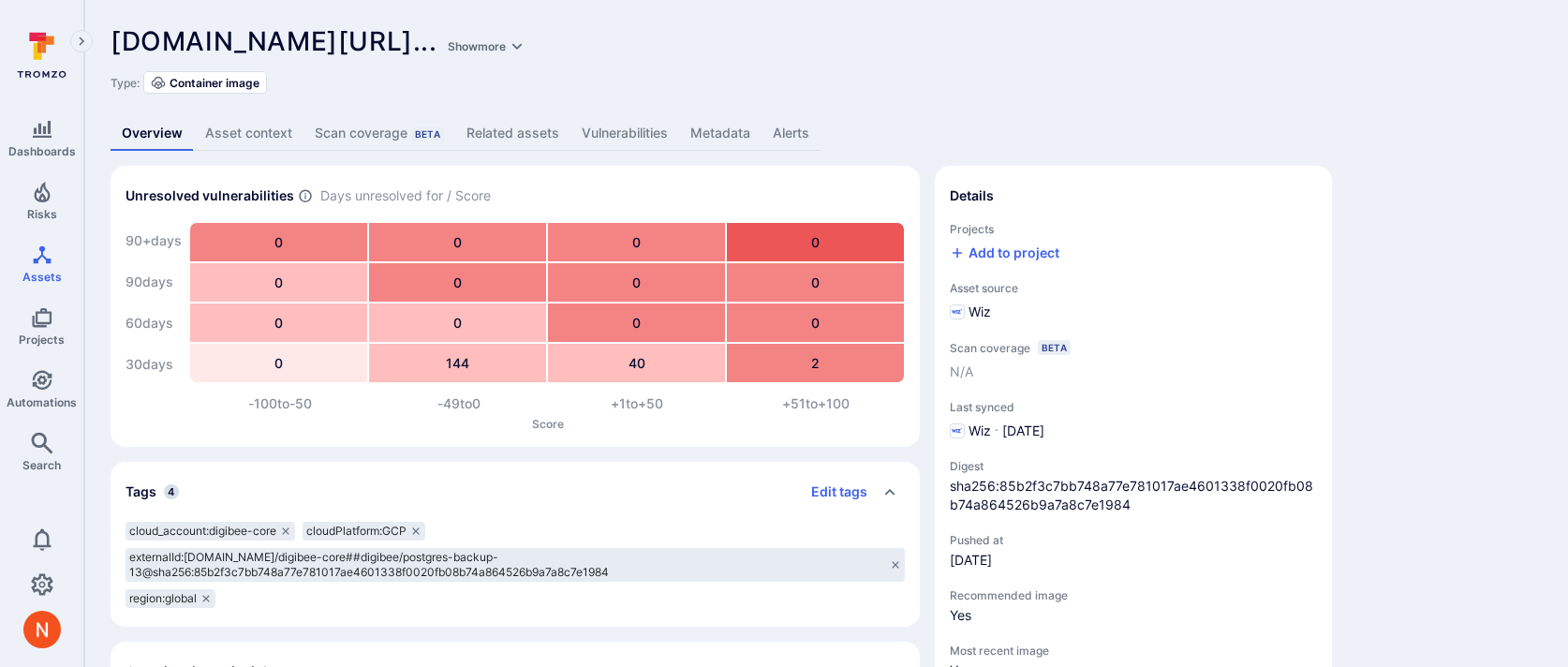
click at [722, 133] on link "Metadata" at bounding box center [720, 134] width 82 height 35
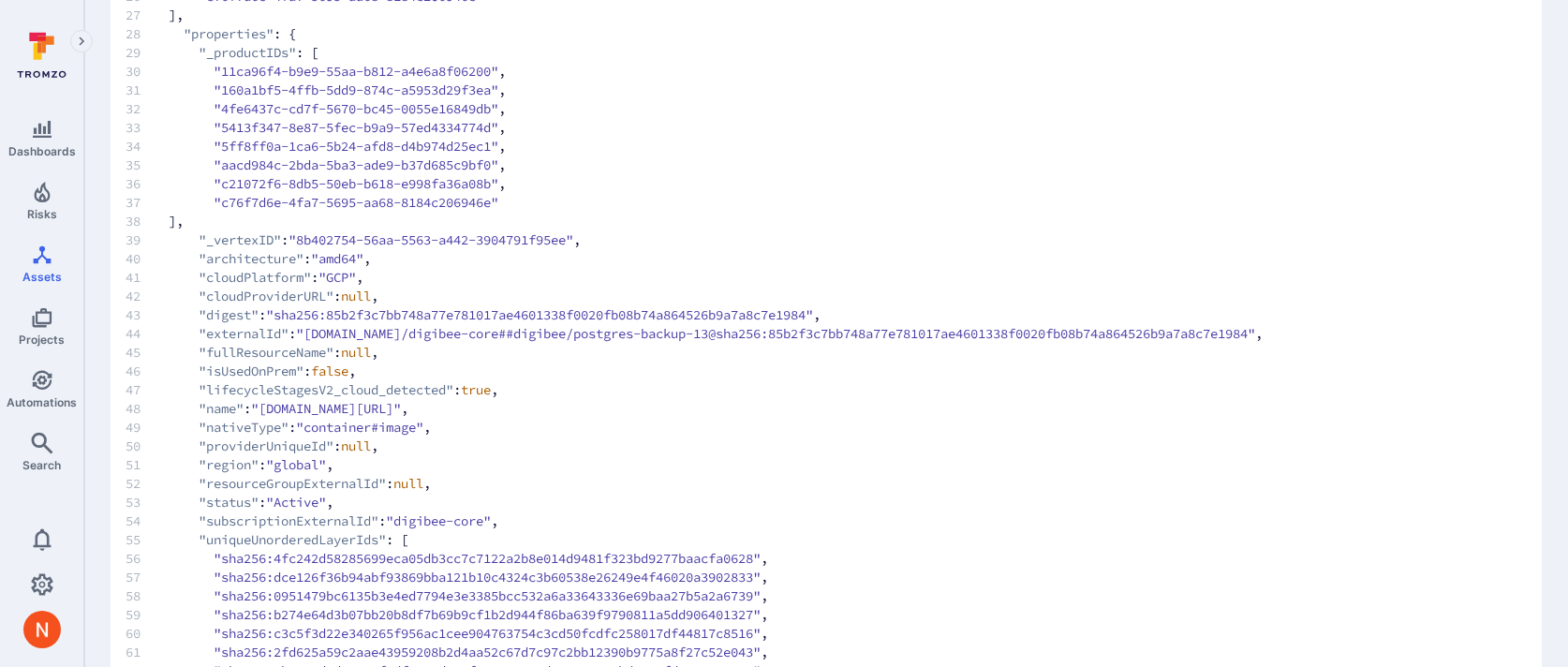
scroll to position [999, 0]
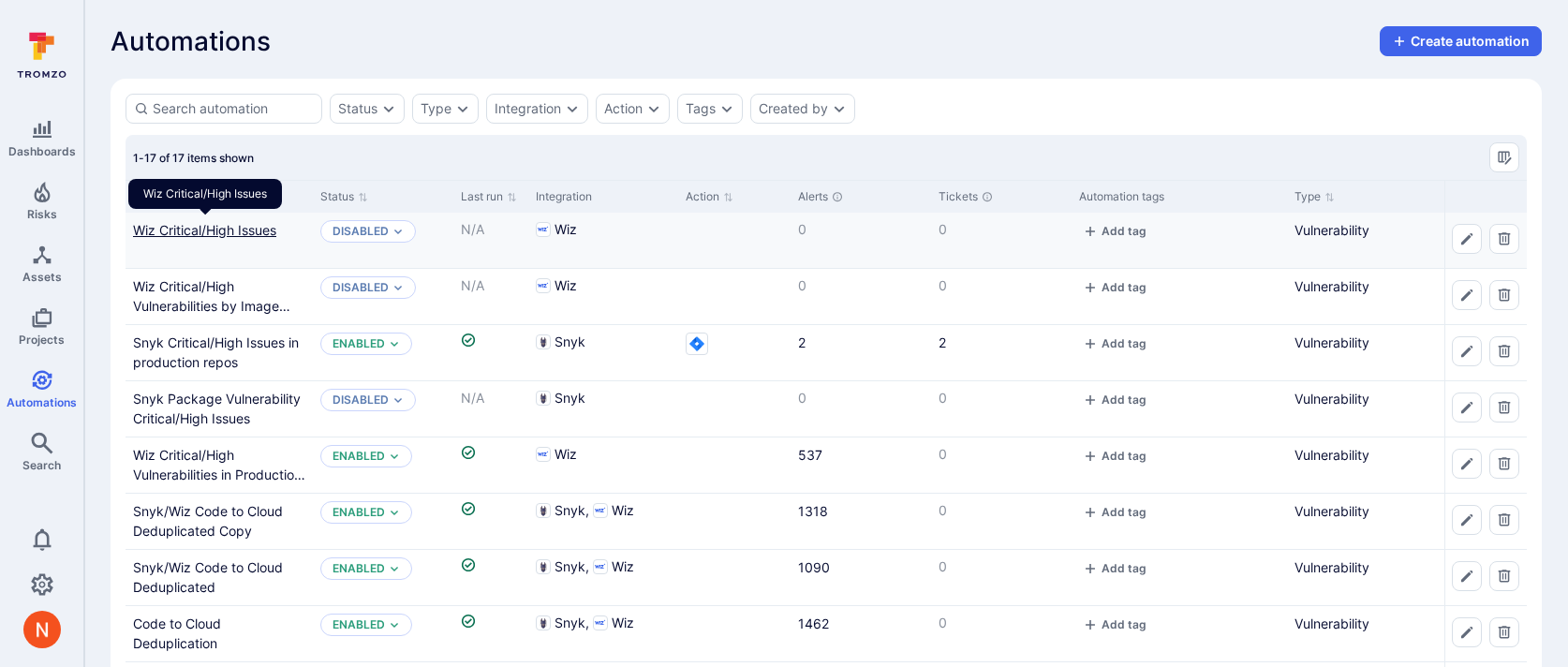
click at [242, 226] on link "Wiz Critical/High Issues" at bounding box center [204, 229] width 143 height 16
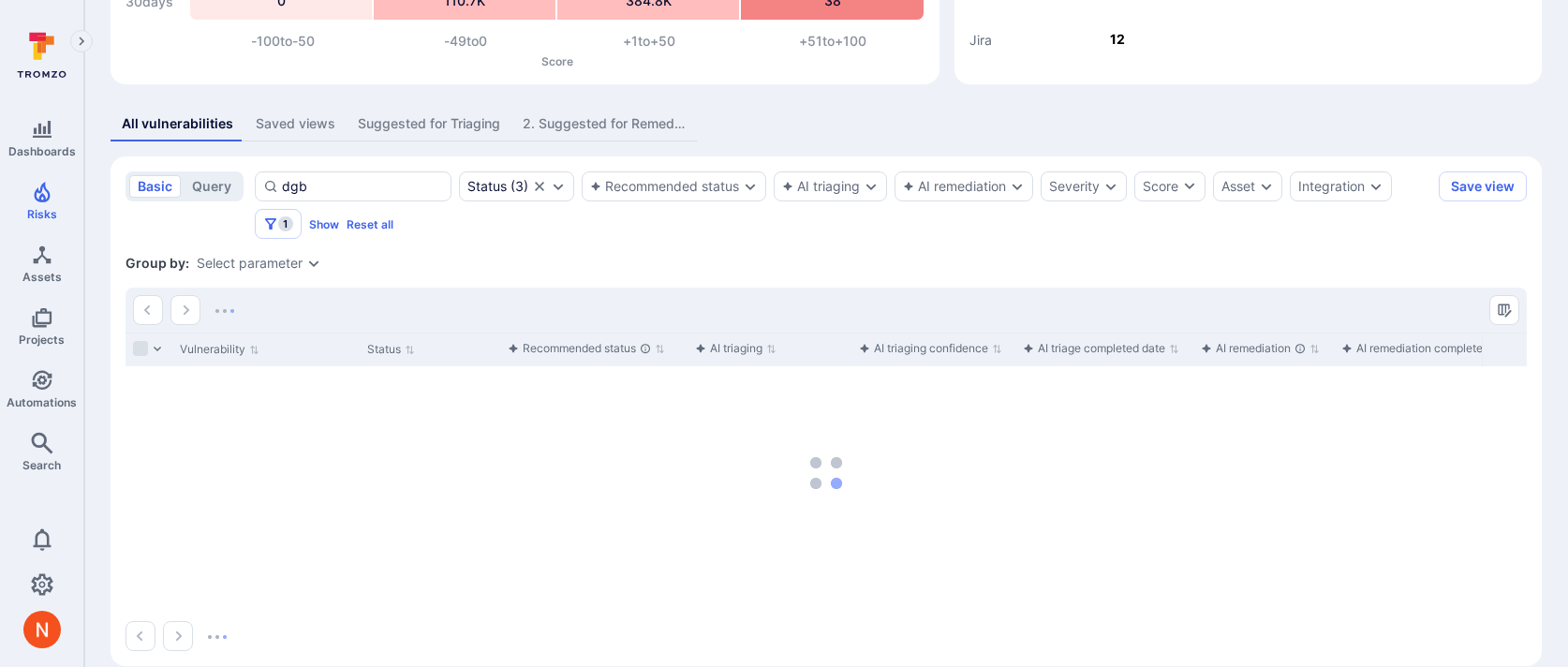
scroll to position [301, 0]
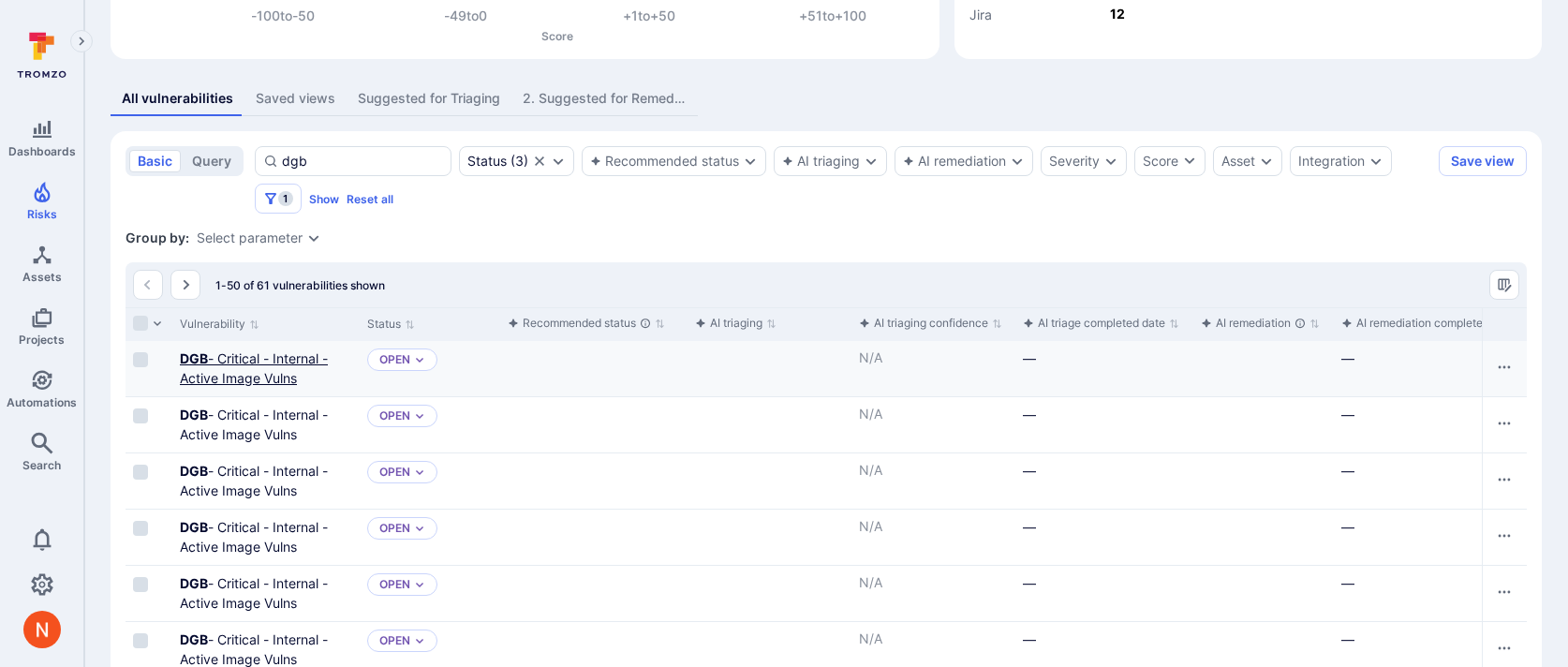
click at [229, 357] on link "DGB - Critical - Internal - Active Image Vulns" at bounding box center [254, 369] width 148 height 36
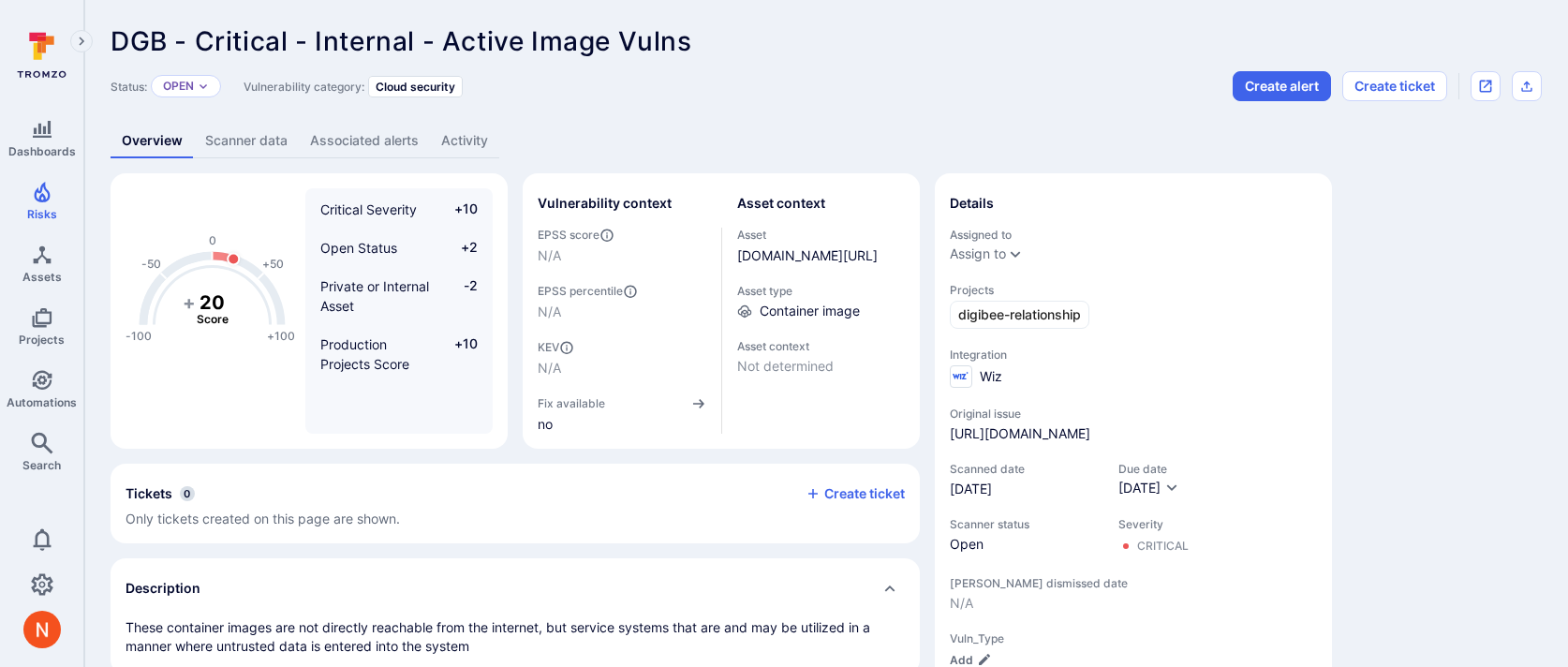
click at [816, 125] on div "Overview Scanner data Associated alerts Activity" at bounding box center [827, 141] width 1432 height 35
click at [233, 134] on link "Scanner data" at bounding box center [246, 141] width 105 height 35
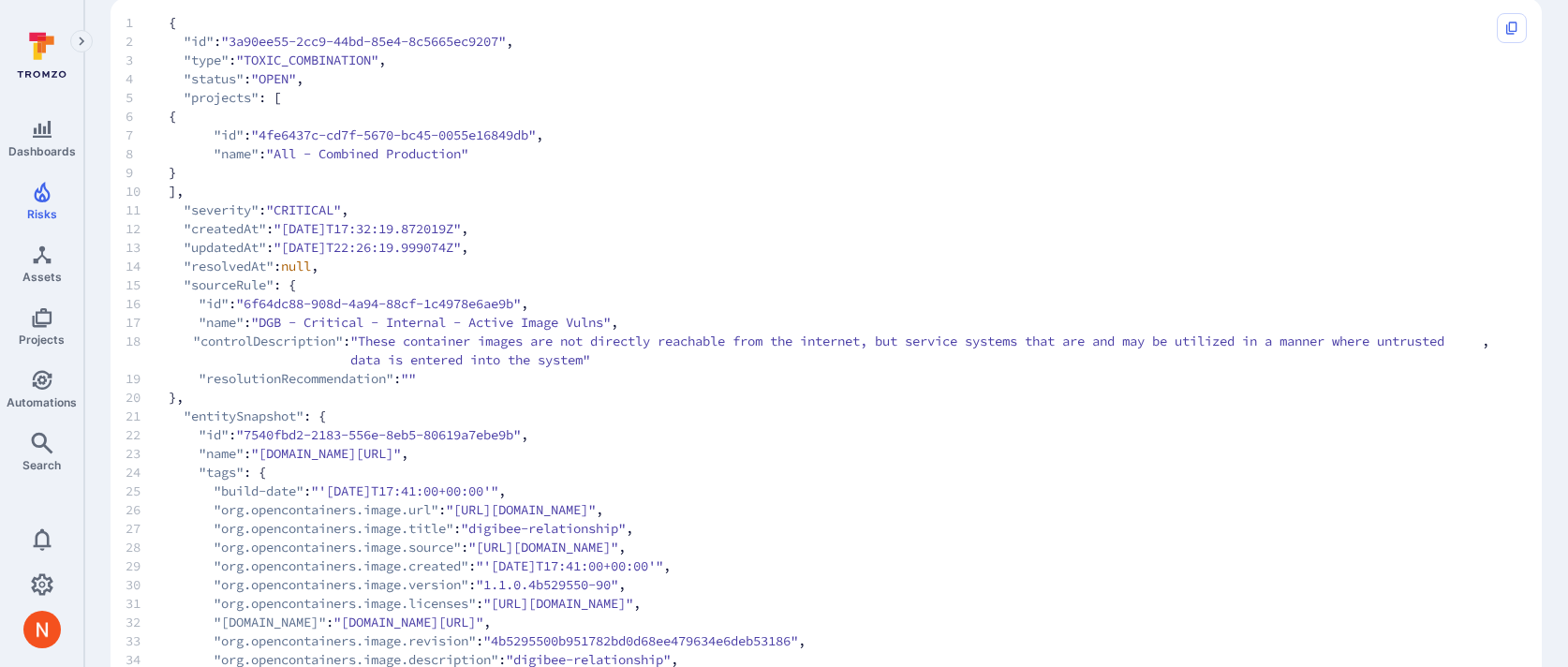
scroll to position [155, 0]
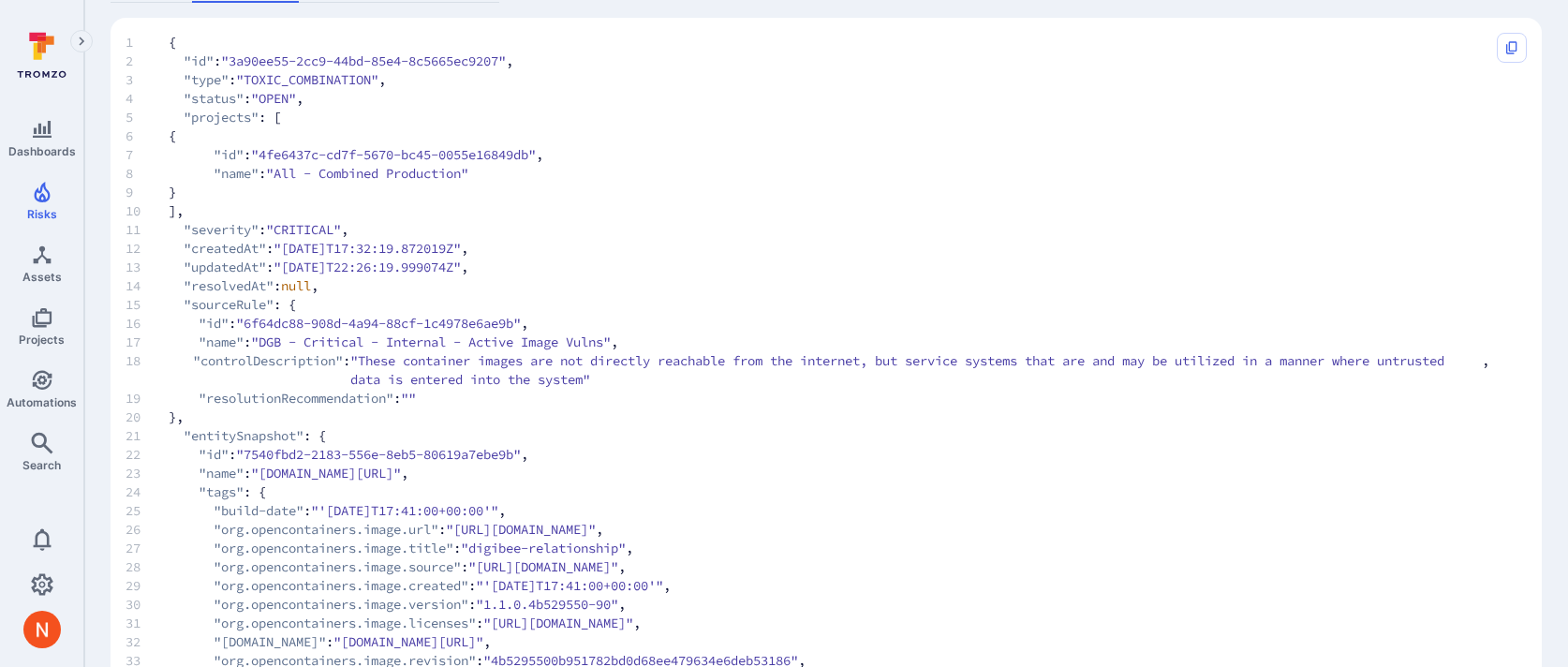
click at [513, 171] on span "8 "name" : "All - Combined Production"" at bounding box center [808, 173] width 1363 height 19
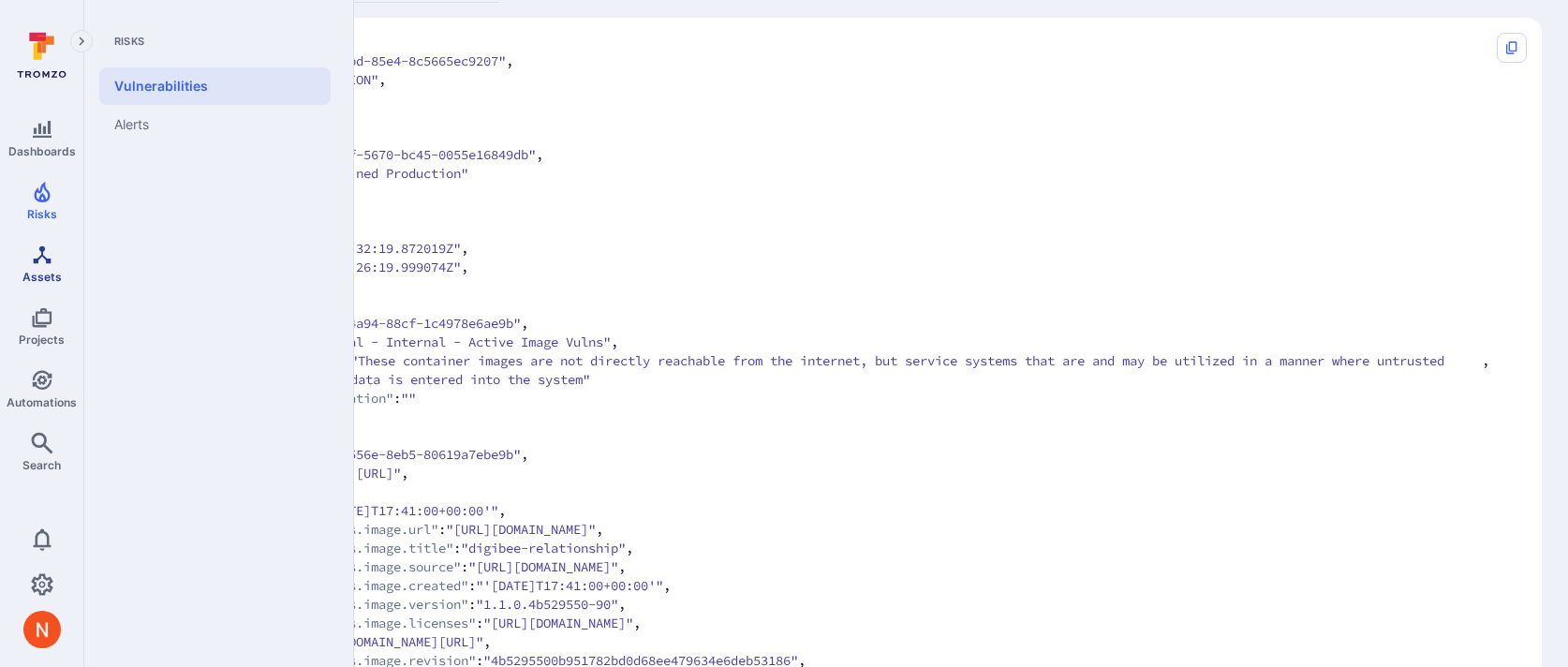
click at [40, 261] on icon "Assets" at bounding box center [43, 255] width 23 height 23
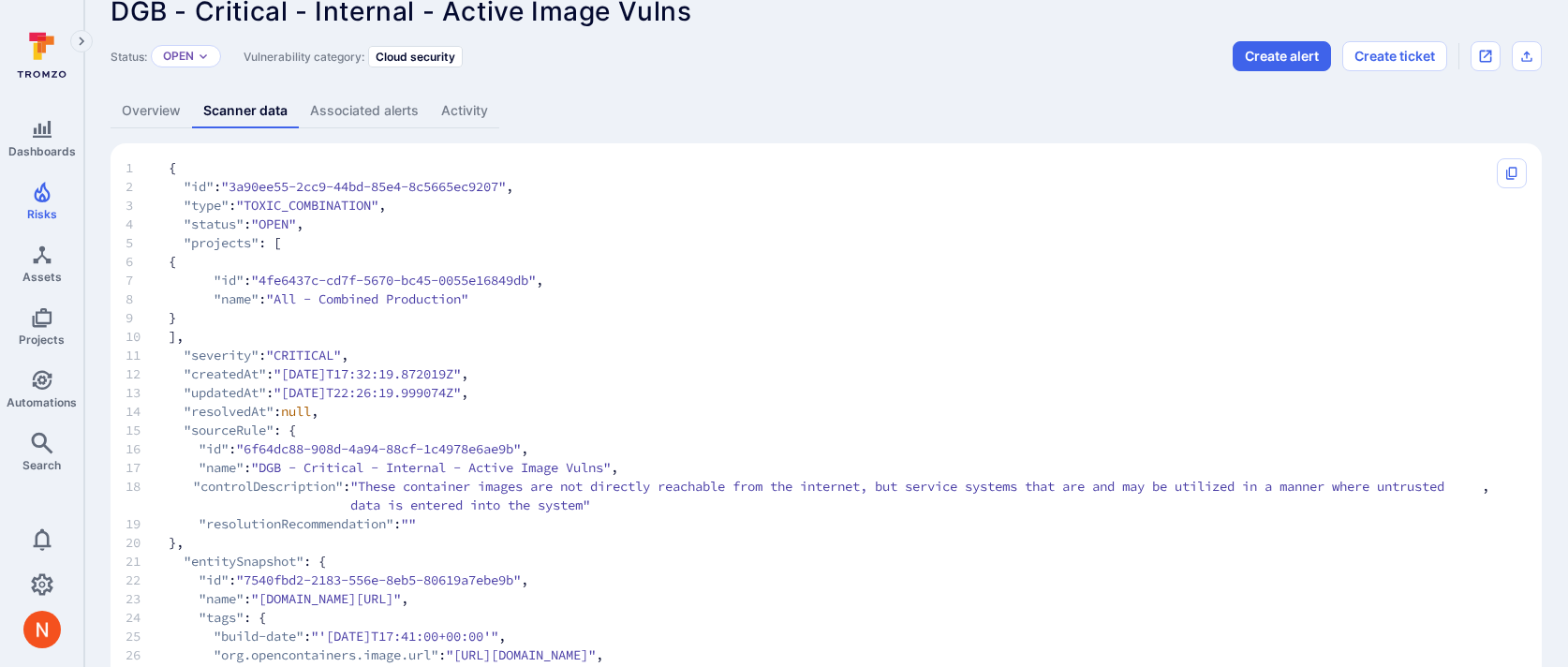
scroll to position [0, 0]
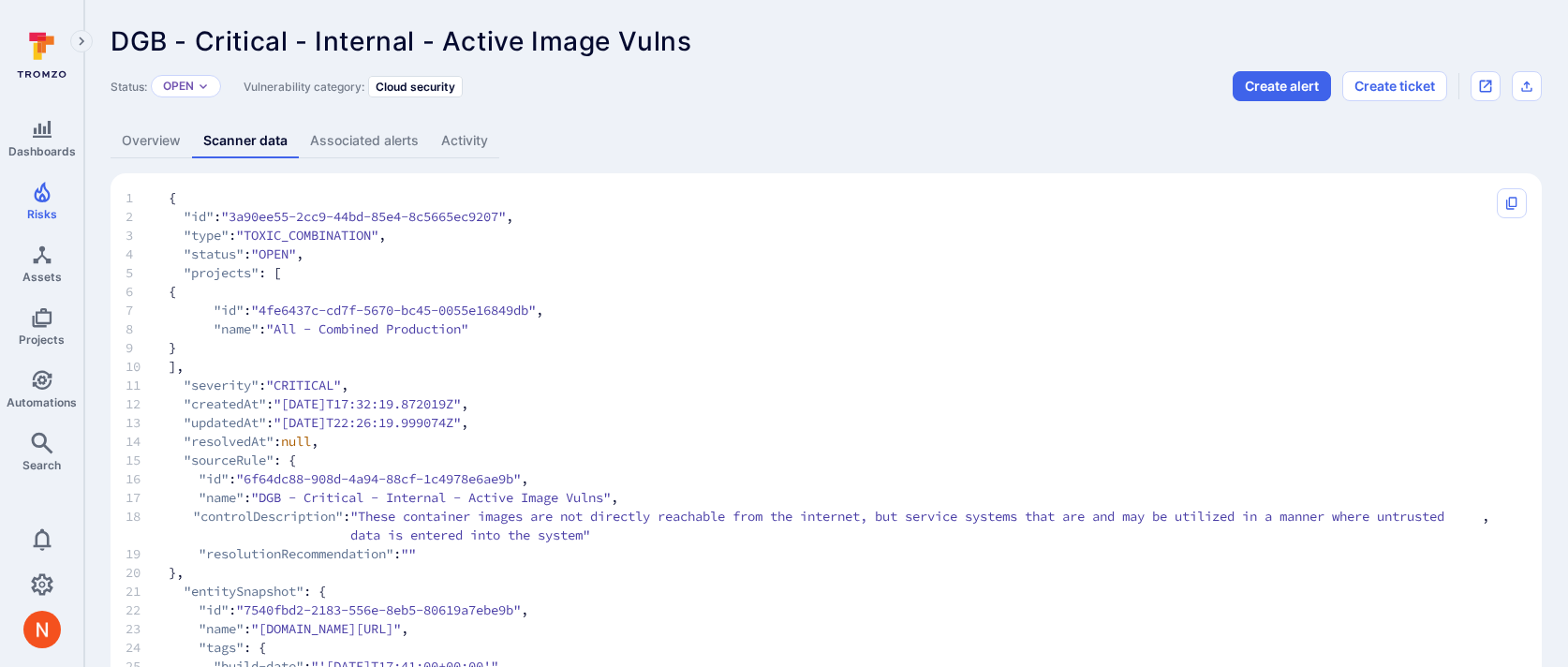
click at [168, 146] on link "Overview" at bounding box center [151, 141] width 81 height 35
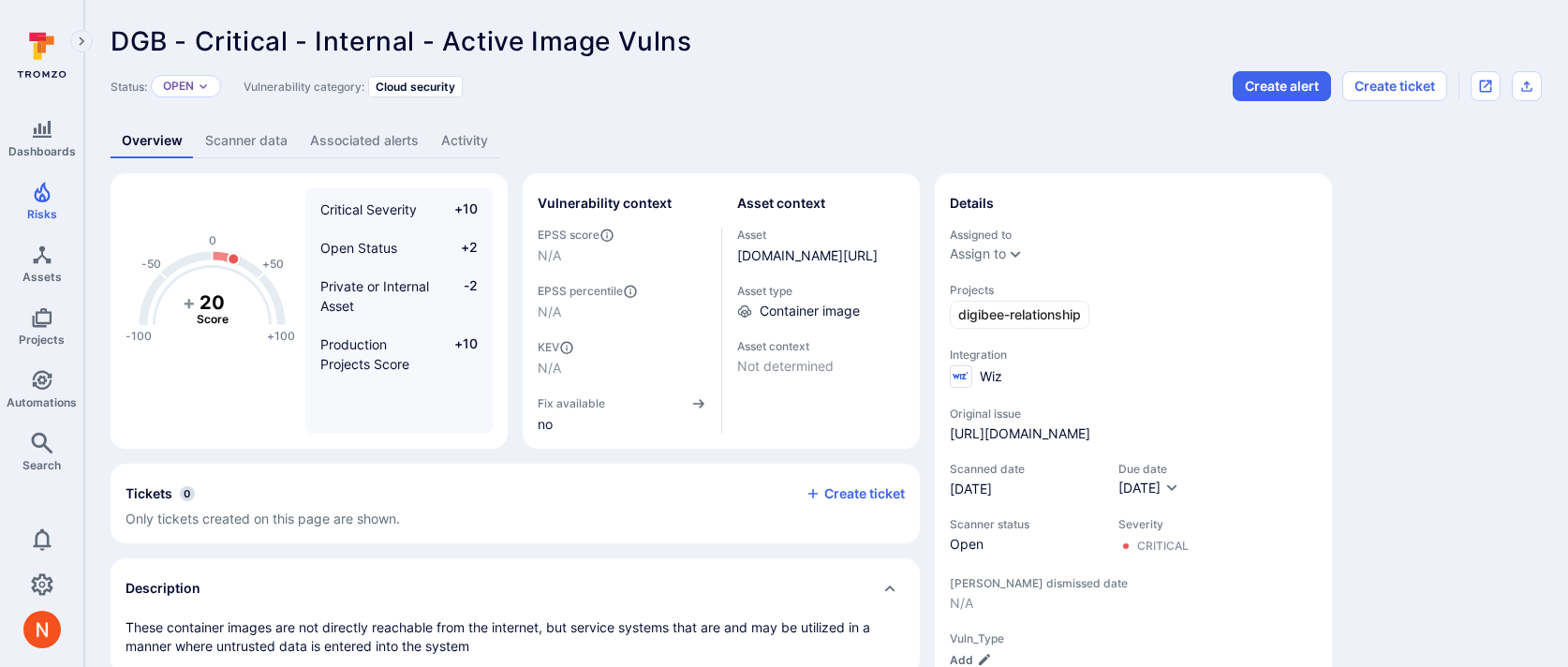
click at [442, 143] on link "Activity" at bounding box center [464, 141] width 69 height 35
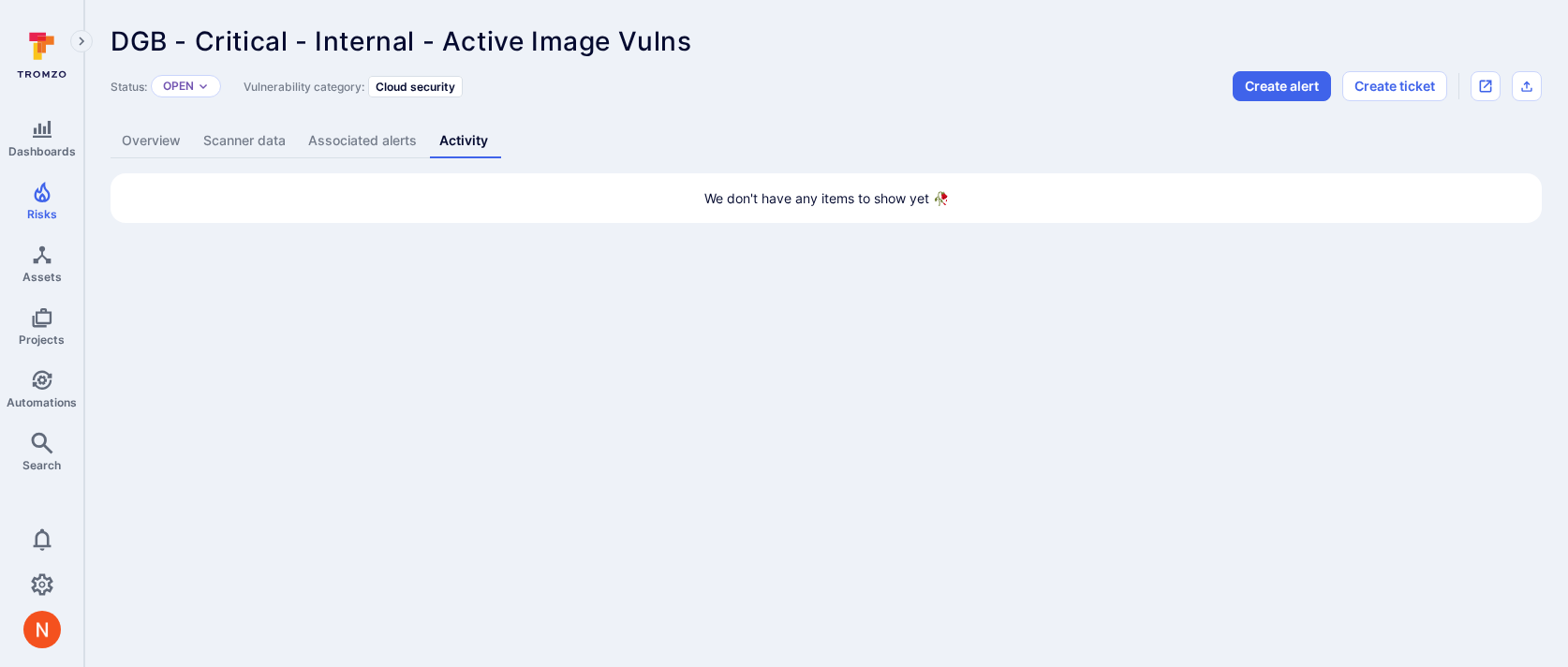
click at [379, 138] on link "Associated alerts" at bounding box center [363, 141] width 132 height 35
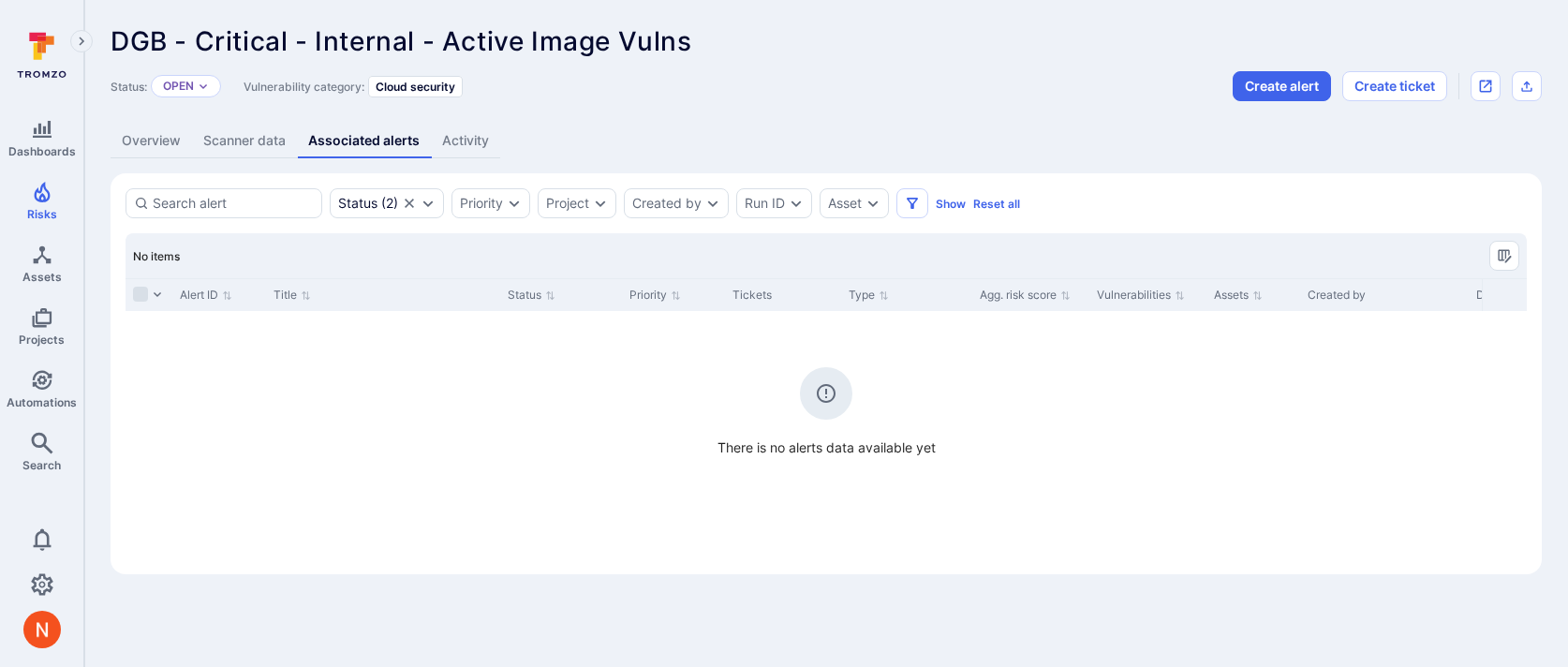
click at [232, 141] on link "Scanner data" at bounding box center [244, 141] width 105 height 35
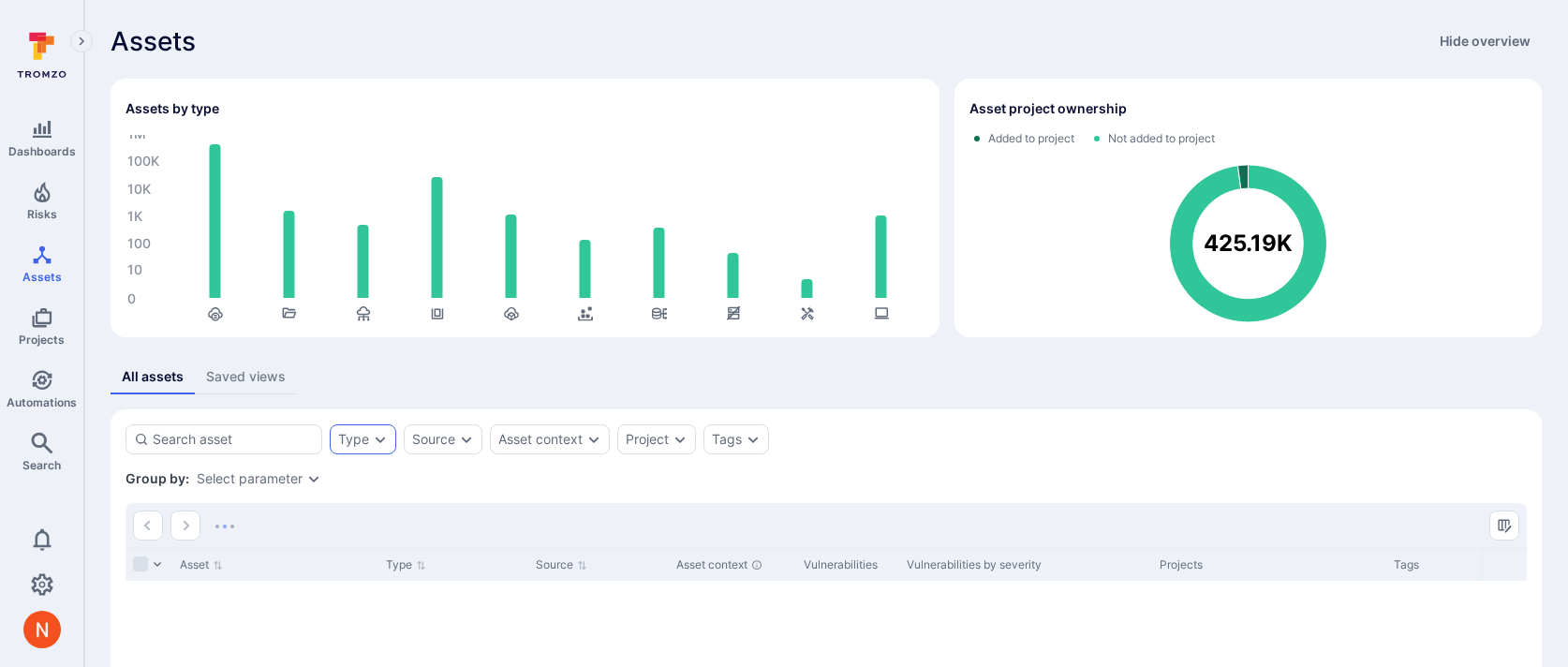
click at [362, 432] on div "Type" at bounding box center [353, 440] width 31 height 15
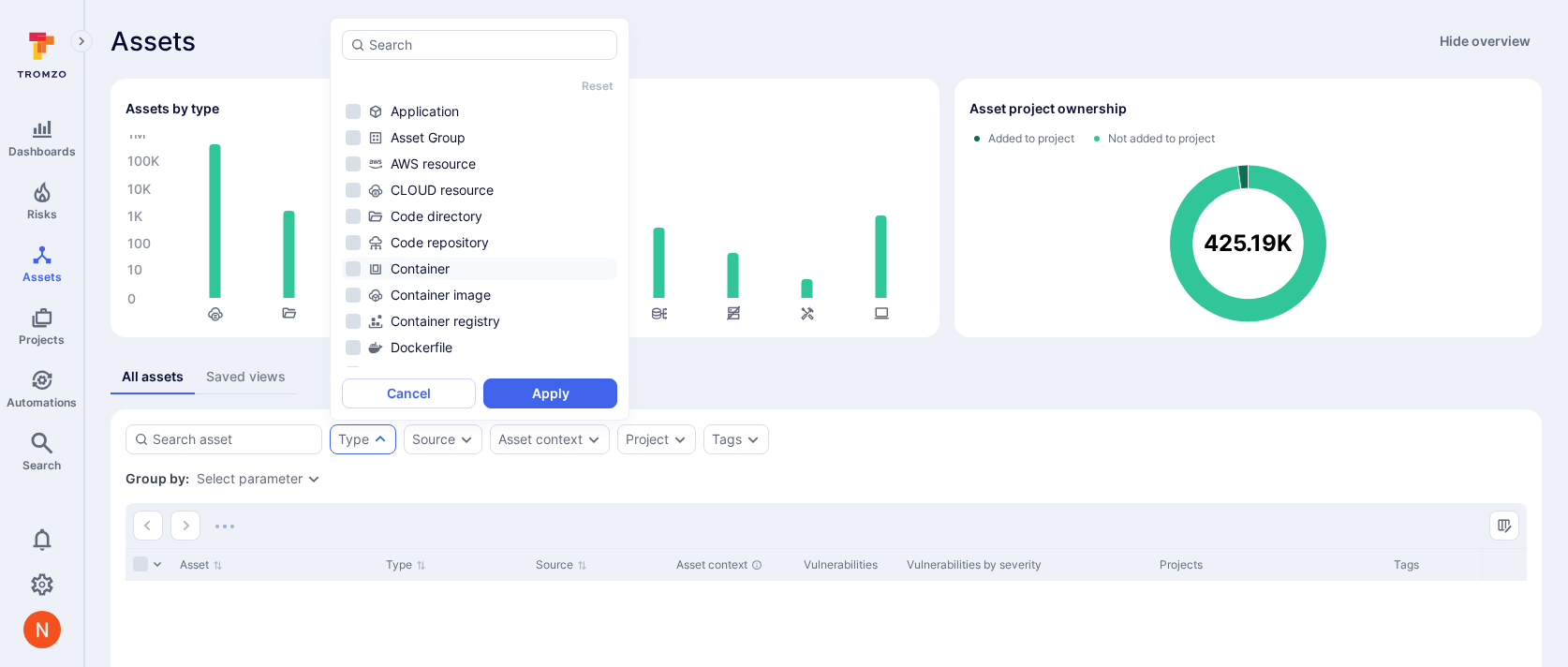
click at [434, 265] on div "Container" at bounding box center [490, 269] width 245 height 19
click at [499, 382] on button "Apply" at bounding box center [549, 394] width 134 height 30
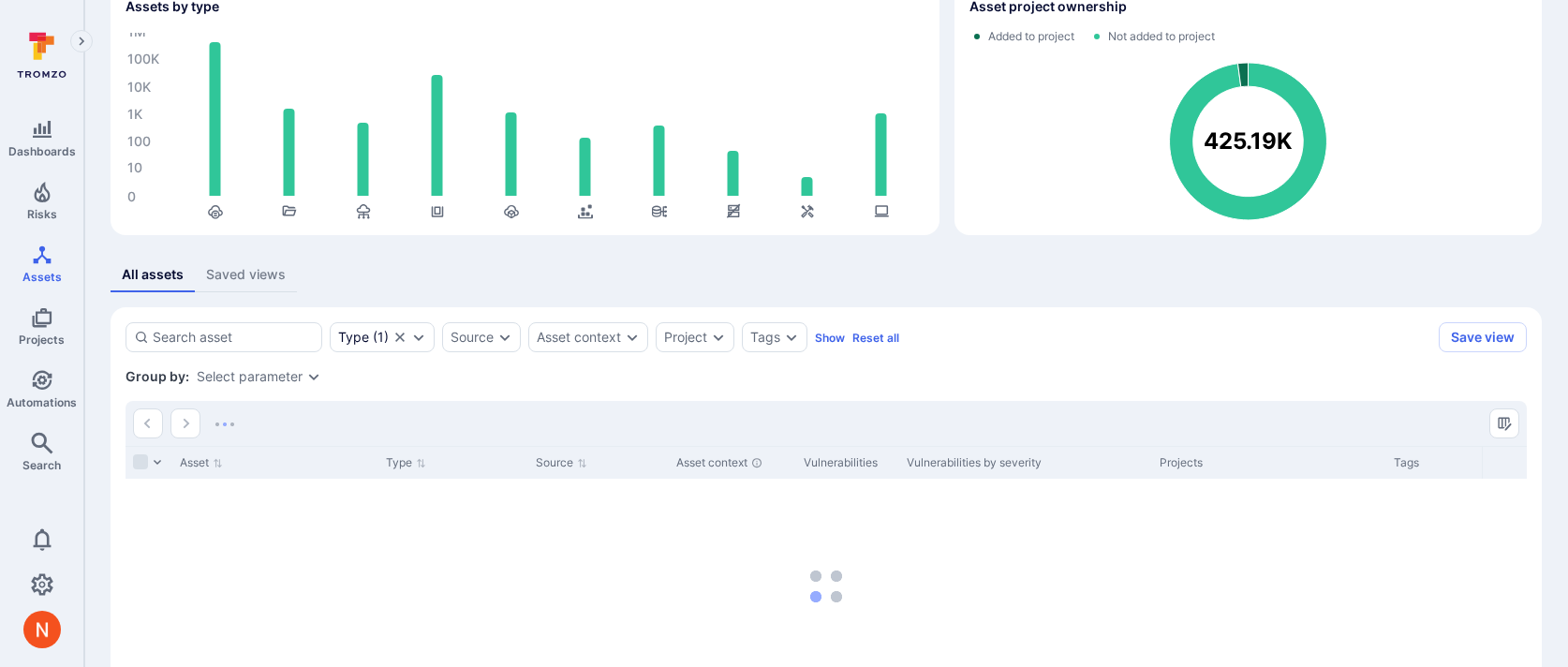
scroll to position [241, 0]
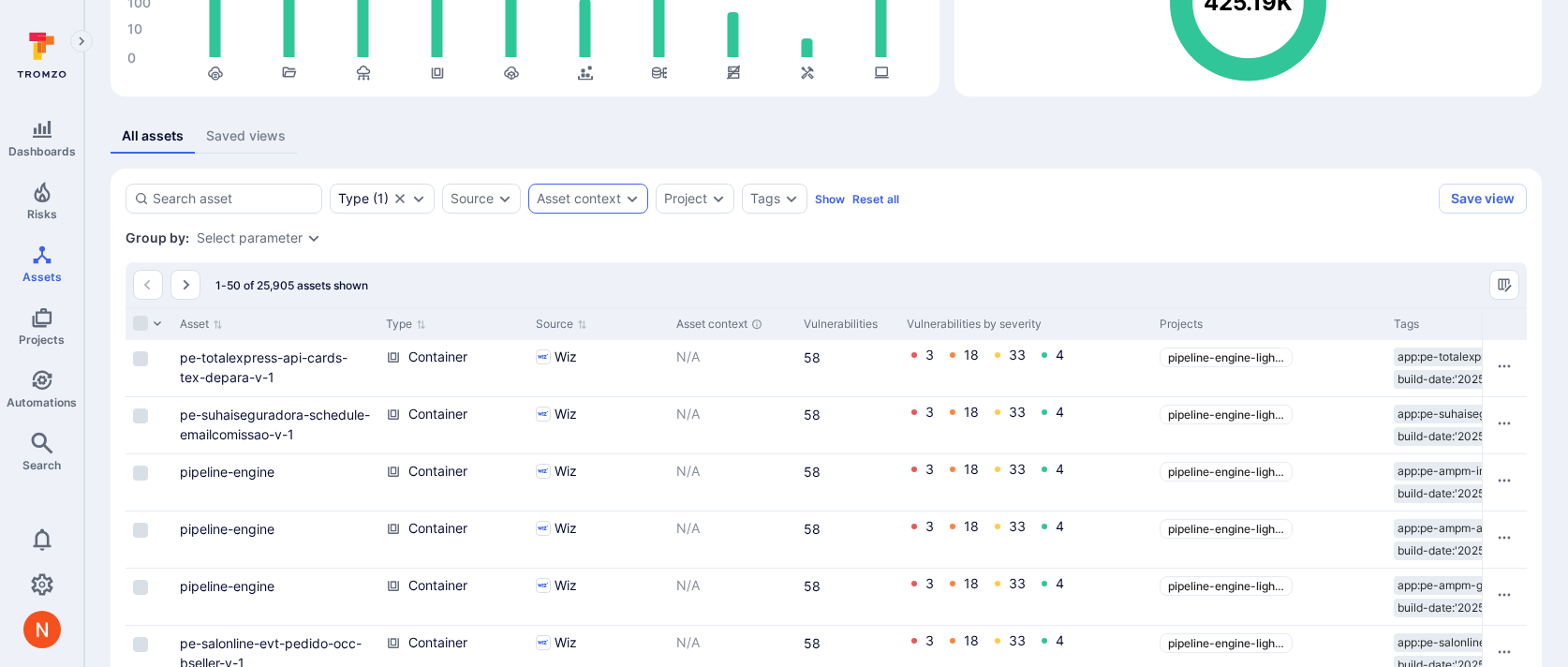
click at [583, 192] on div "Asset context" at bounding box center [579, 199] width 84 height 15
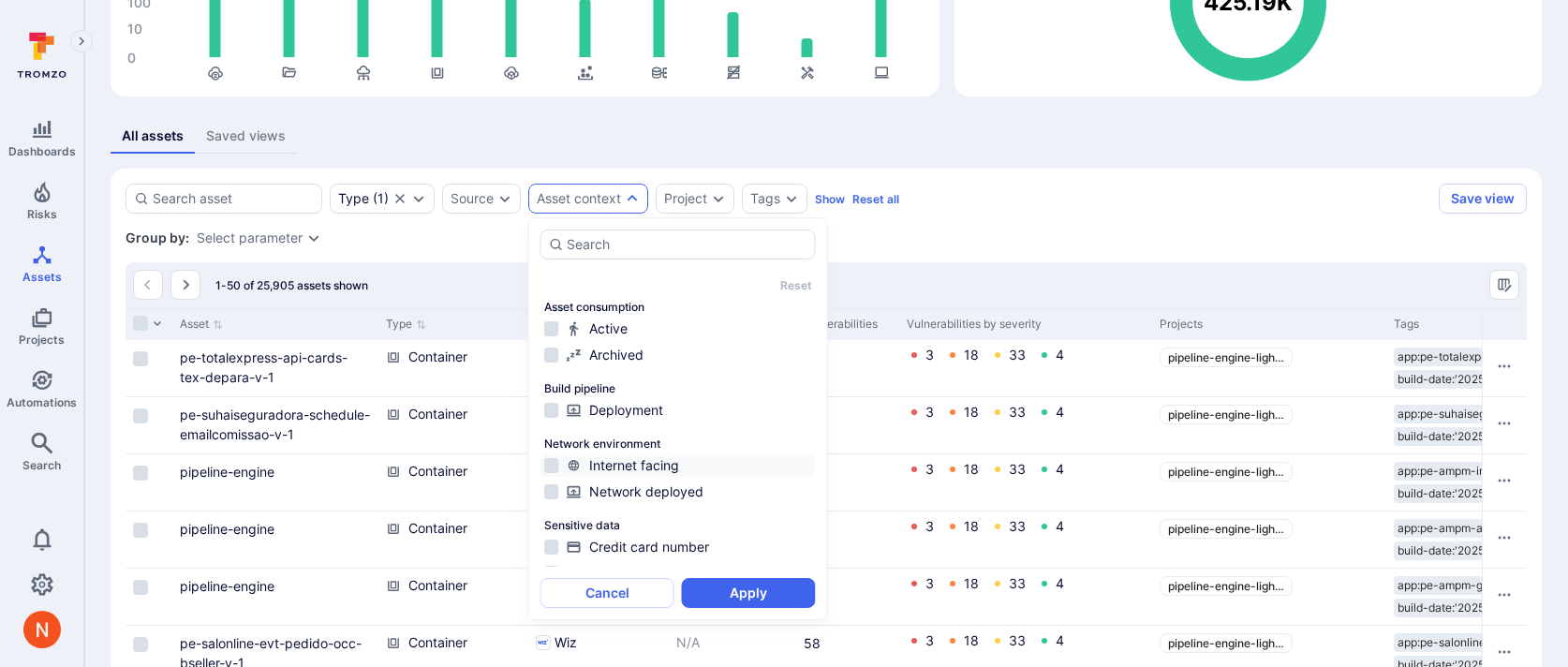
click at [627, 472] on div "Internet facing" at bounding box center [689, 466] width 245 height 19
click at [707, 587] on button "Apply" at bounding box center [748, 593] width 134 height 30
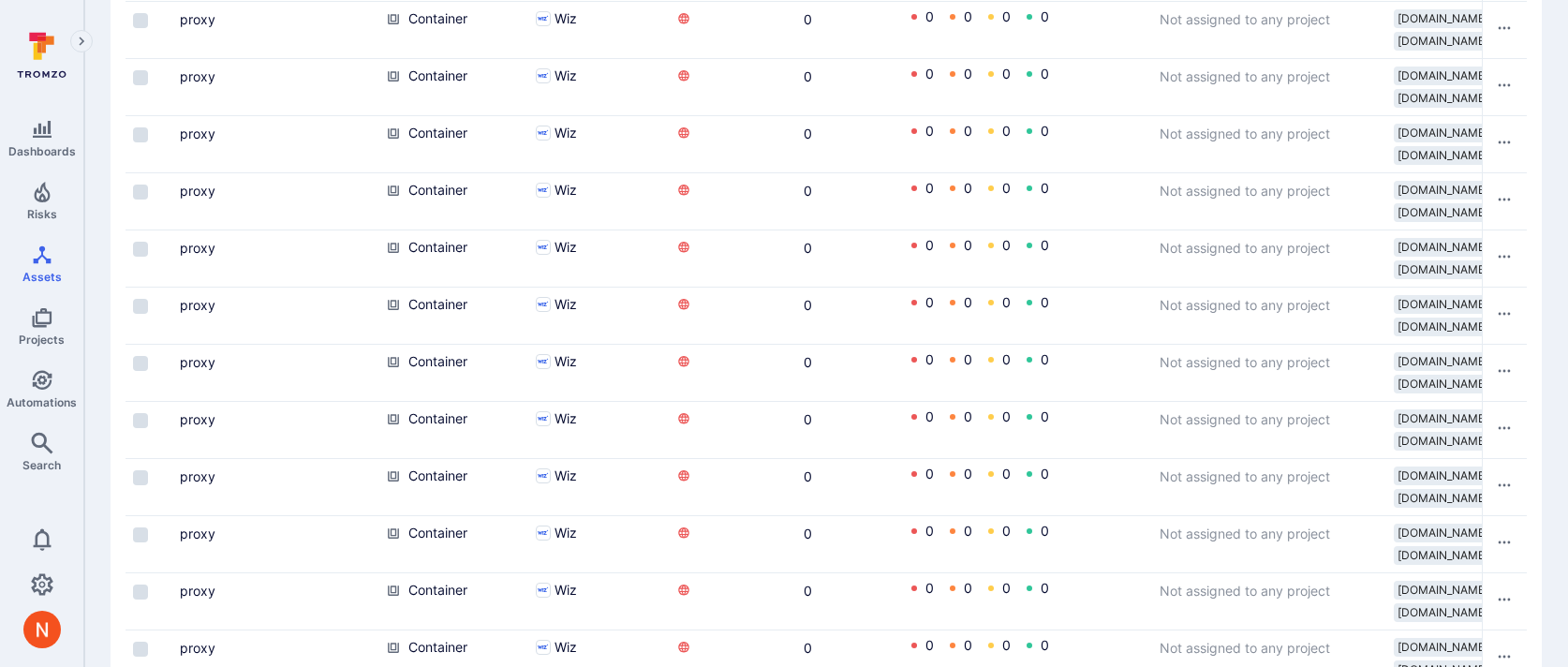
scroll to position [2851, 0]
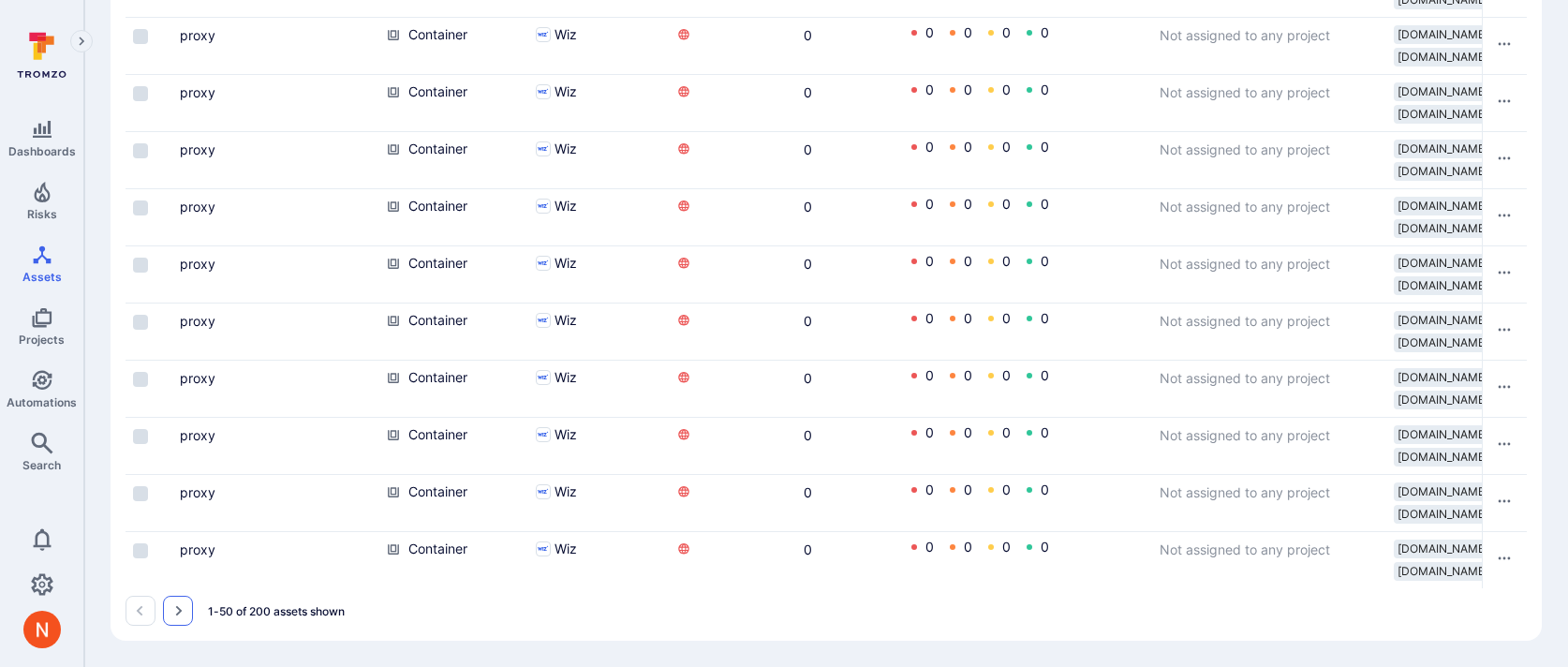
click at [170, 610] on icon "Go to the next page" at bounding box center [178, 611] width 15 height 15
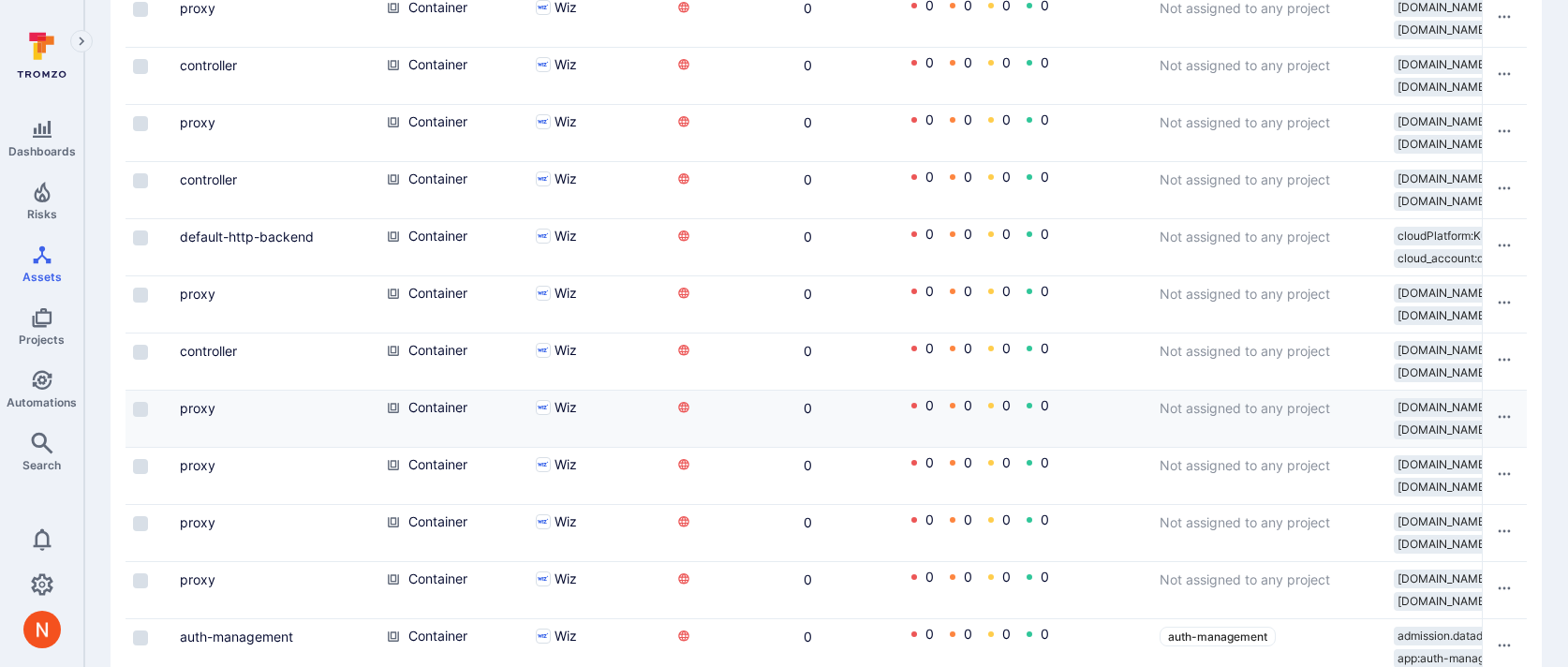
scroll to position [2851, 0]
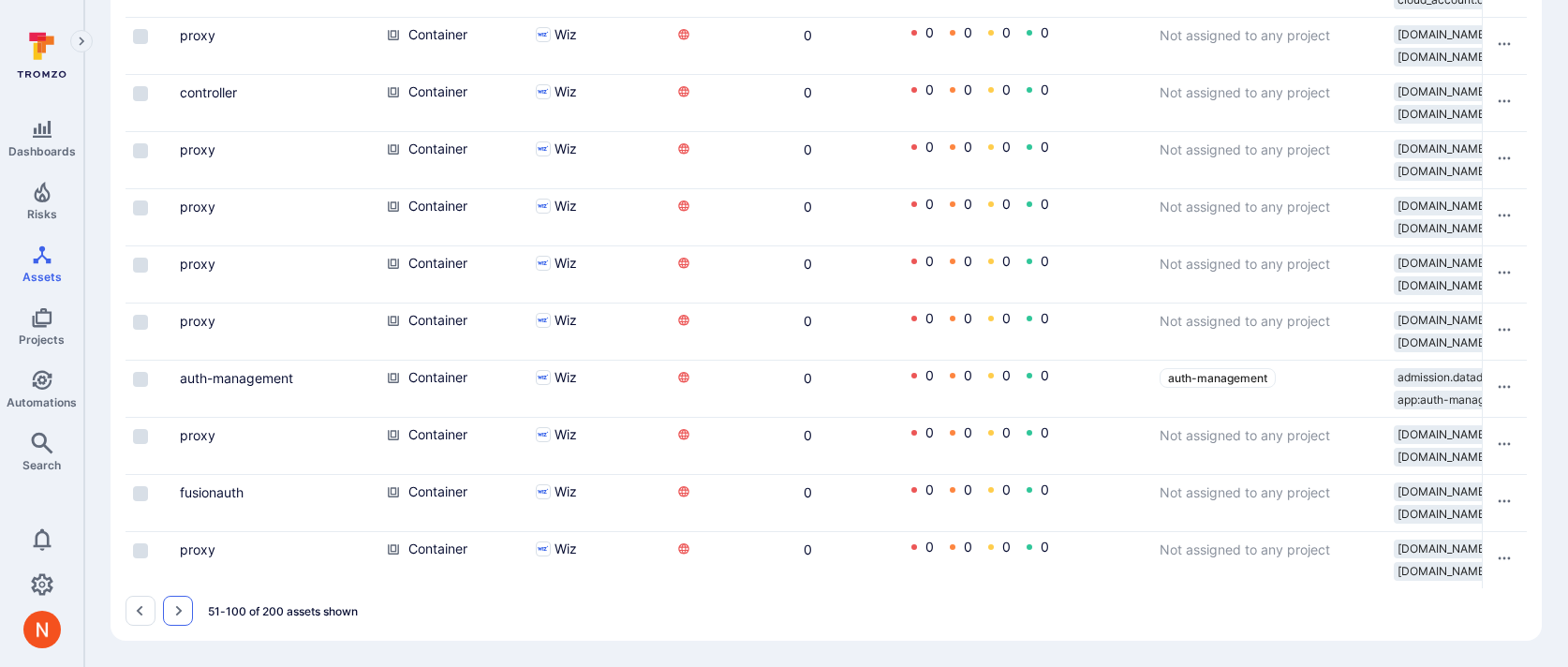
click at [183, 613] on icon "Go to the next page" at bounding box center [178, 611] width 15 height 15
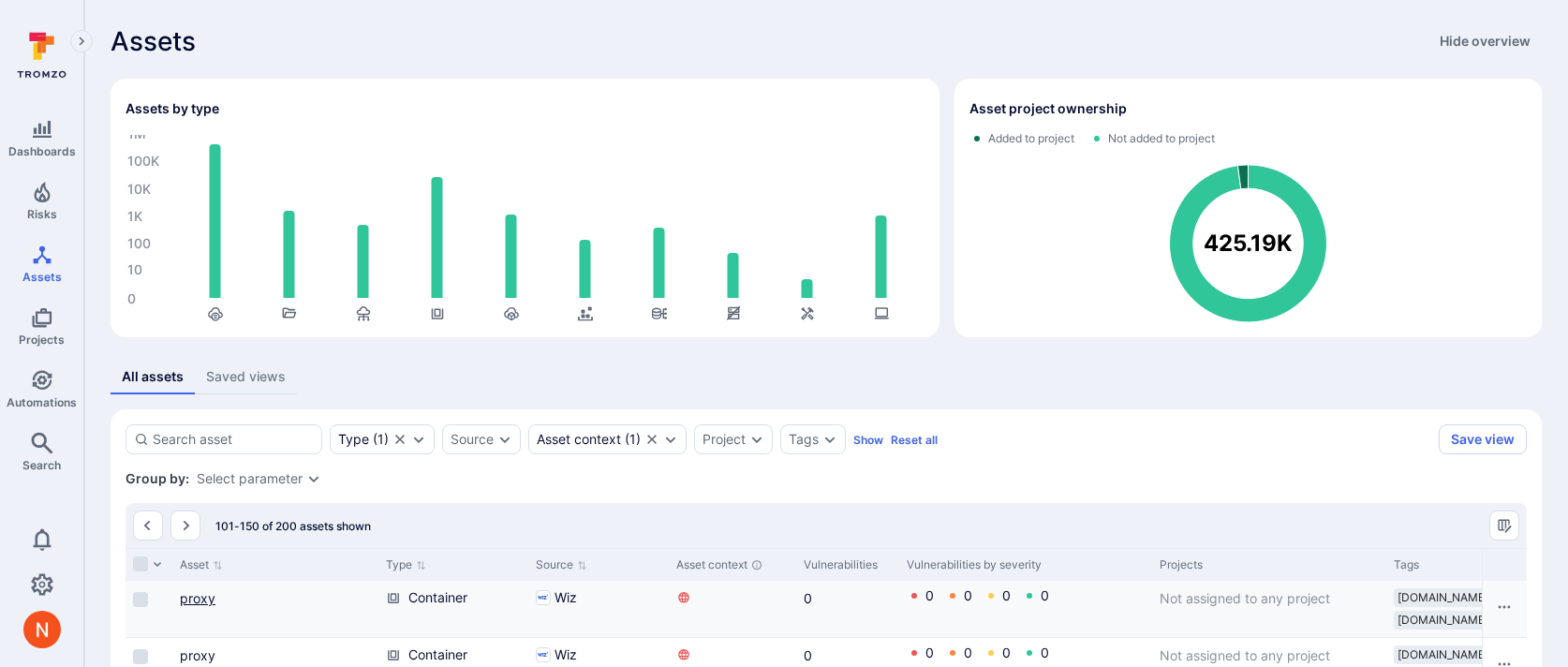
click at [213, 599] on link "proxy" at bounding box center [198, 598] width 36 height 16
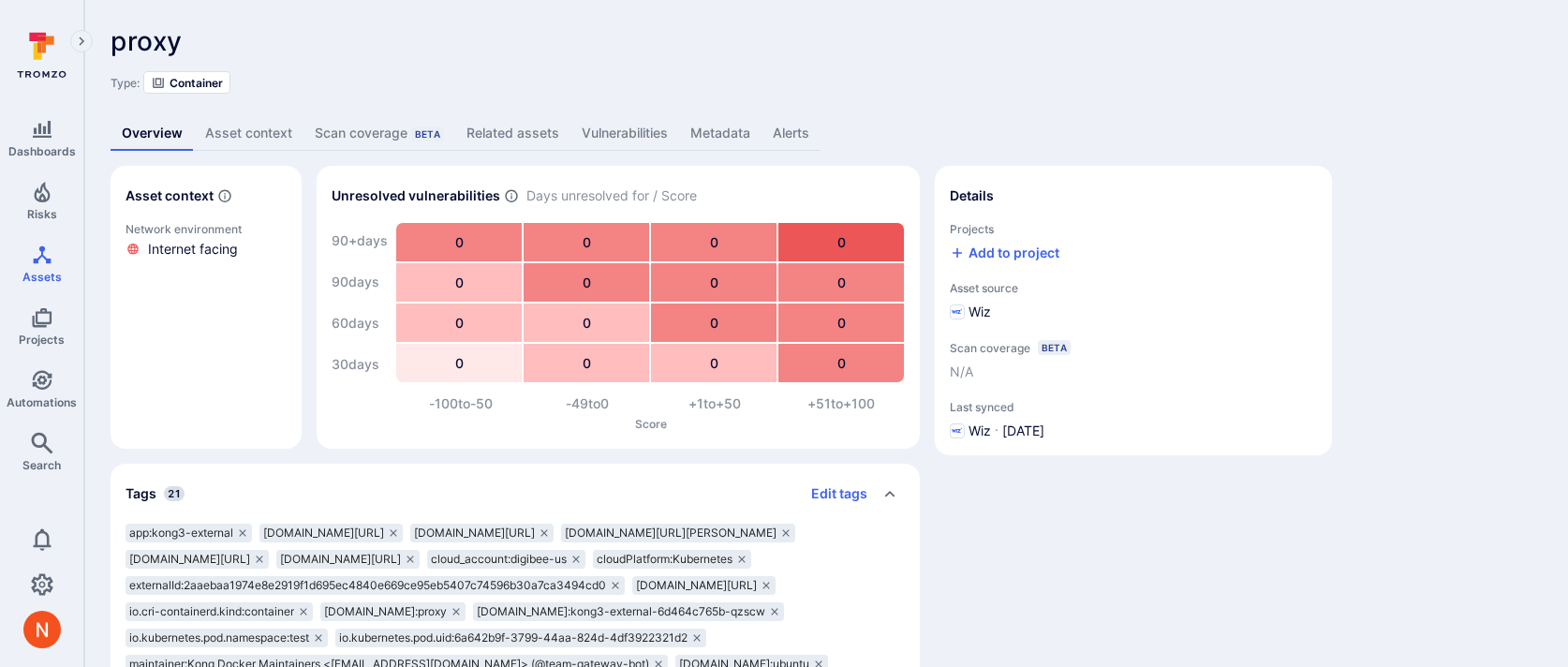
click at [529, 128] on link "Related assets" at bounding box center [513, 134] width 116 height 35
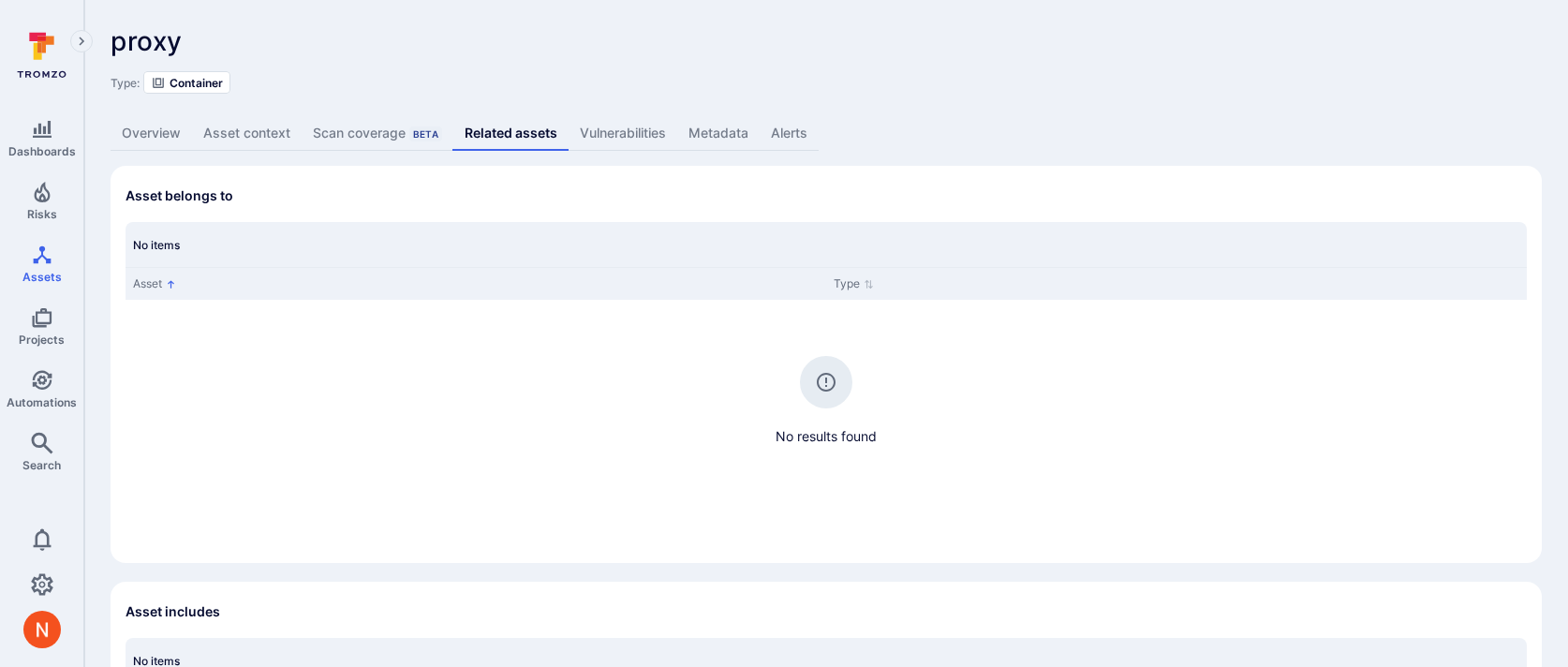
click at [716, 132] on link "Metadata" at bounding box center [718, 134] width 82 height 35
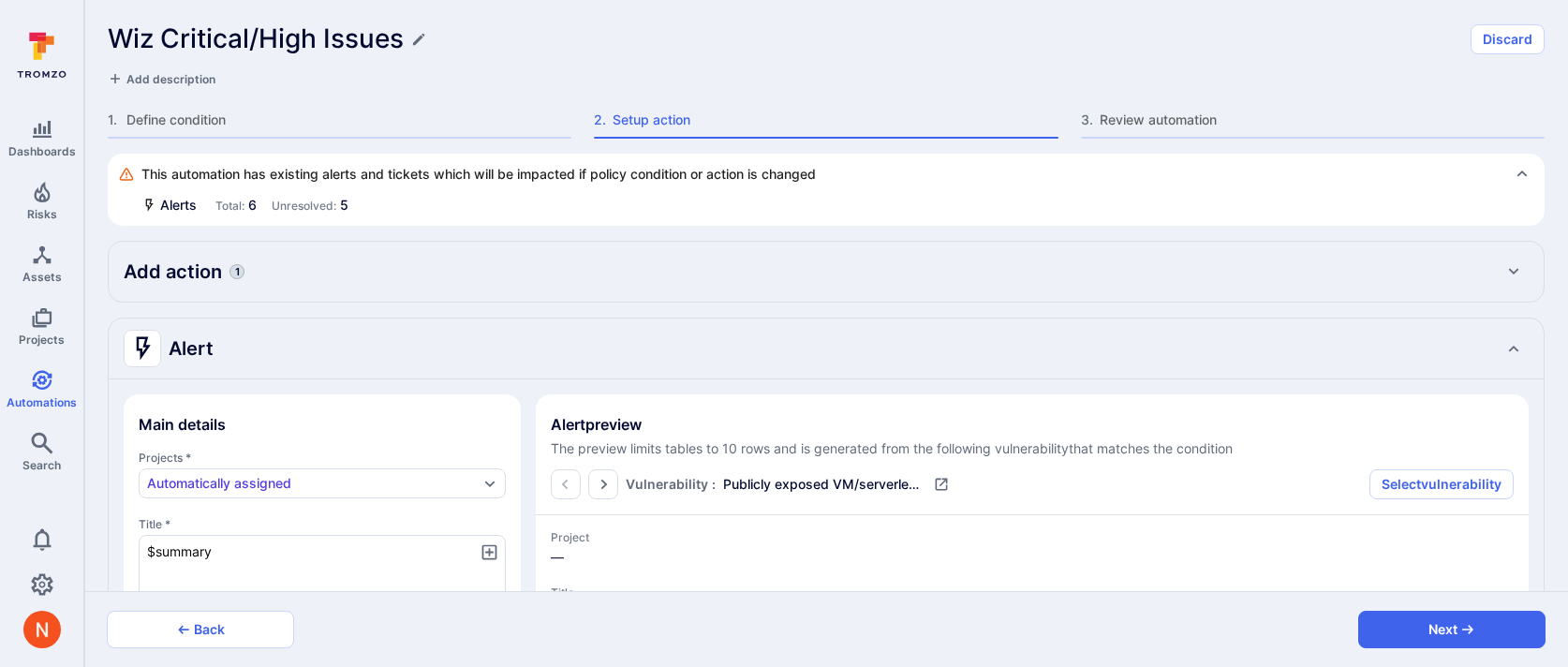
scroll to position [241, 0]
